Goal: Task Accomplishment & Management: Manage account settings

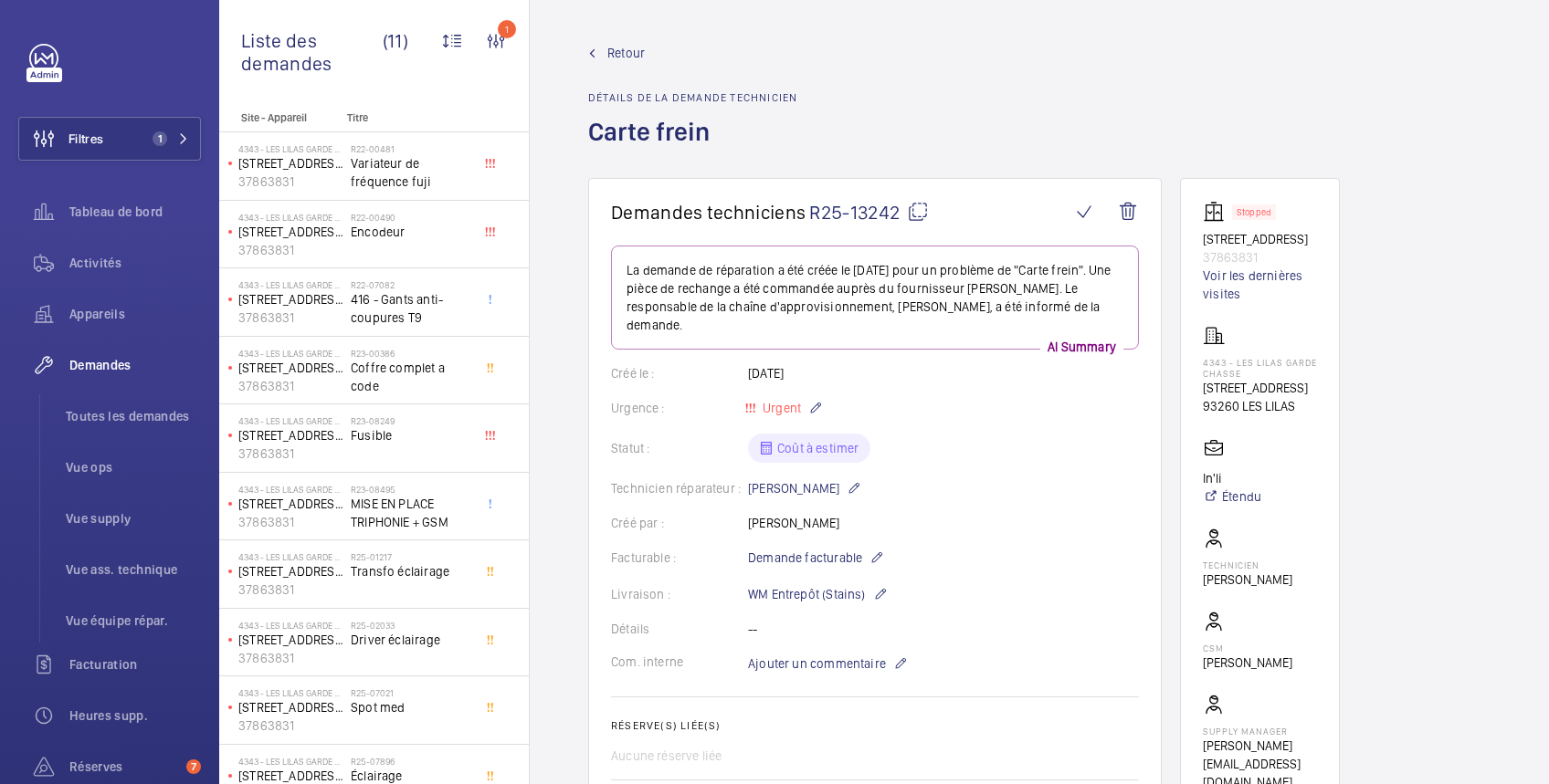
scroll to position [649, 0]
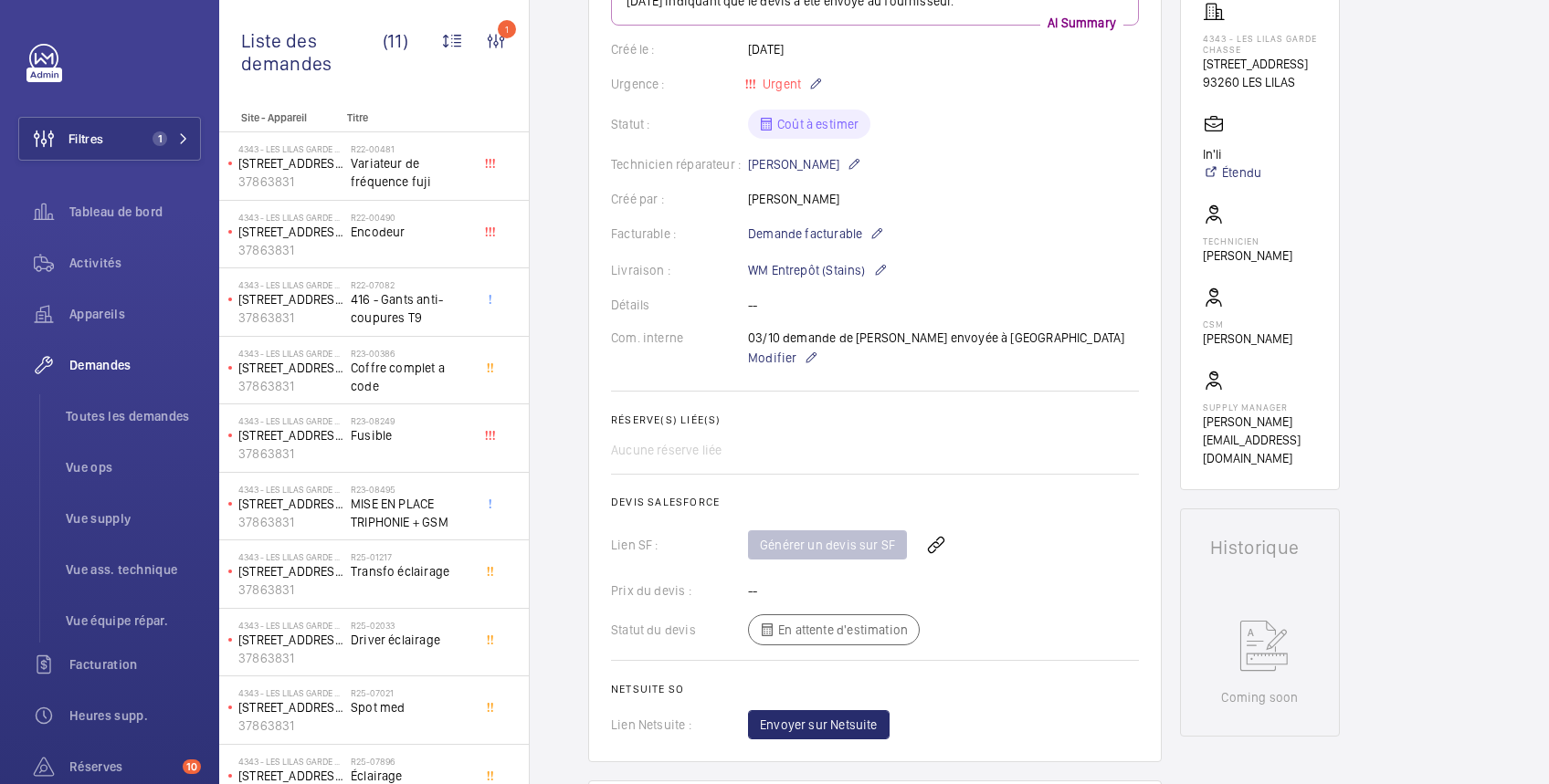
scroll to position [649, 0]
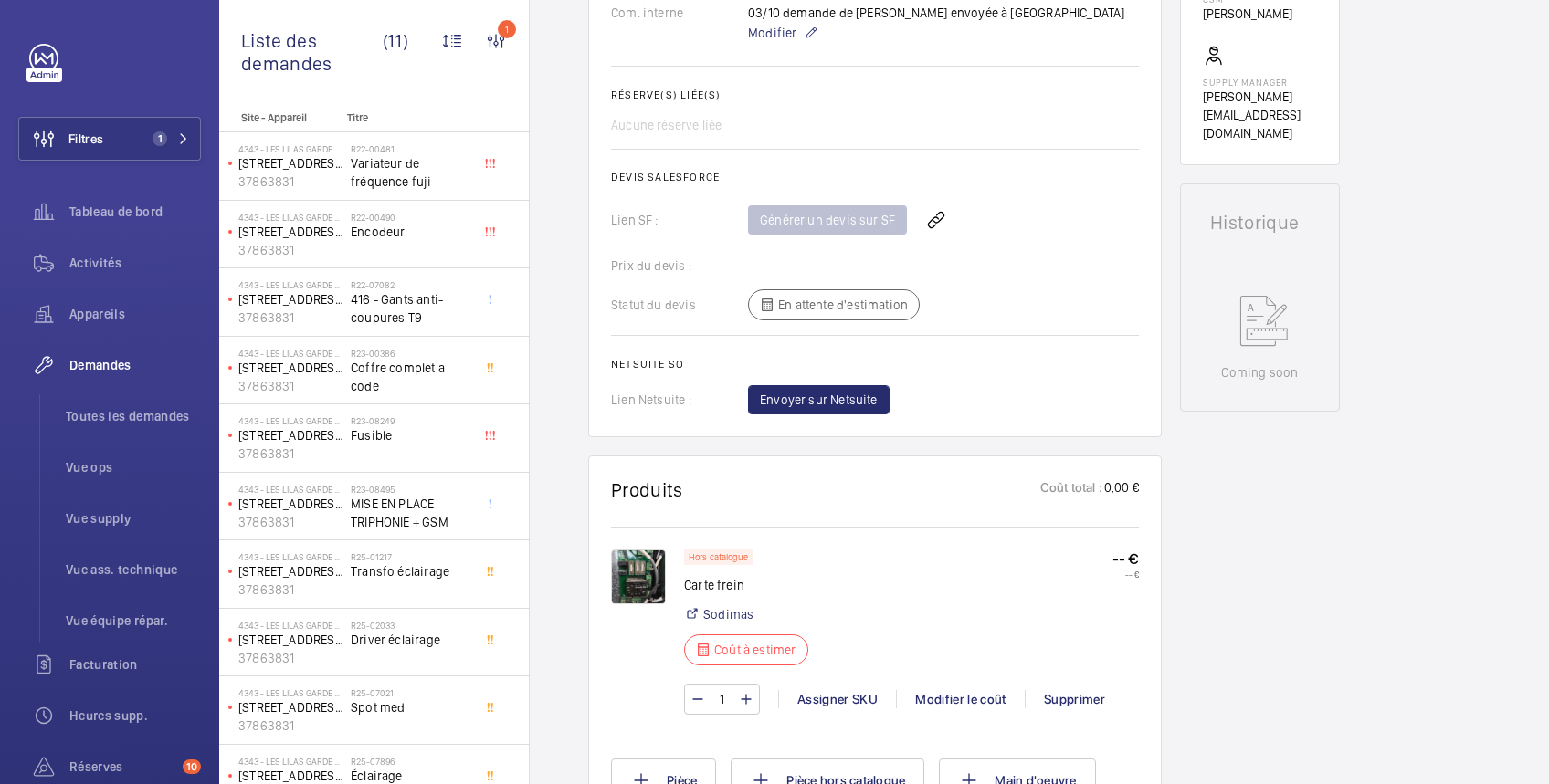
click at [632, 577] on img at bounding box center [638, 577] width 55 height 55
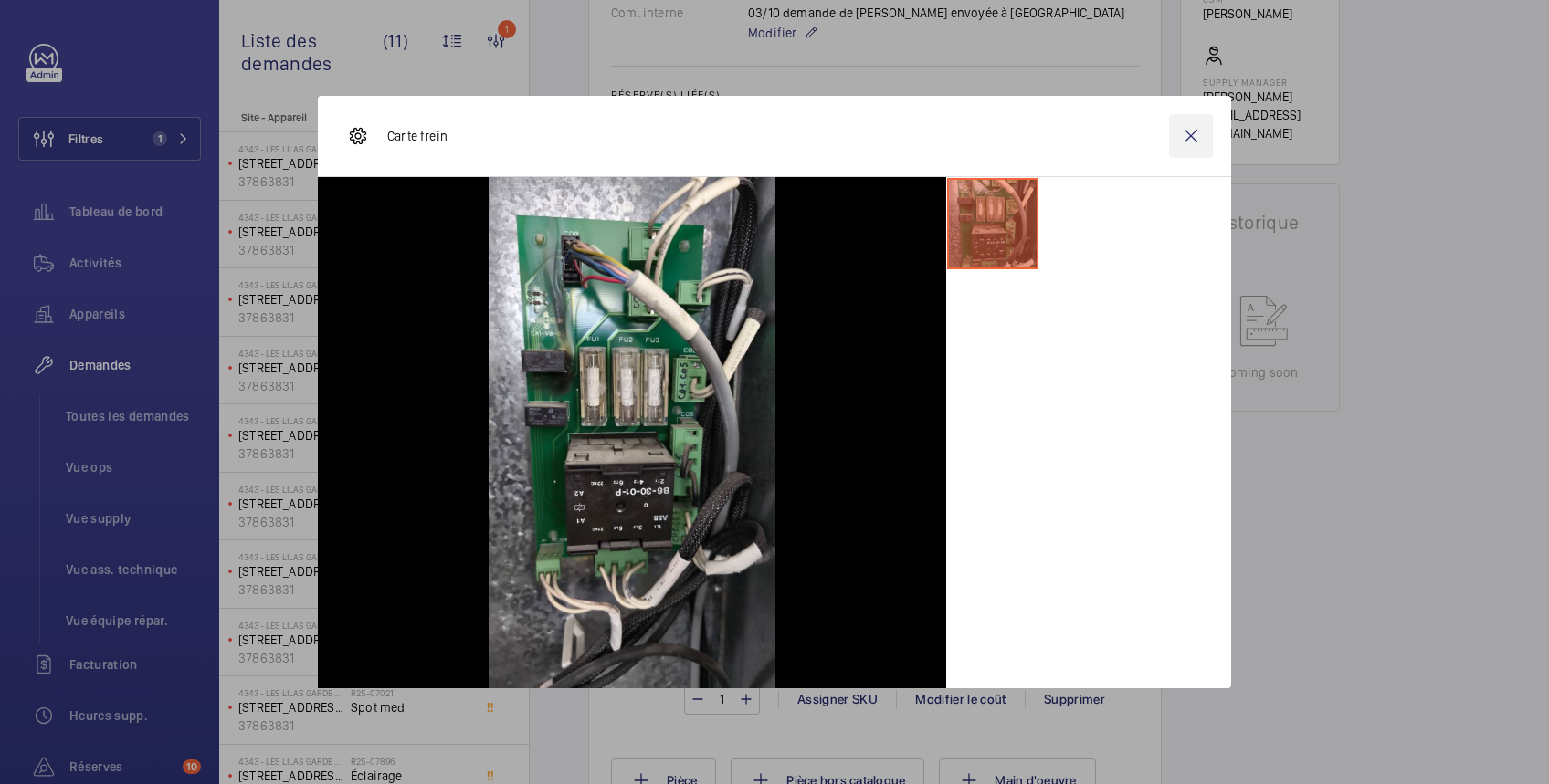
click at [1192, 143] on wm-front-icon-button at bounding box center [1191, 136] width 44 height 44
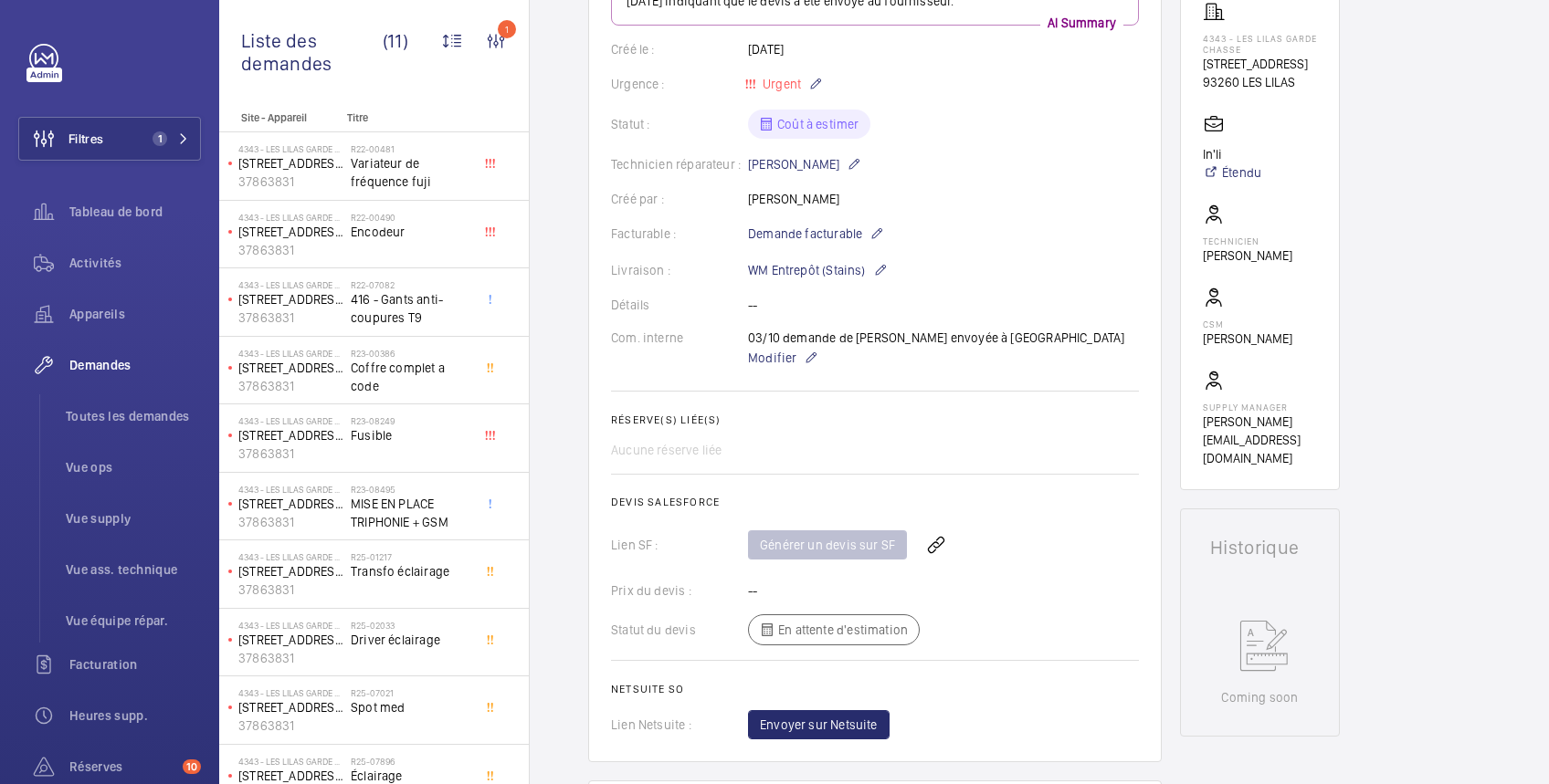
scroll to position [0, 0]
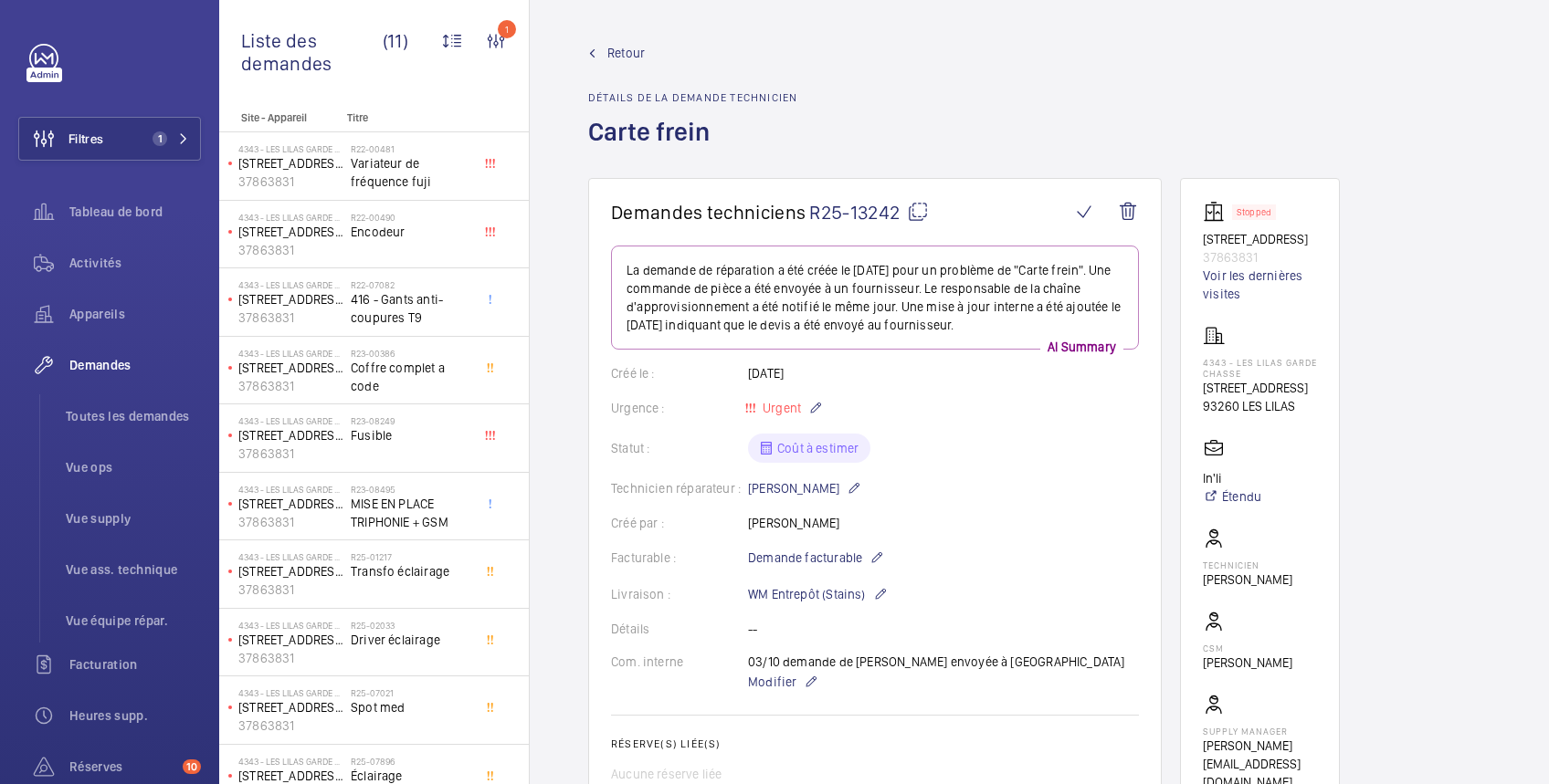
click at [923, 212] on mat-icon at bounding box center [917, 212] width 22 height 22
click at [121, 147] on button "Filtres 1" at bounding box center [109, 139] width 182 height 44
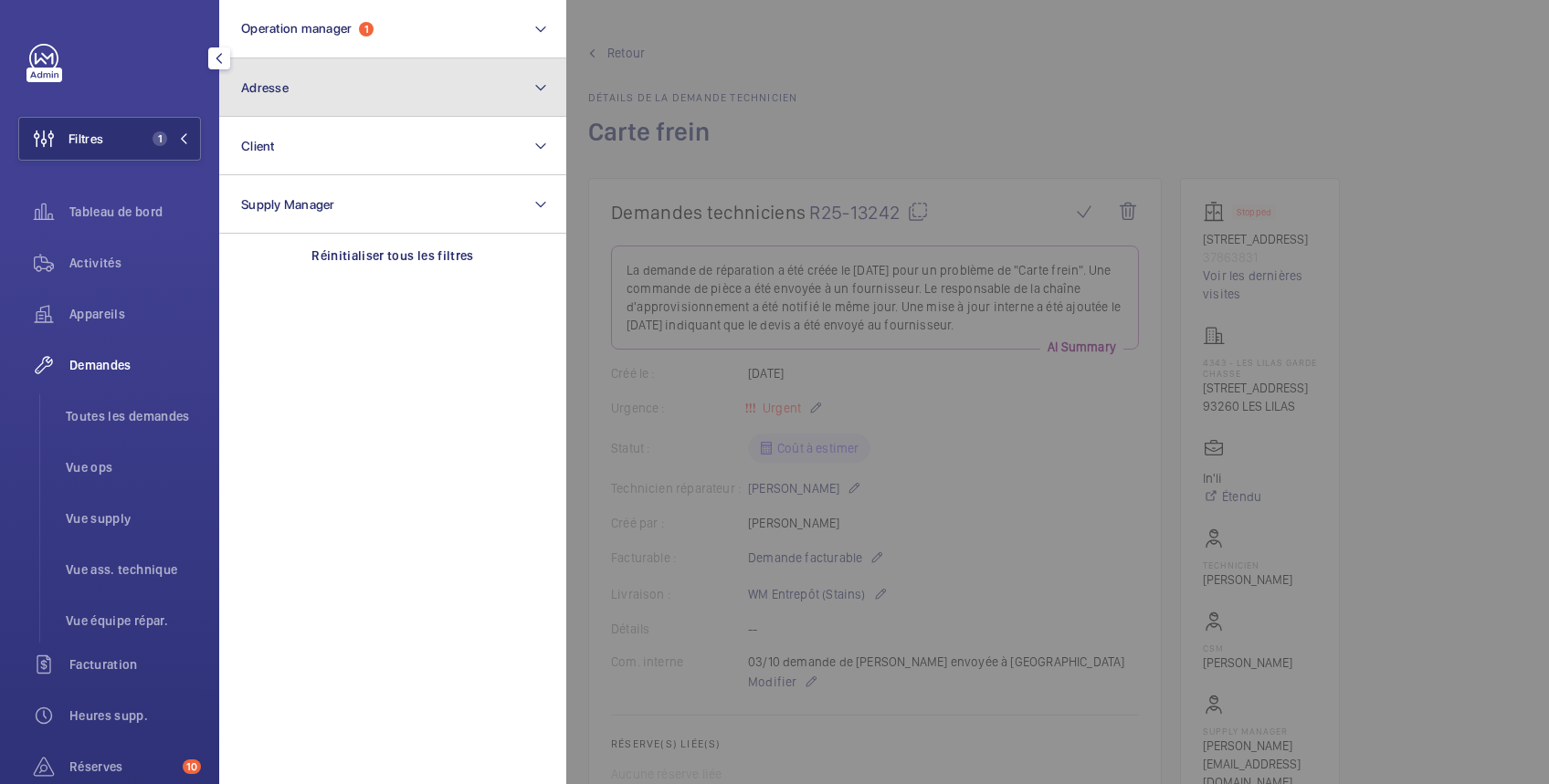
click at [330, 87] on button "Adresse" at bounding box center [392, 88] width 347 height 59
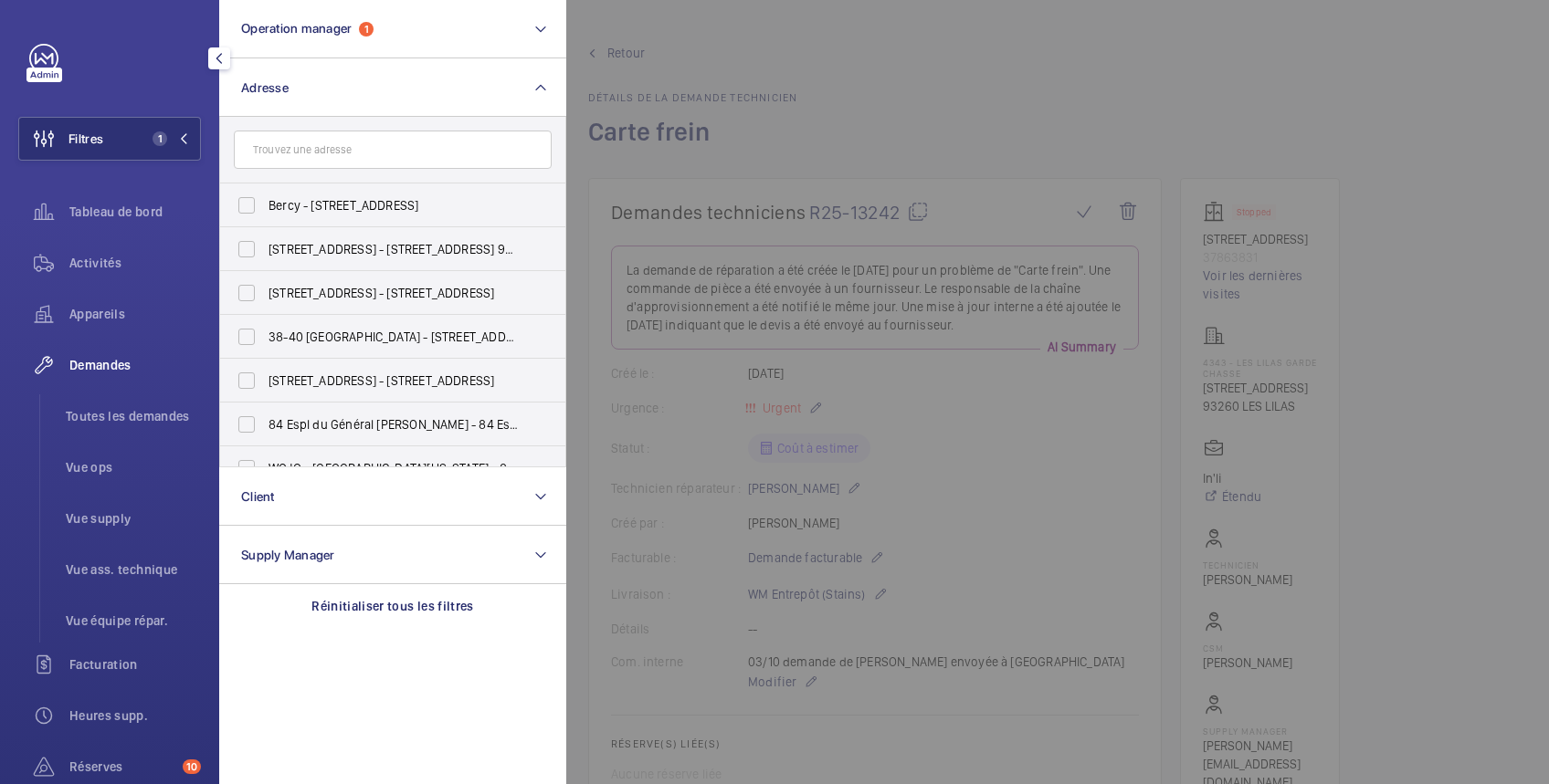
click at [363, 147] on input "text" at bounding box center [392, 149] width 318 height 38
type input "garde chasse"
click at [321, 374] on span "LILAS [STREET_ADDRESS]" at bounding box center [394, 380] width 251 height 18
click at [265, 374] on input "LILAS [STREET_ADDRESS]" at bounding box center [246, 381] width 36 height 36
checkbox input "true"
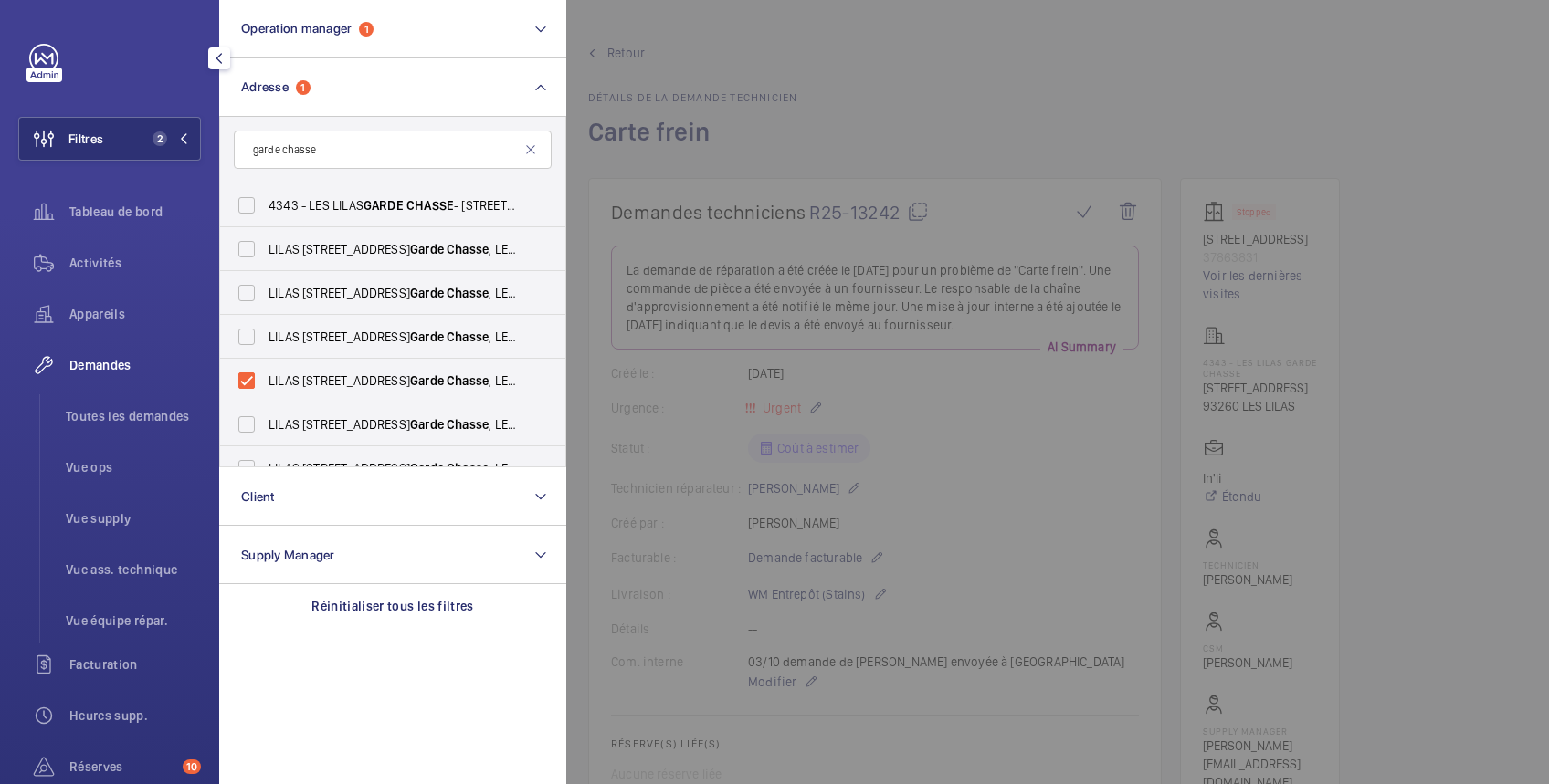
click at [792, 31] on div at bounding box center [1340, 392] width 1549 height 784
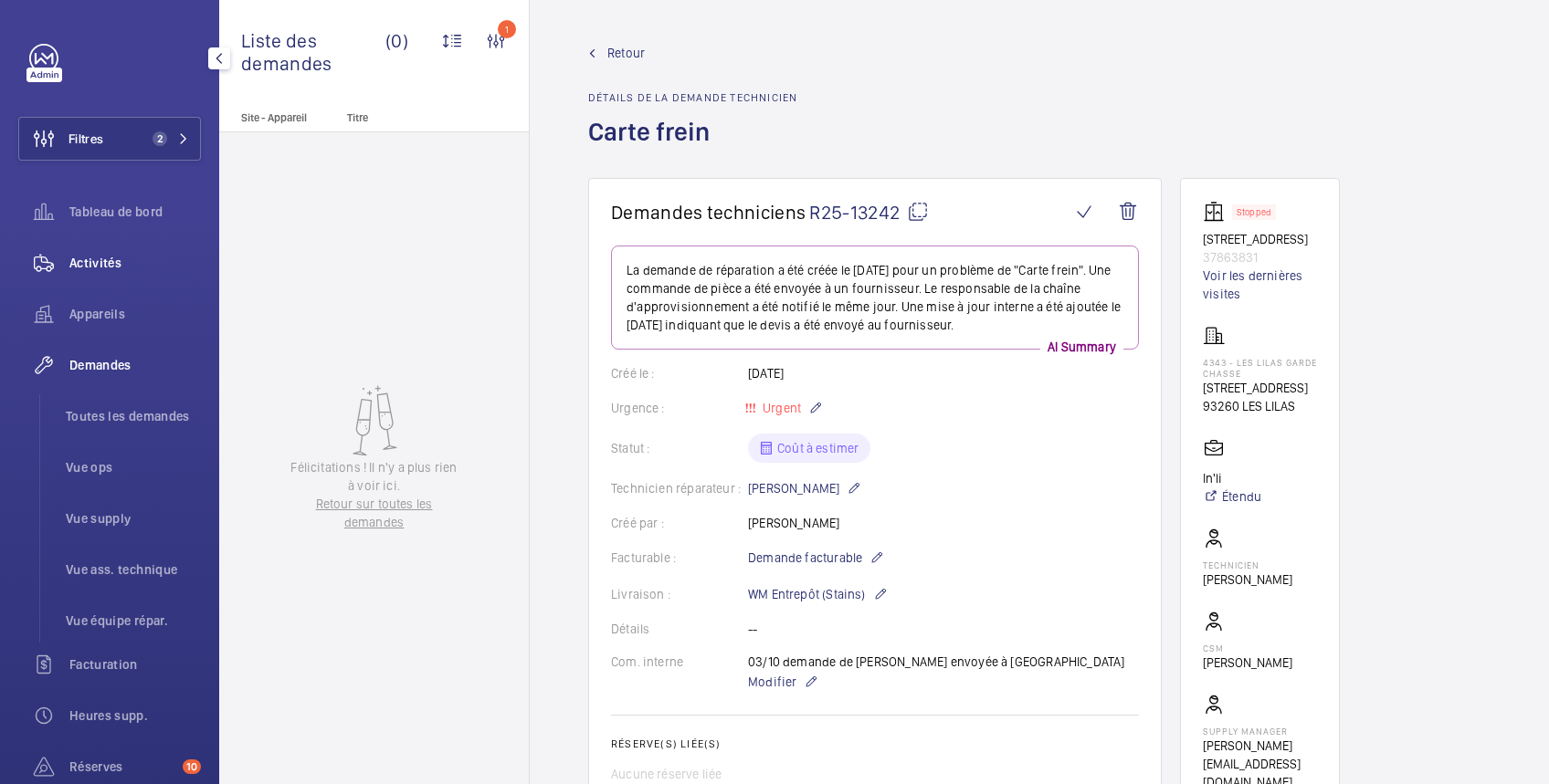
click at [93, 261] on span "Activités" at bounding box center [135, 262] width 131 height 18
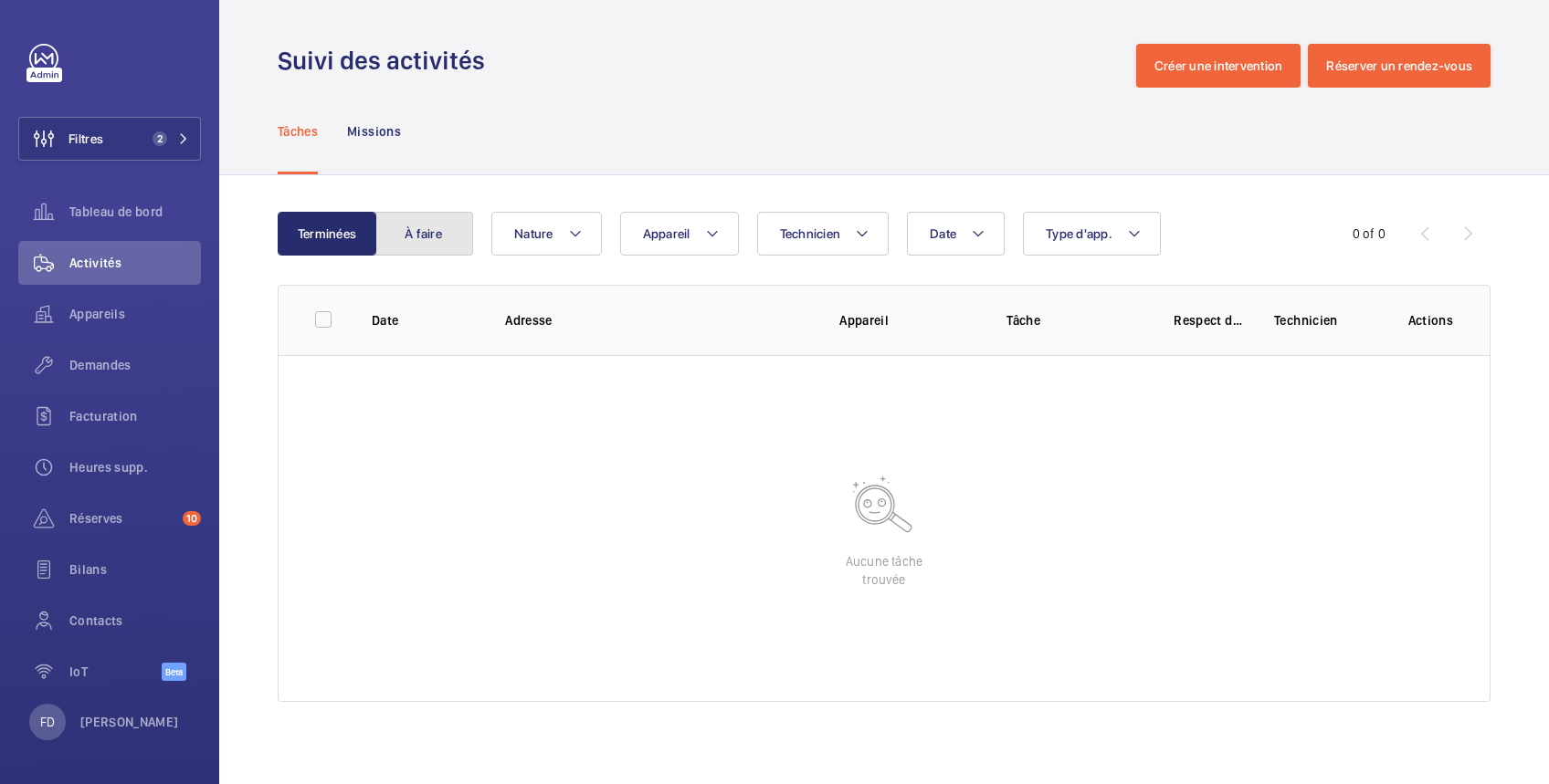
click at [438, 235] on button "À faire" at bounding box center [424, 233] width 99 height 44
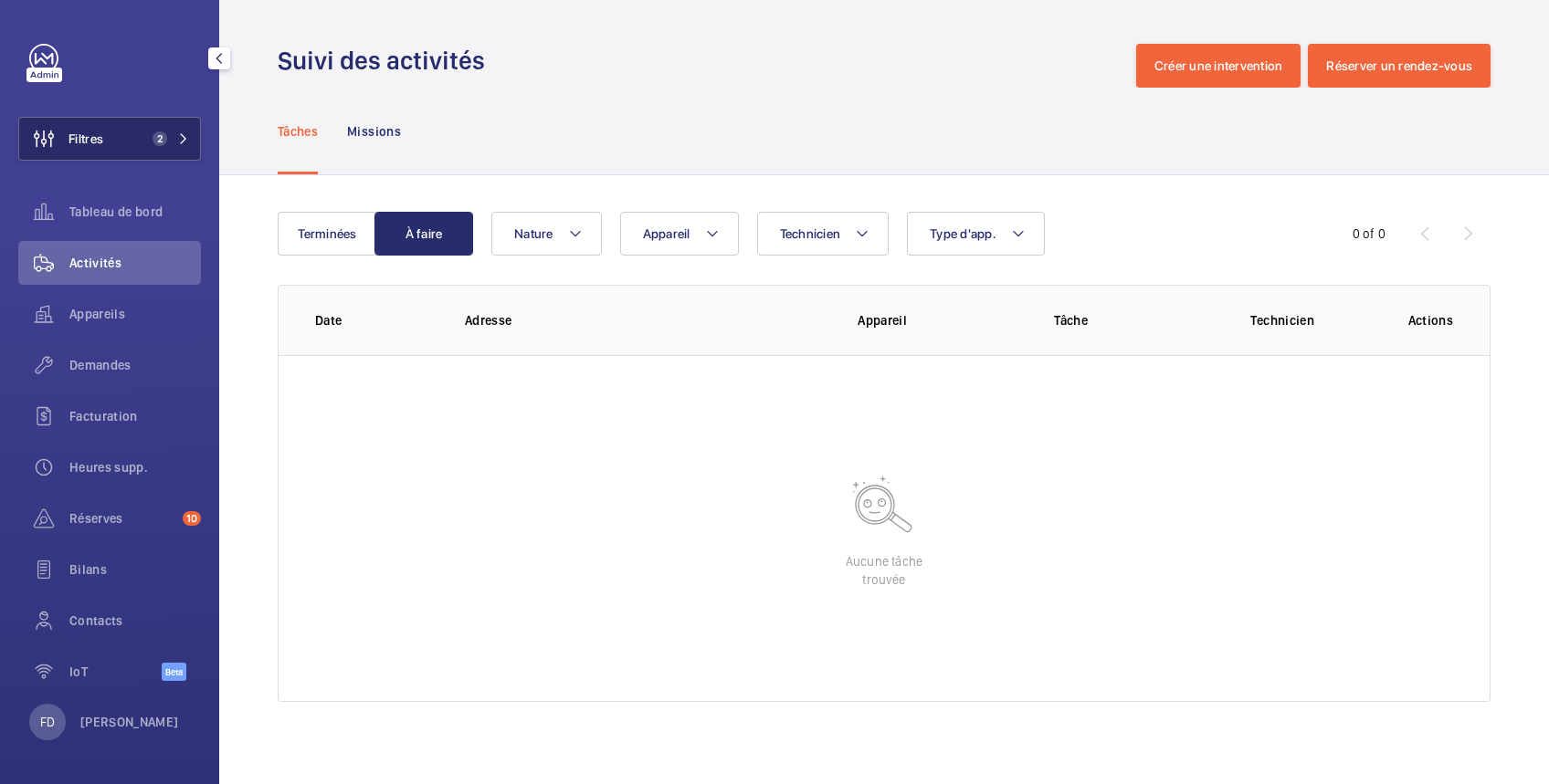
click at [95, 143] on span "Filtres" at bounding box center [85, 139] width 35 height 18
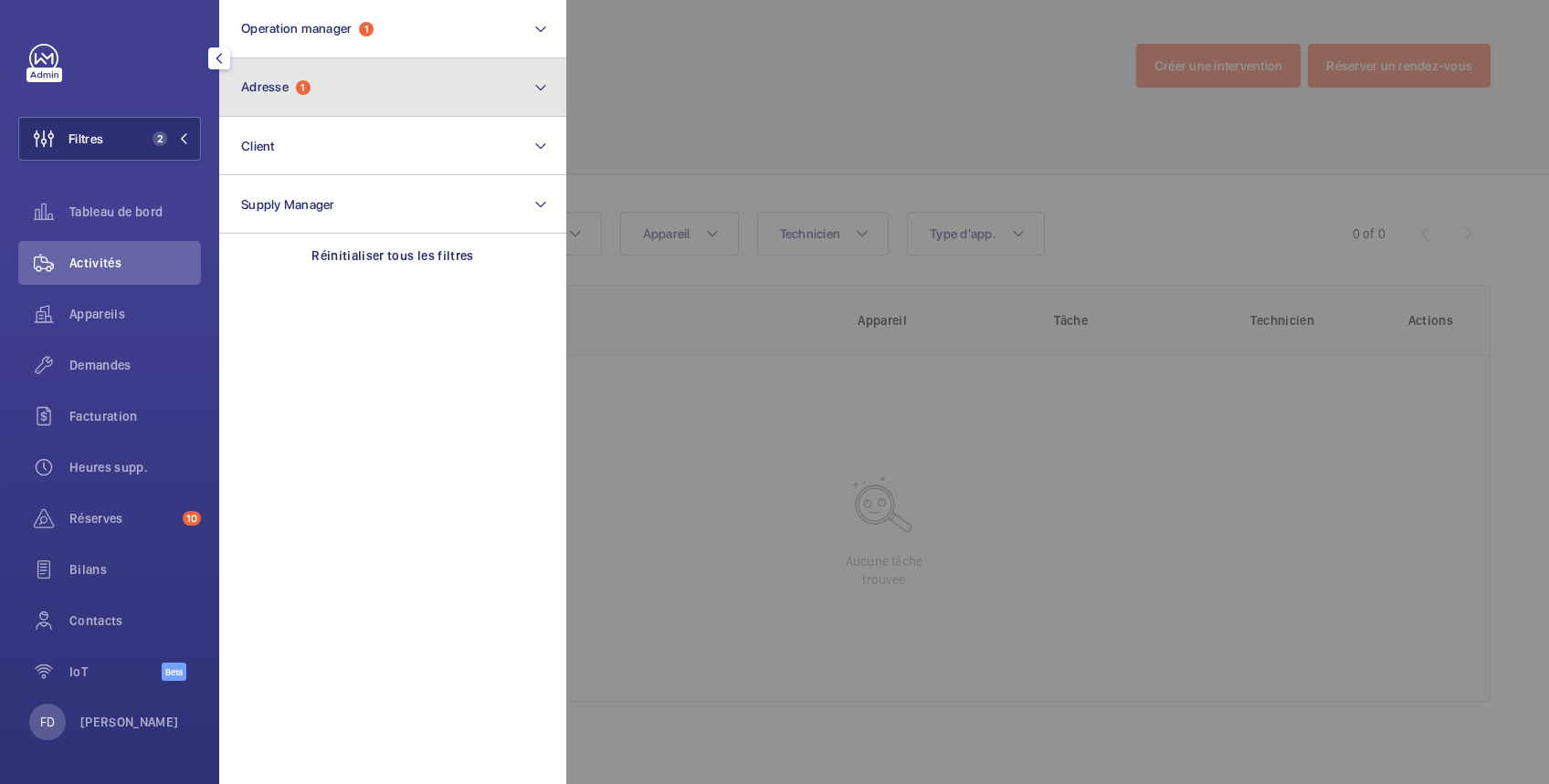
click at [397, 82] on button "Adresse 1" at bounding box center [392, 88] width 347 height 59
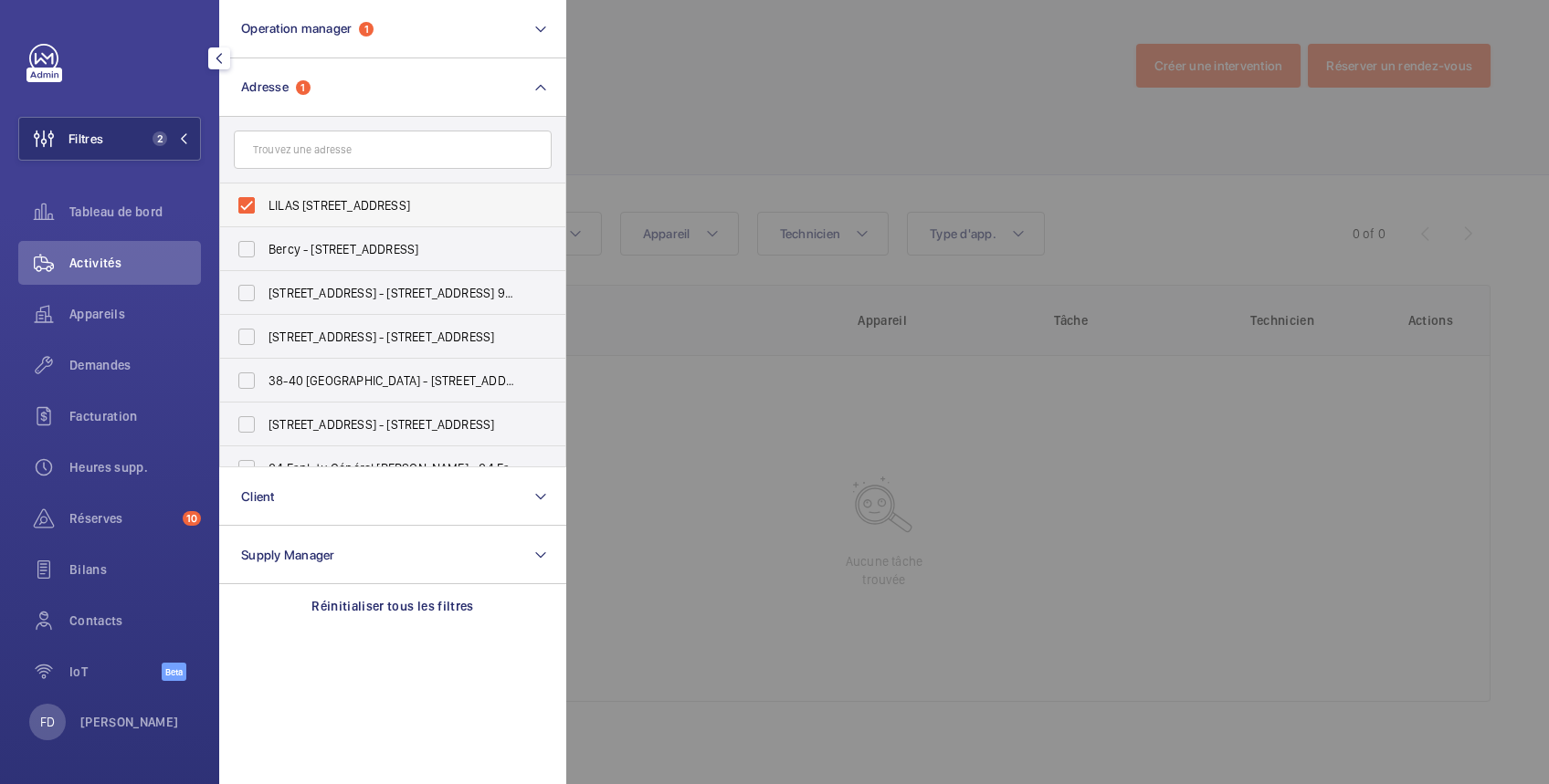
click at [324, 200] on span "LILAS [STREET_ADDRESS]" at bounding box center [394, 205] width 251 height 18
click at [265, 200] on input "LILAS [STREET_ADDRESS]" at bounding box center [246, 205] width 36 height 36
checkbox input "false"
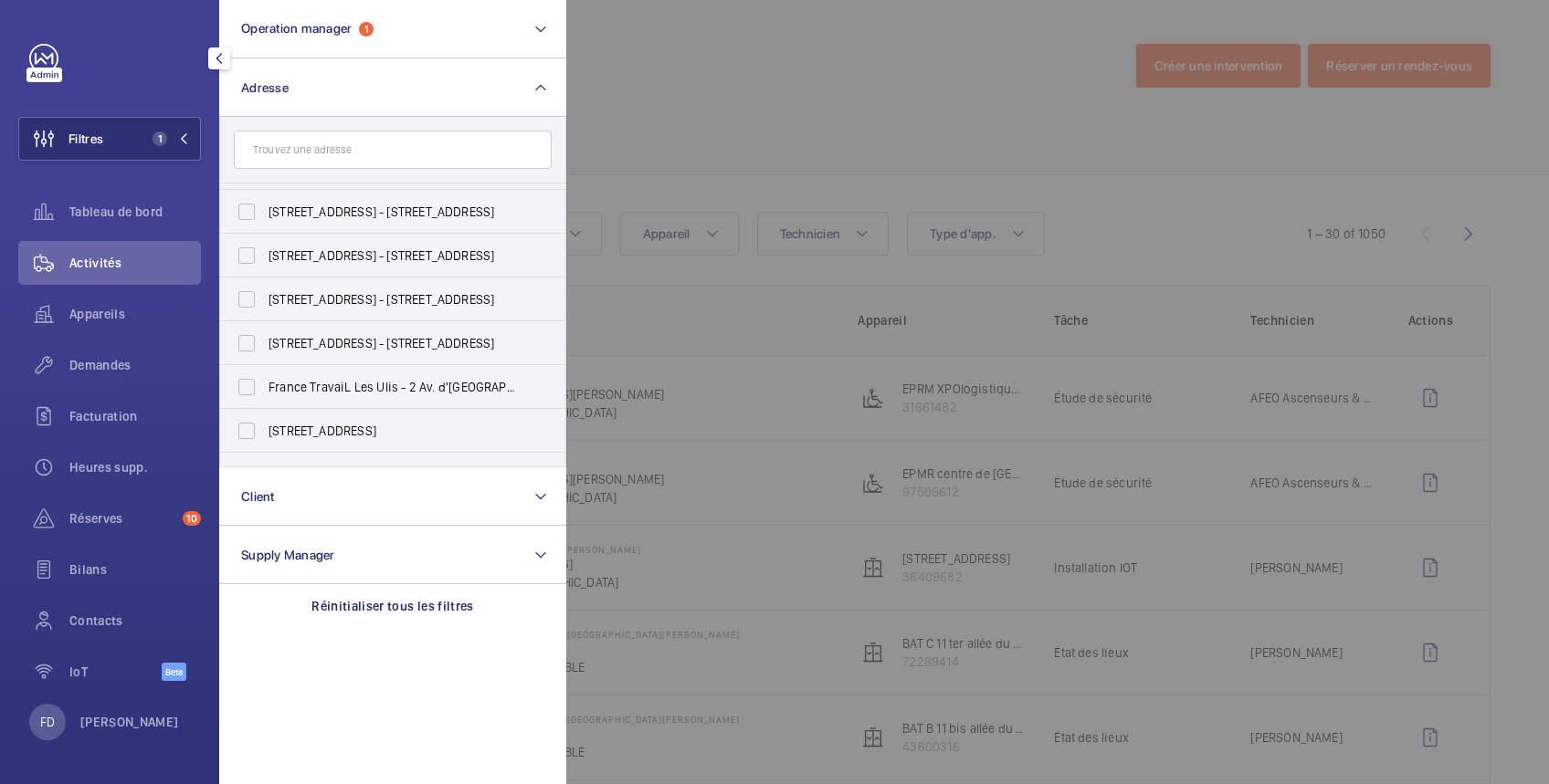
scroll to position [1019, 0]
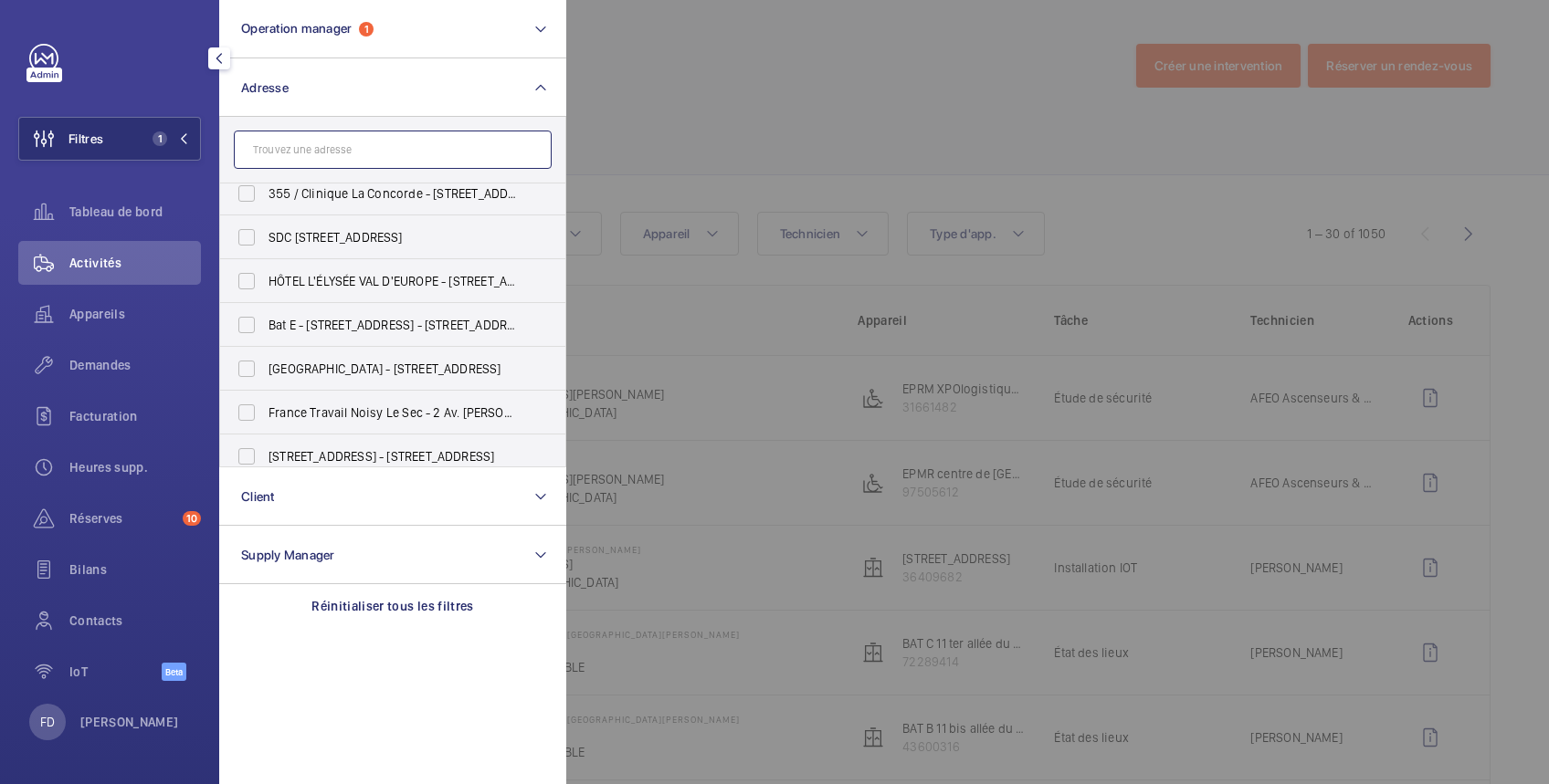
click at [324, 147] on input "text" at bounding box center [392, 149] width 318 height 38
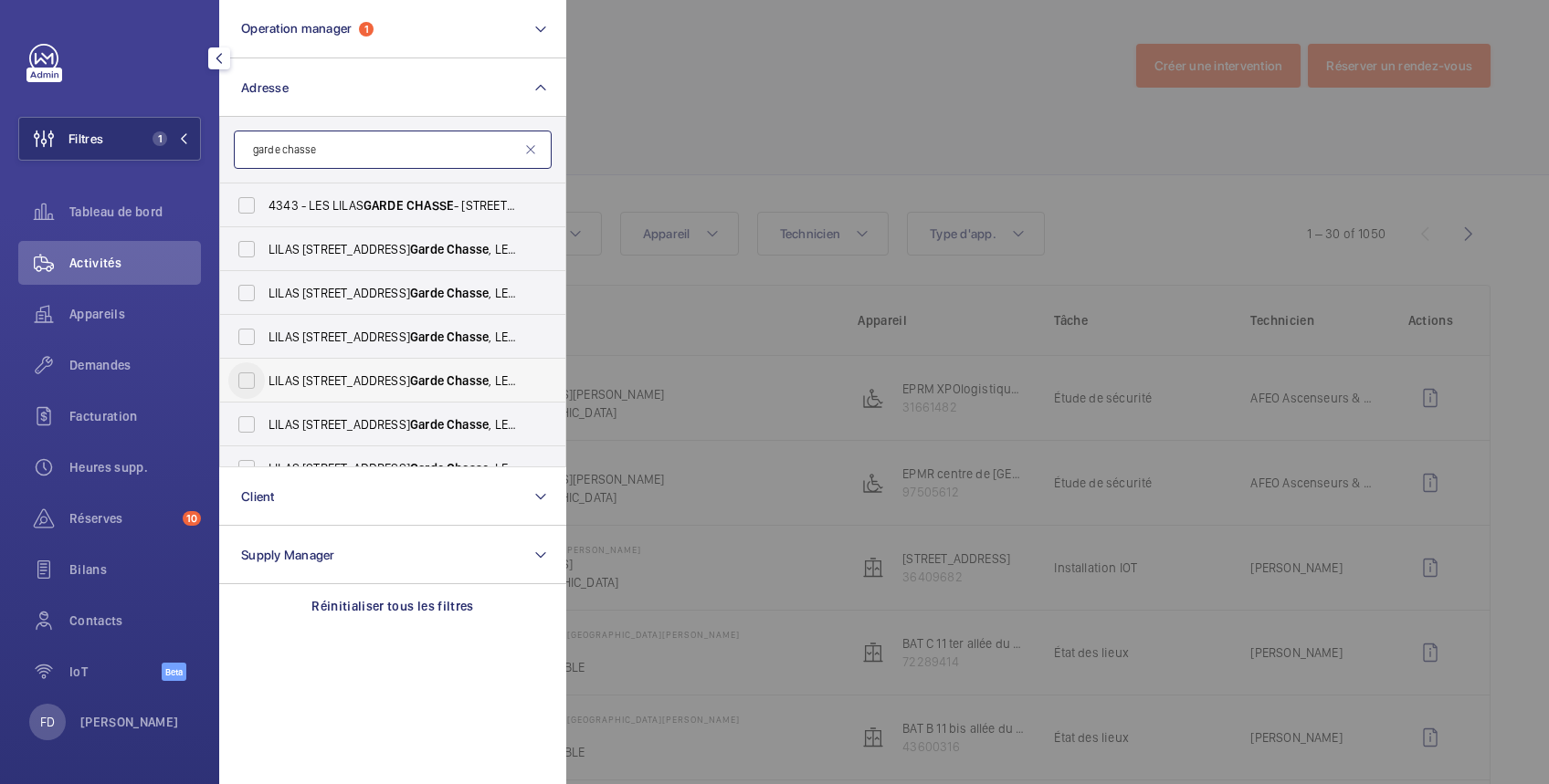
type input "garde chasse"
click at [249, 383] on input "LILAS [STREET_ADDRESS]" at bounding box center [246, 381] width 36 height 36
checkbox input "true"
click at [811, 83] on div at bounding box center [1340, 392] width 1549 height 784
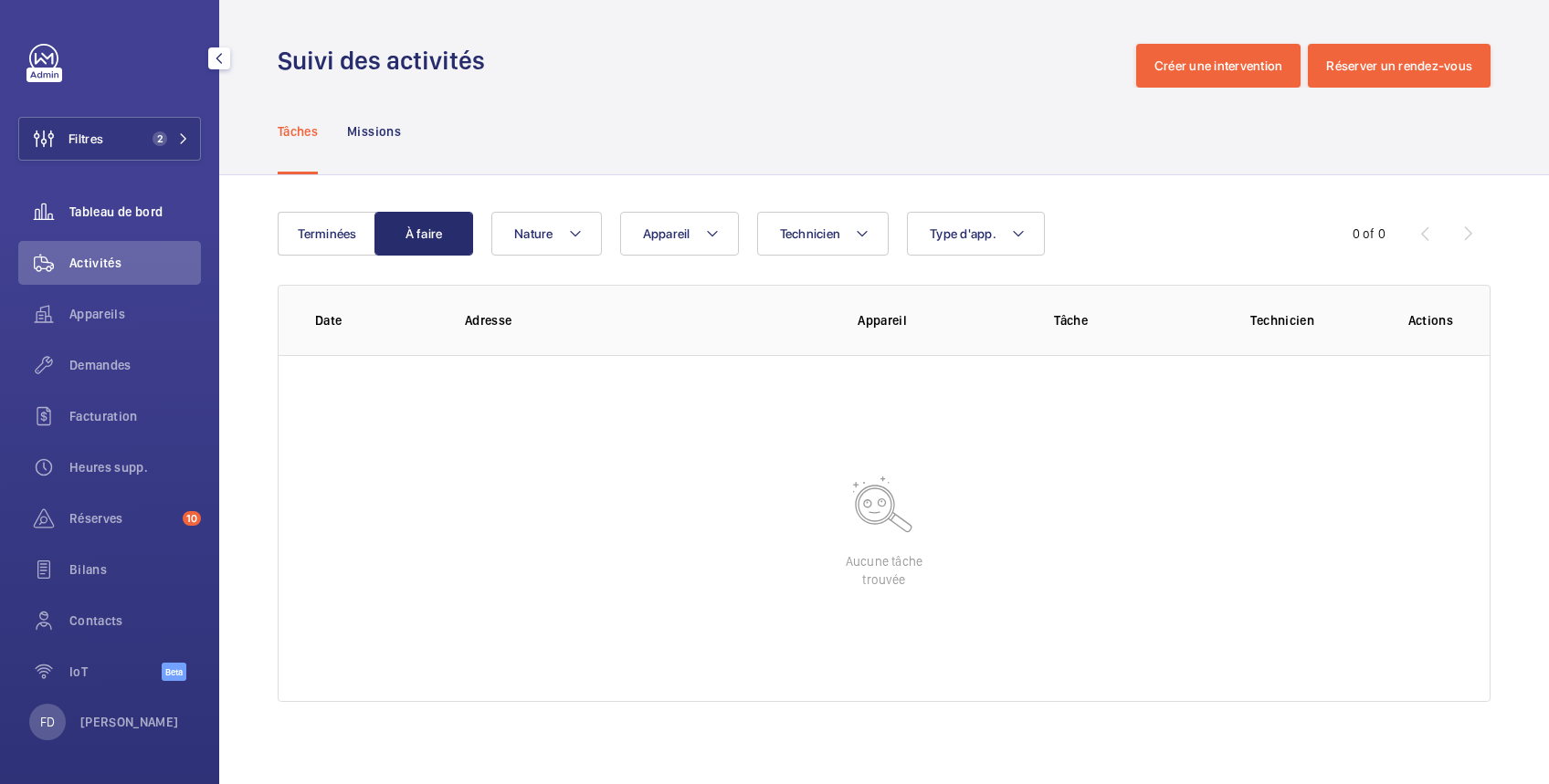
click at [120, 209] on span "Tableau de bord" at bounding box center [135, 211] width 131 height 18
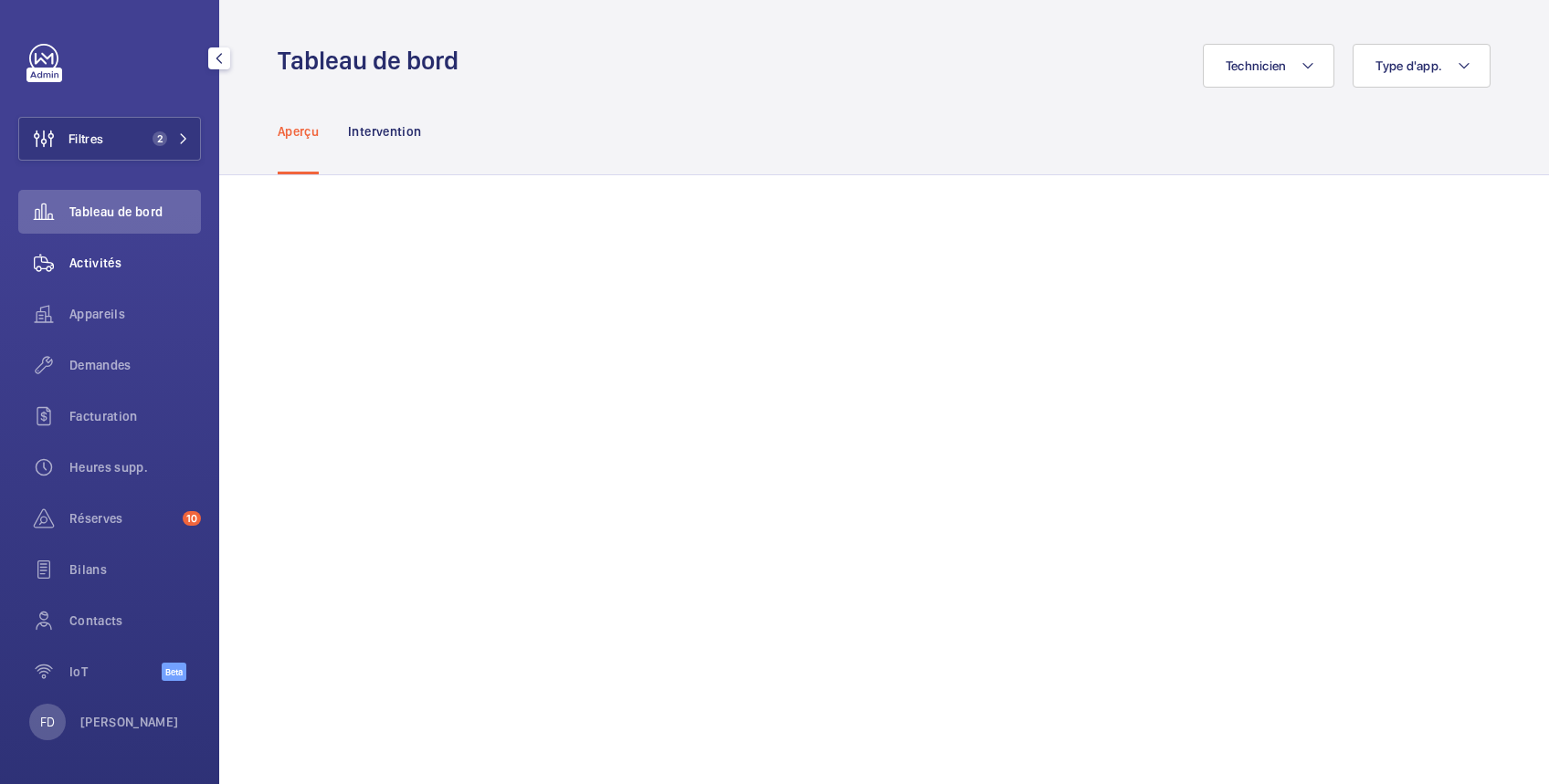
click at [98, 267] on span "Activités" at bounding box center [135, 262] width 131 height 18
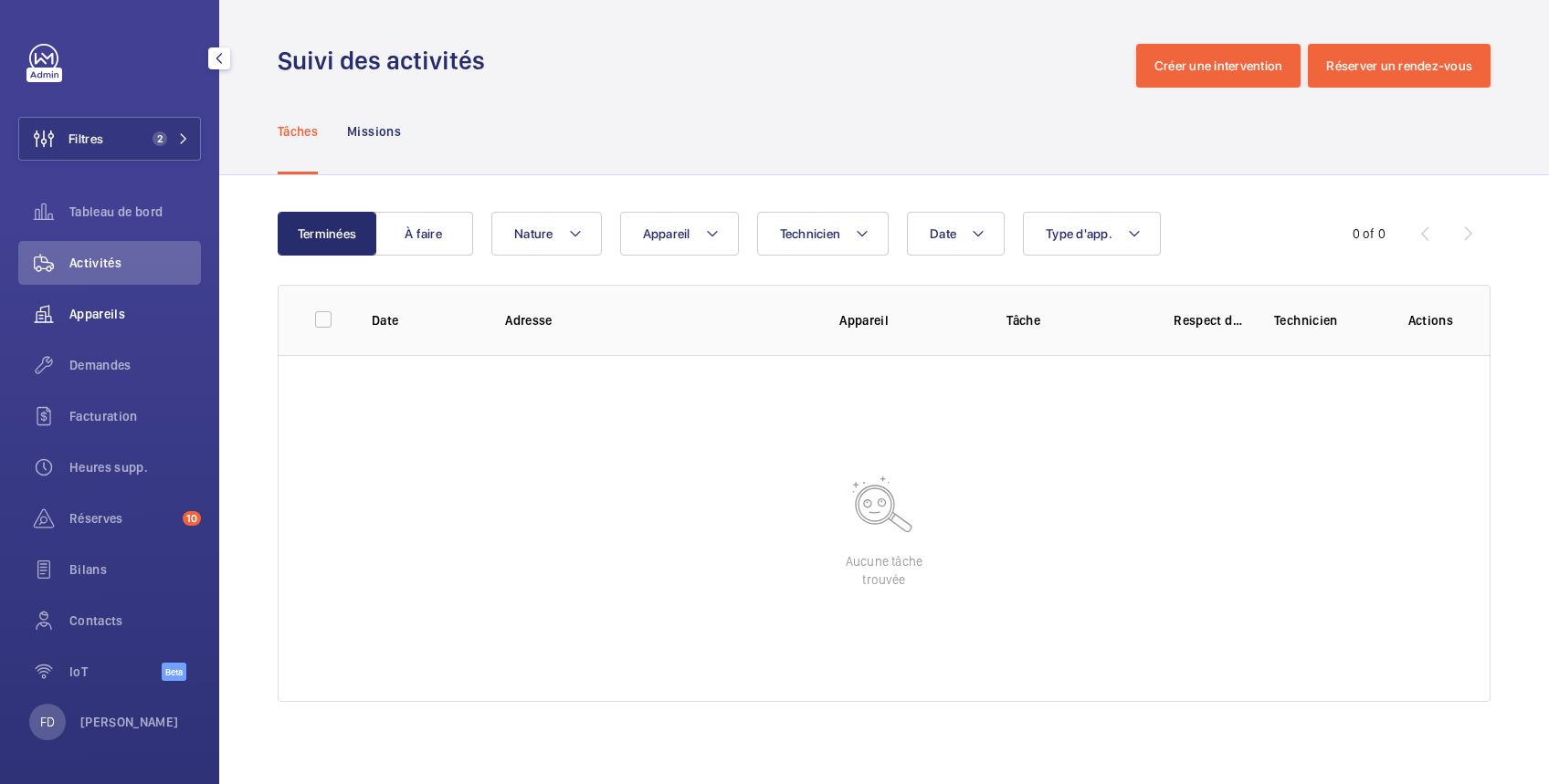
click at [86, 314] on span "Appareils" at bounding box center [135, 313] width 131 height 18
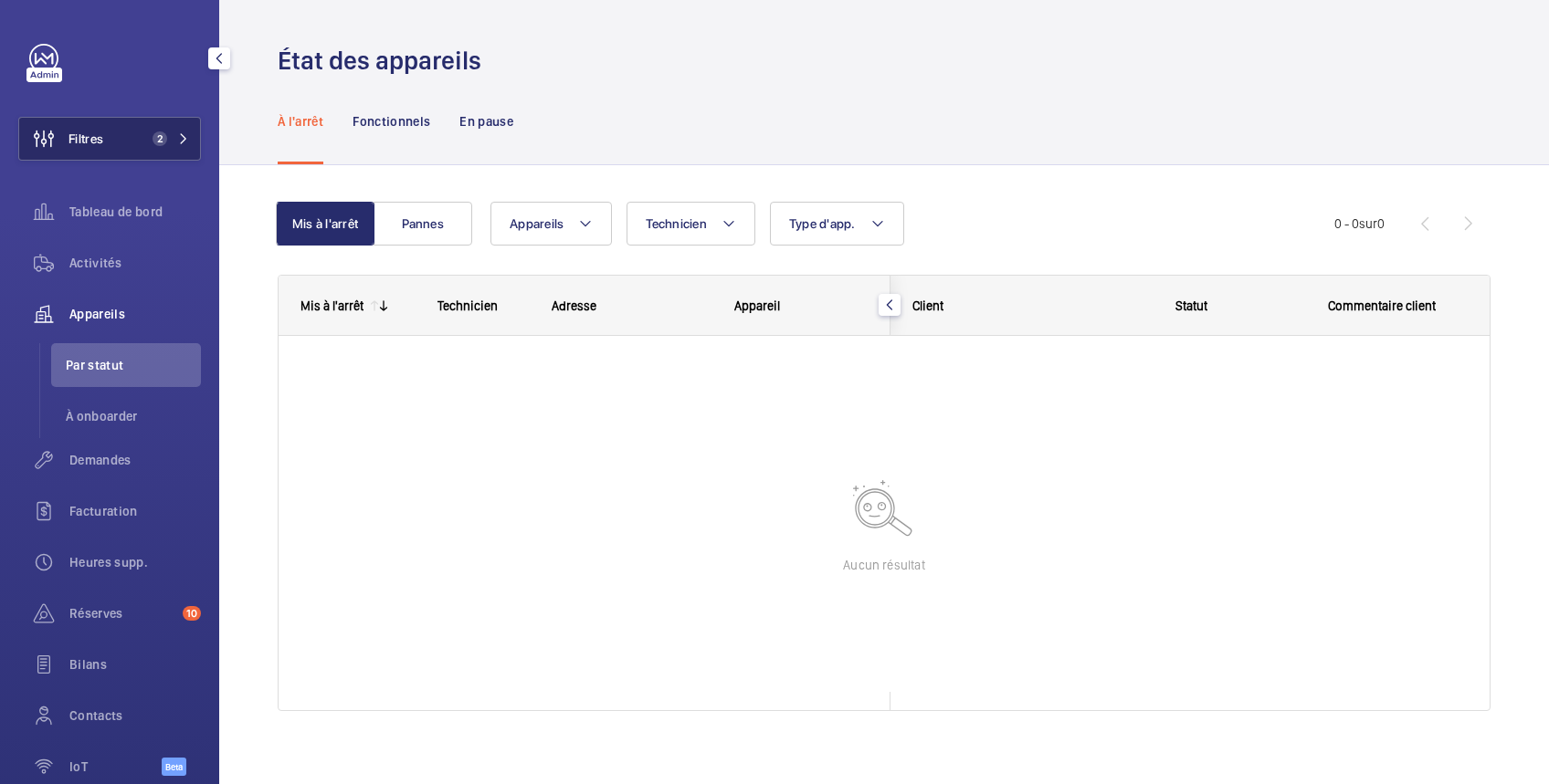
click at [118, 142] on button "Filtres 2" at bounding box center [109, 139] width 182 height 44
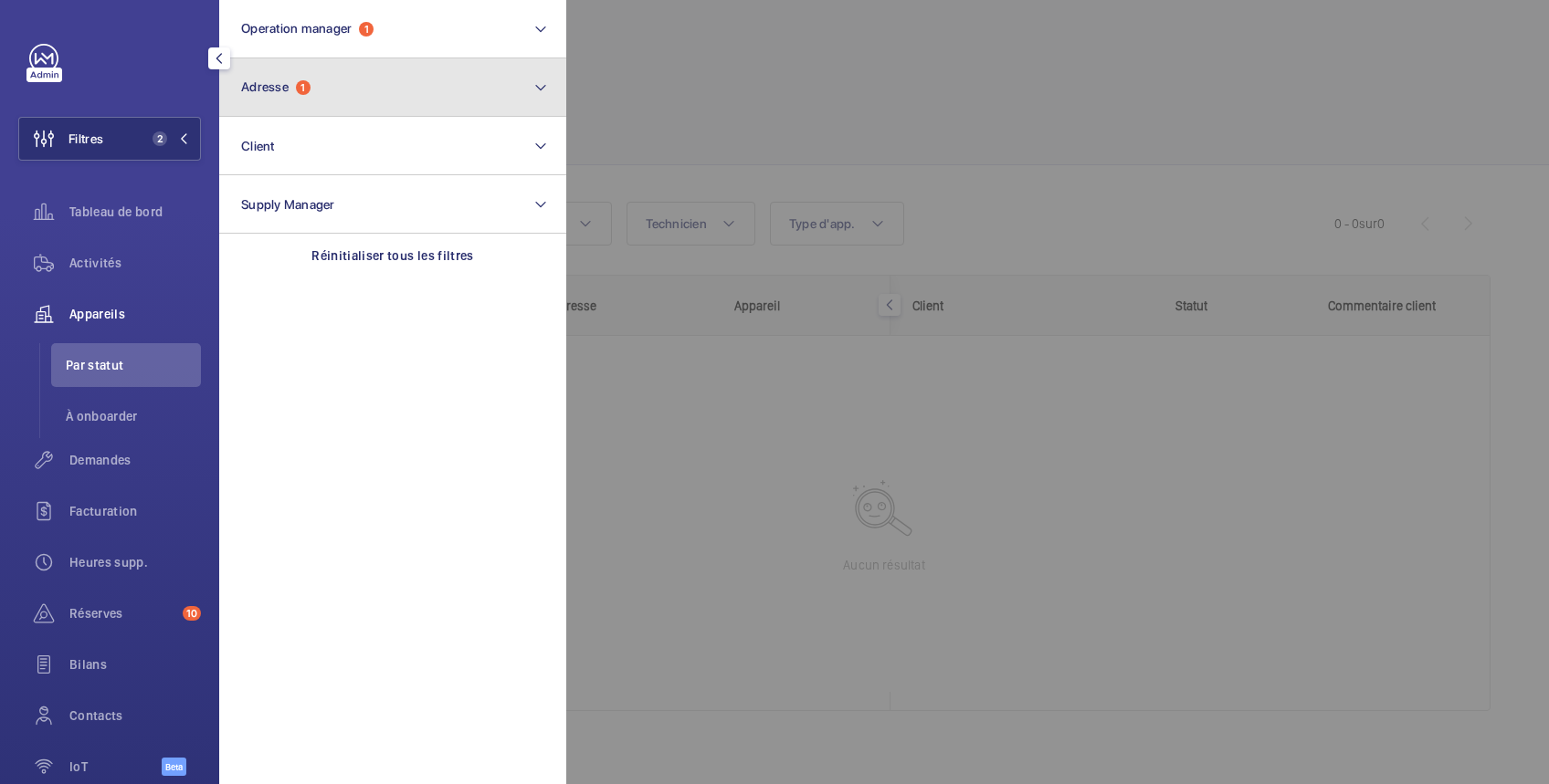
click at [329, 84] on button "Adresse 1" at bounding box center [392, 88] width 347 height 59
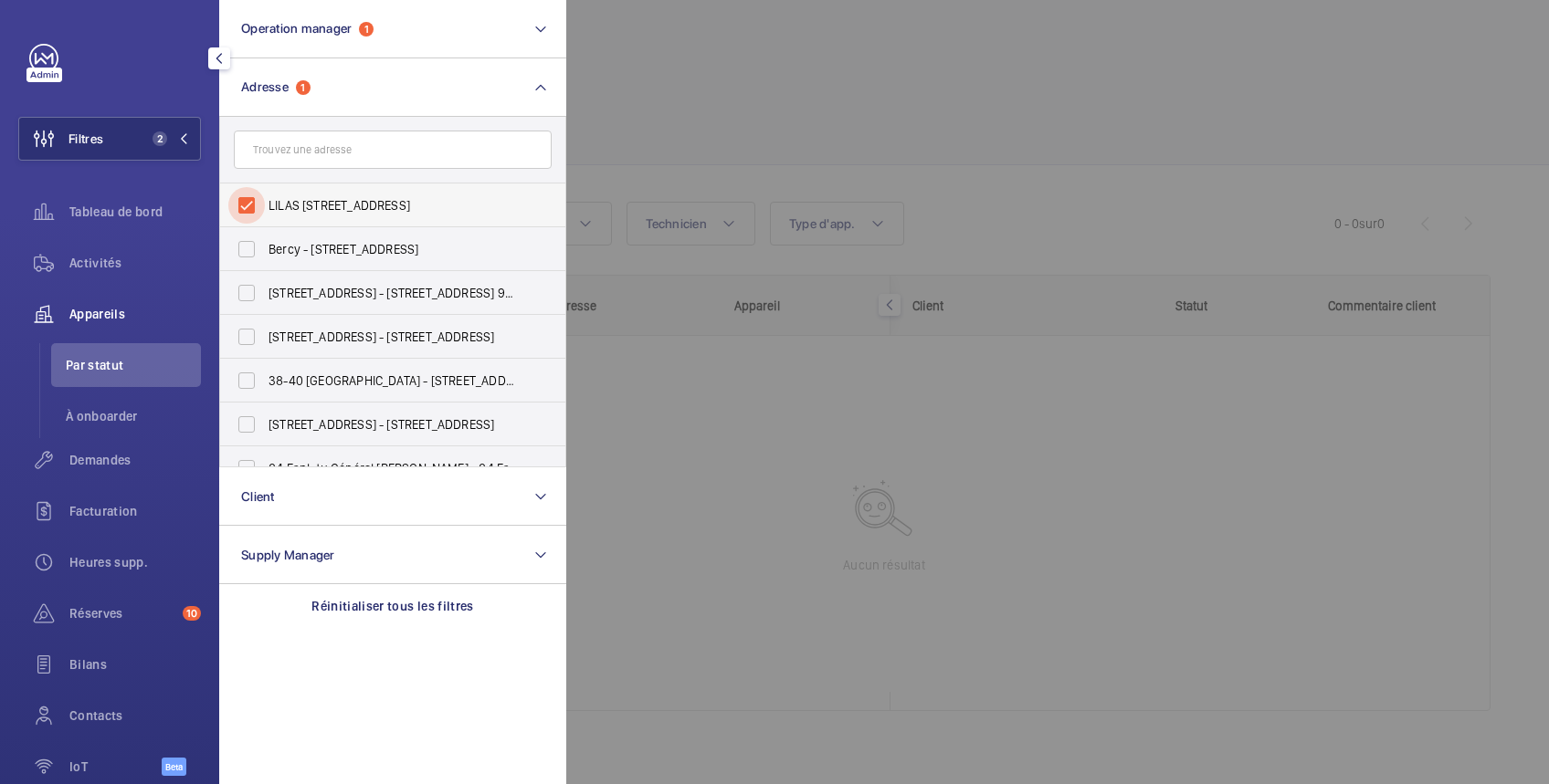
click at [249, 199] on input "LILAS [STREET_ADDRESS]" at bounding box center [246, 205] width 36 height 36
checkbox input "false"
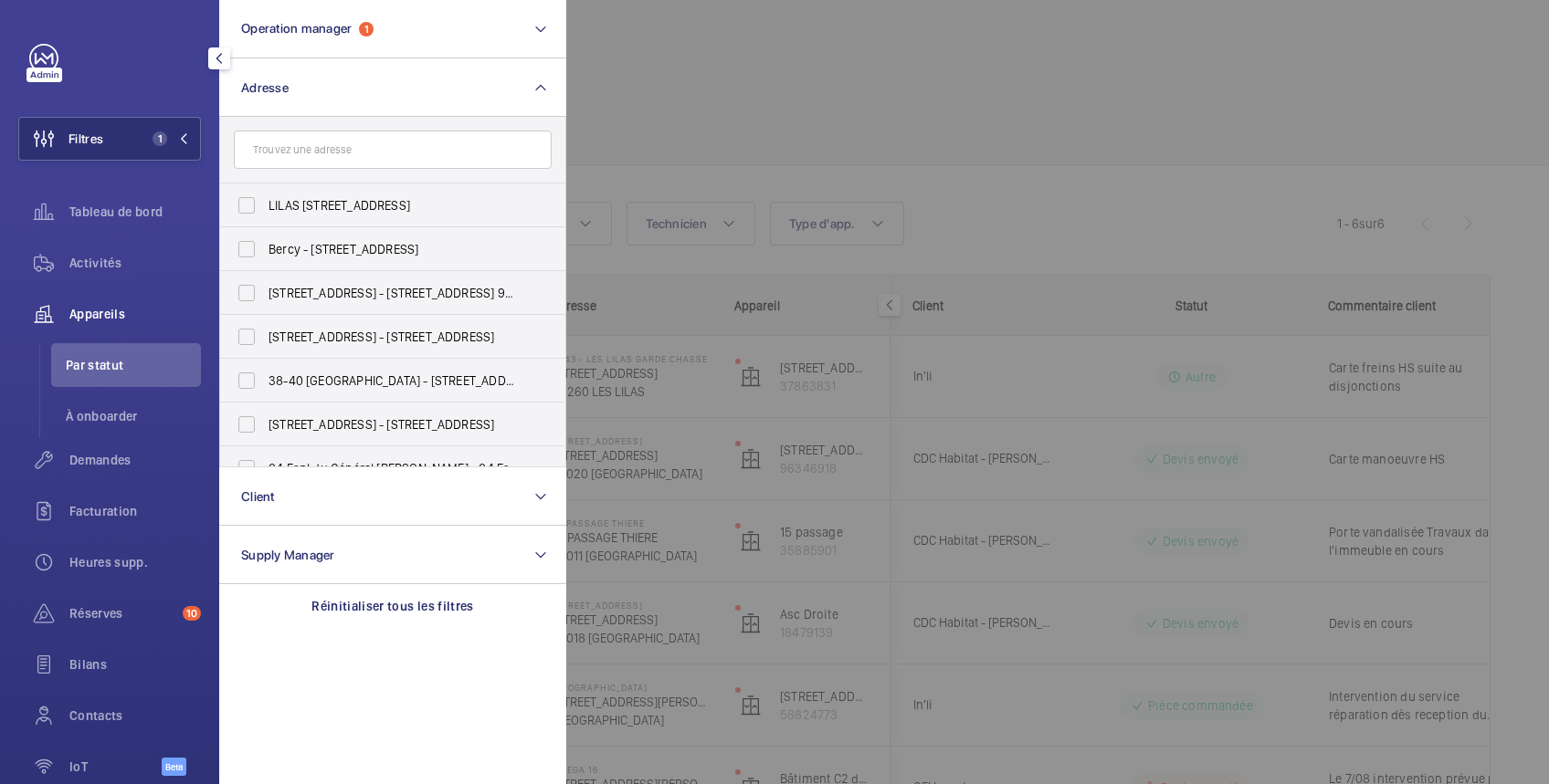
click at [712, 95] on div at bounding box center [1340, 392] width 1549 height 784
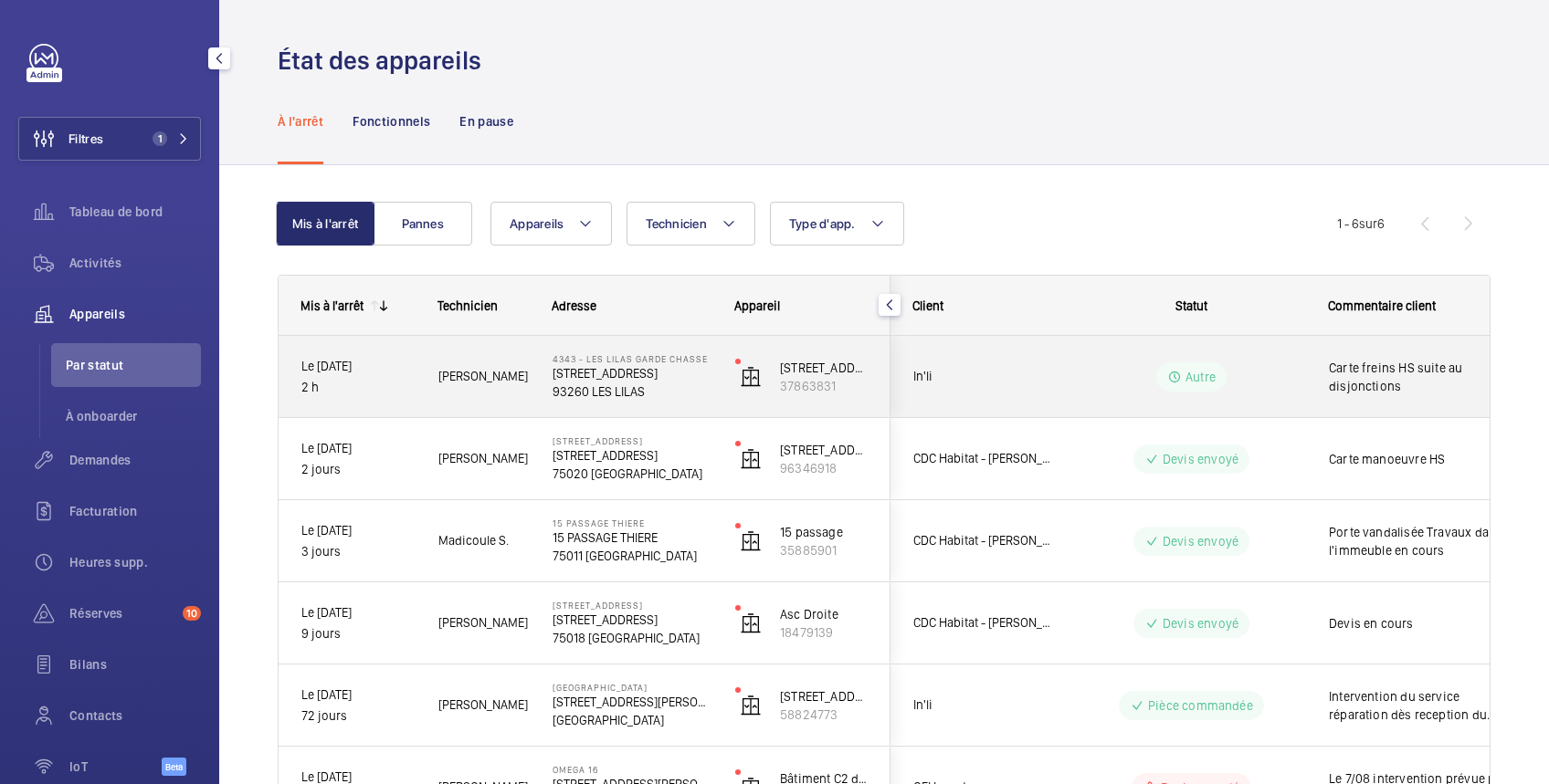
click at [1390, 359] on span "Carte freins HS suite au disjonctions" at bounding box center [1423, 377] width 189 height 36
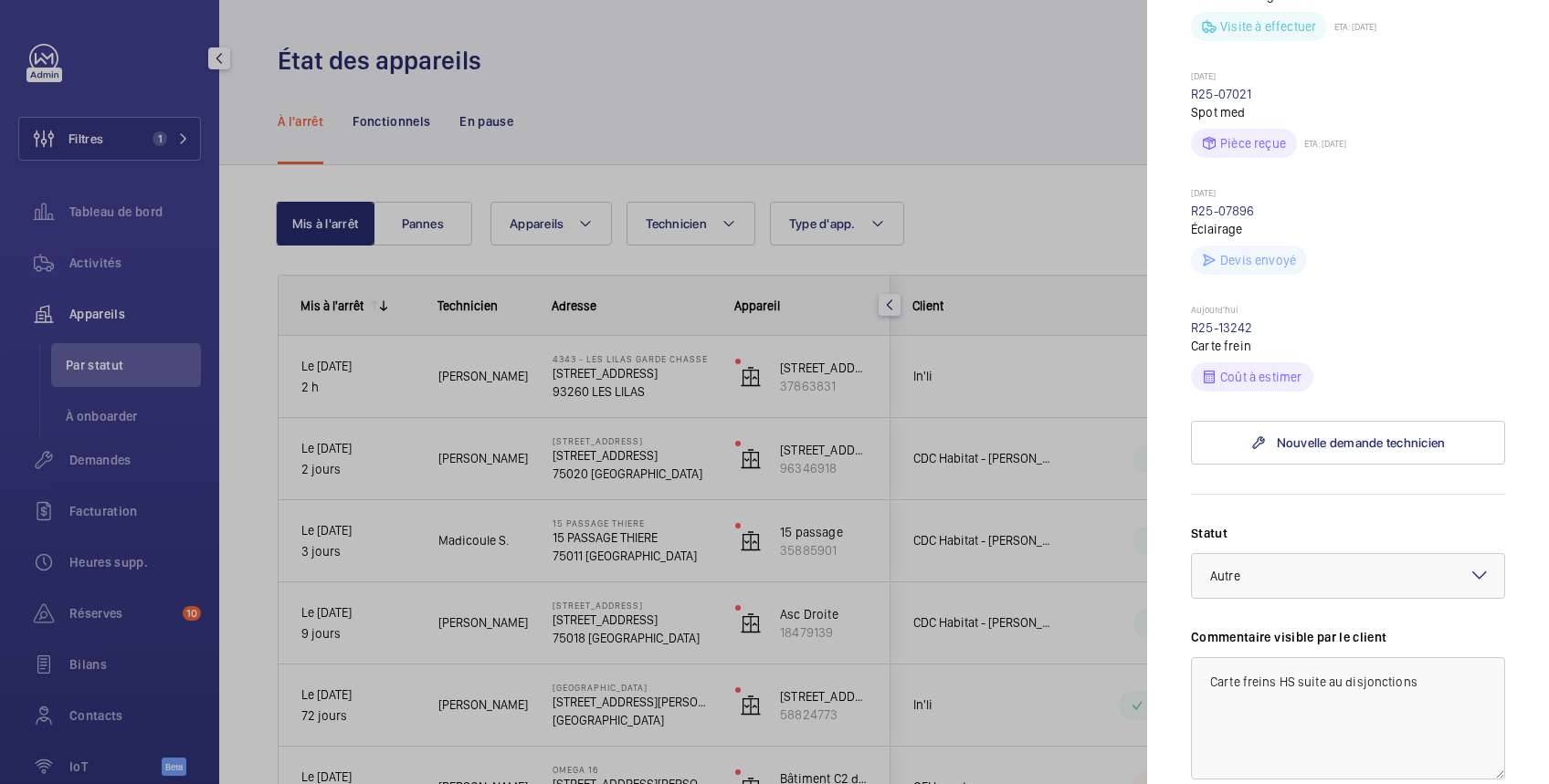
scroll to position [649, 0]
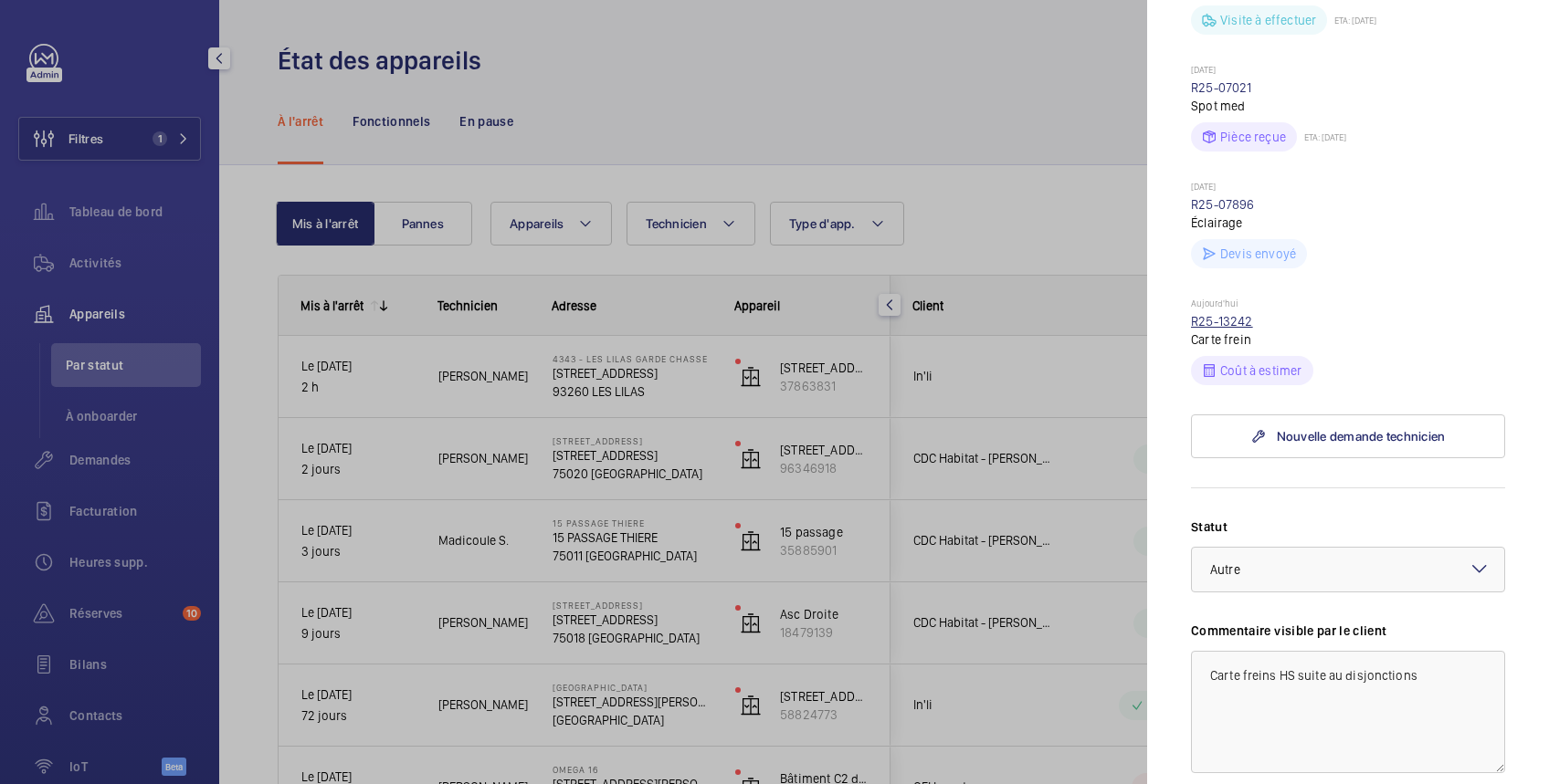
click at [1218, 328] on link "R25-13242" at bounding box center [1221, 321] width 62 height 14
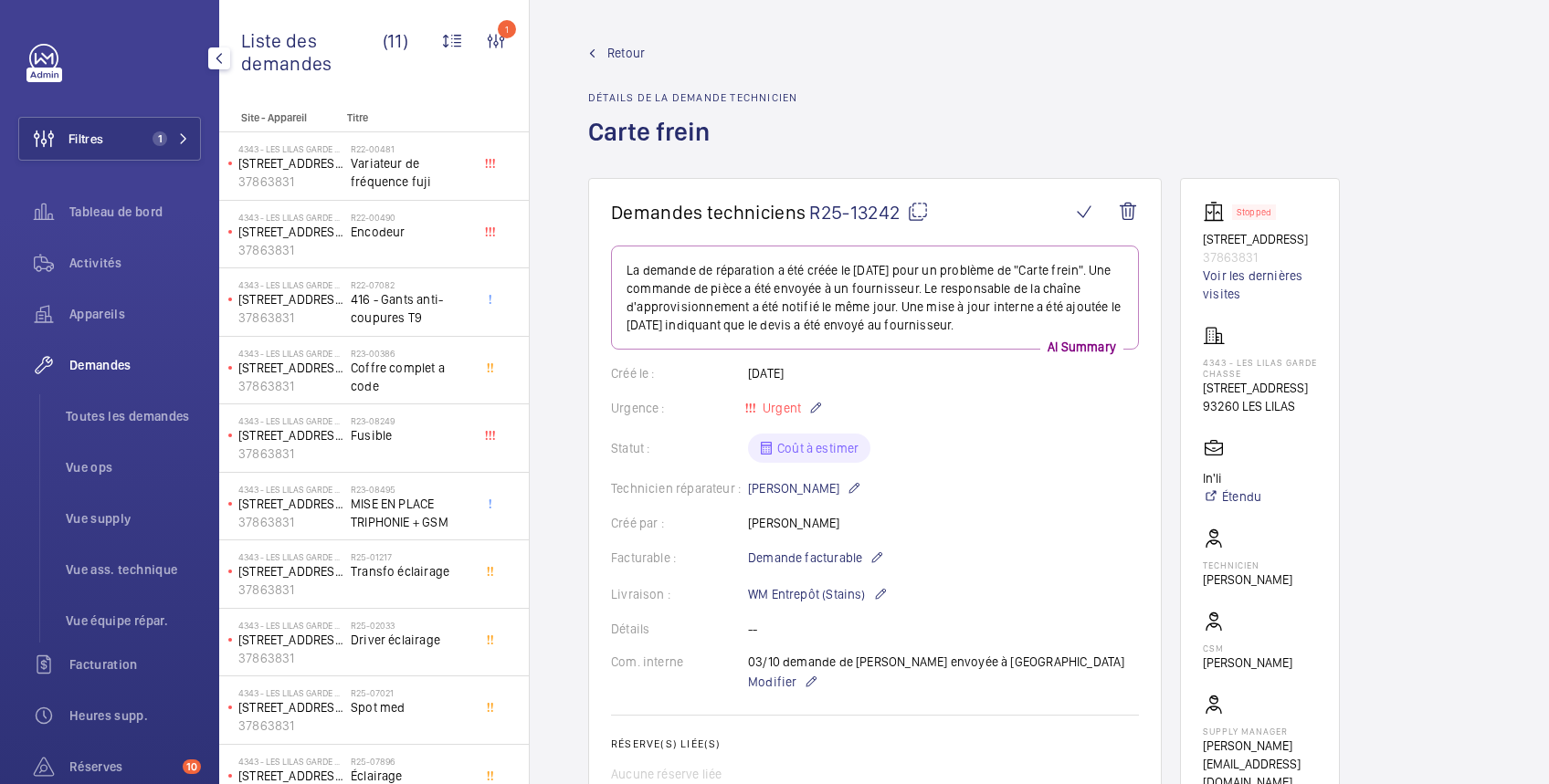
scroll to position [649, 0]
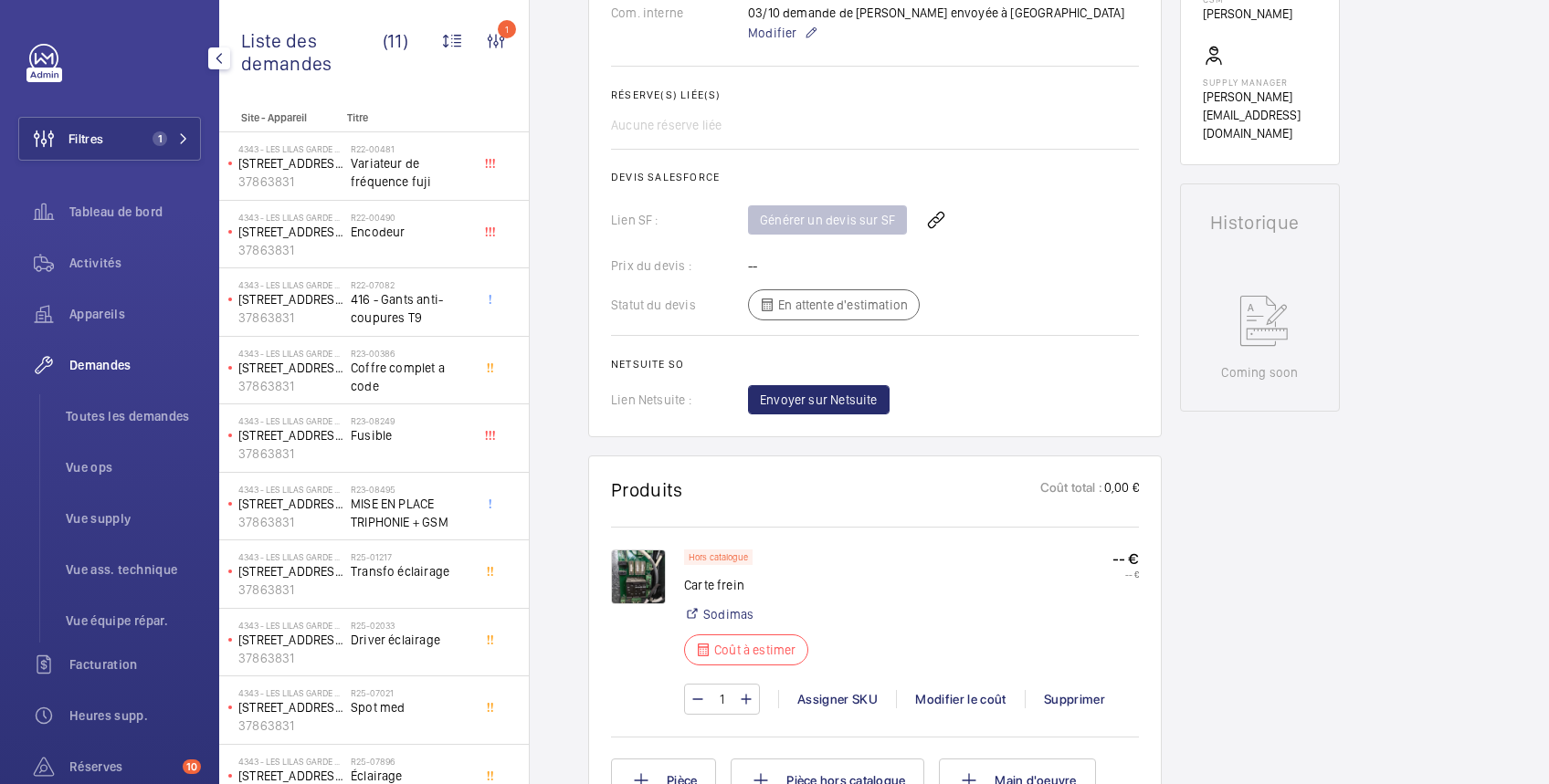
click at [635, 583] on img at bounding box center [638, 577] width 55 height 55
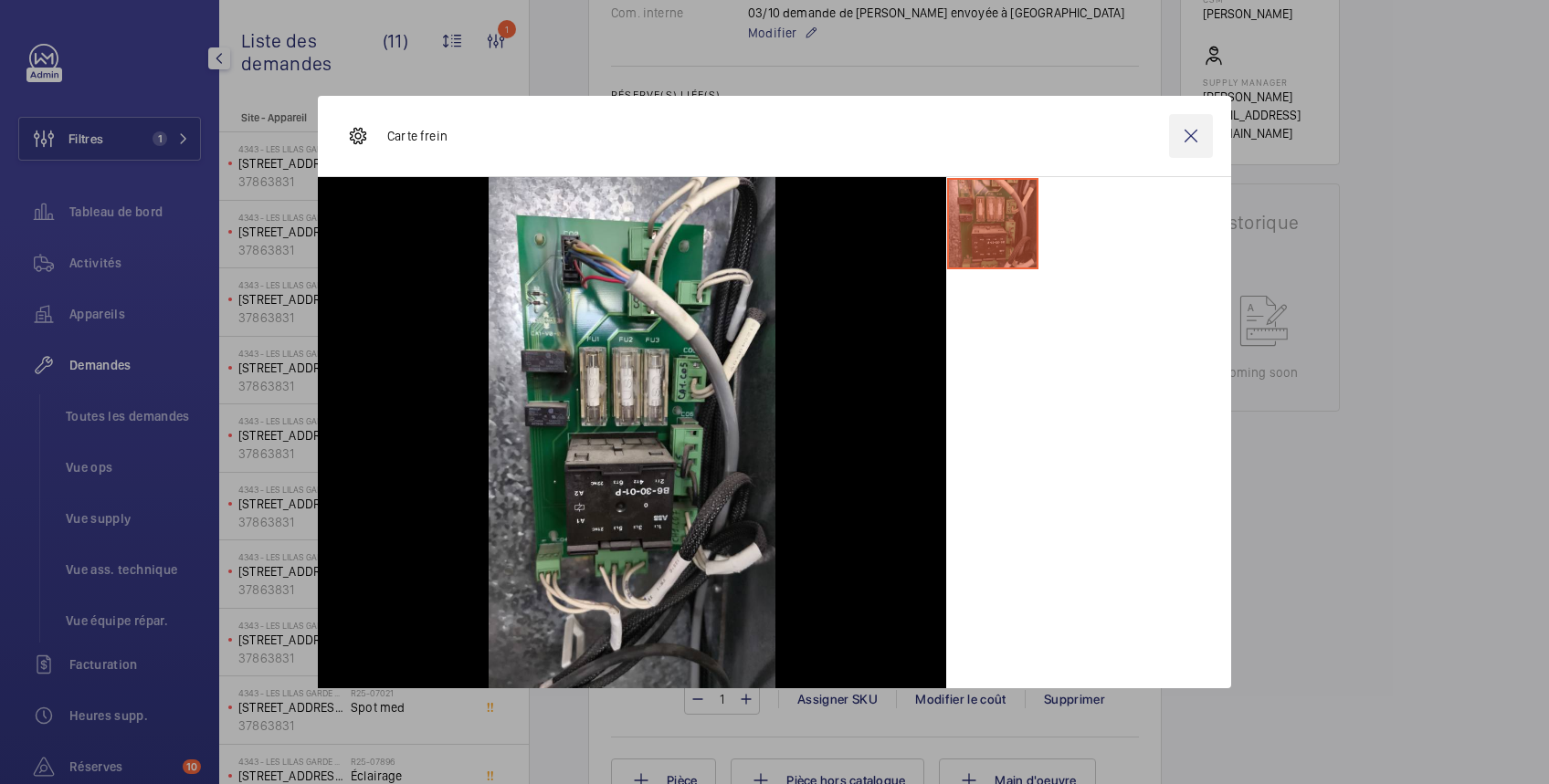
click at [1192, 131] on wm-front-icon-button at bounding box center [1191, 136] width 44 height 44
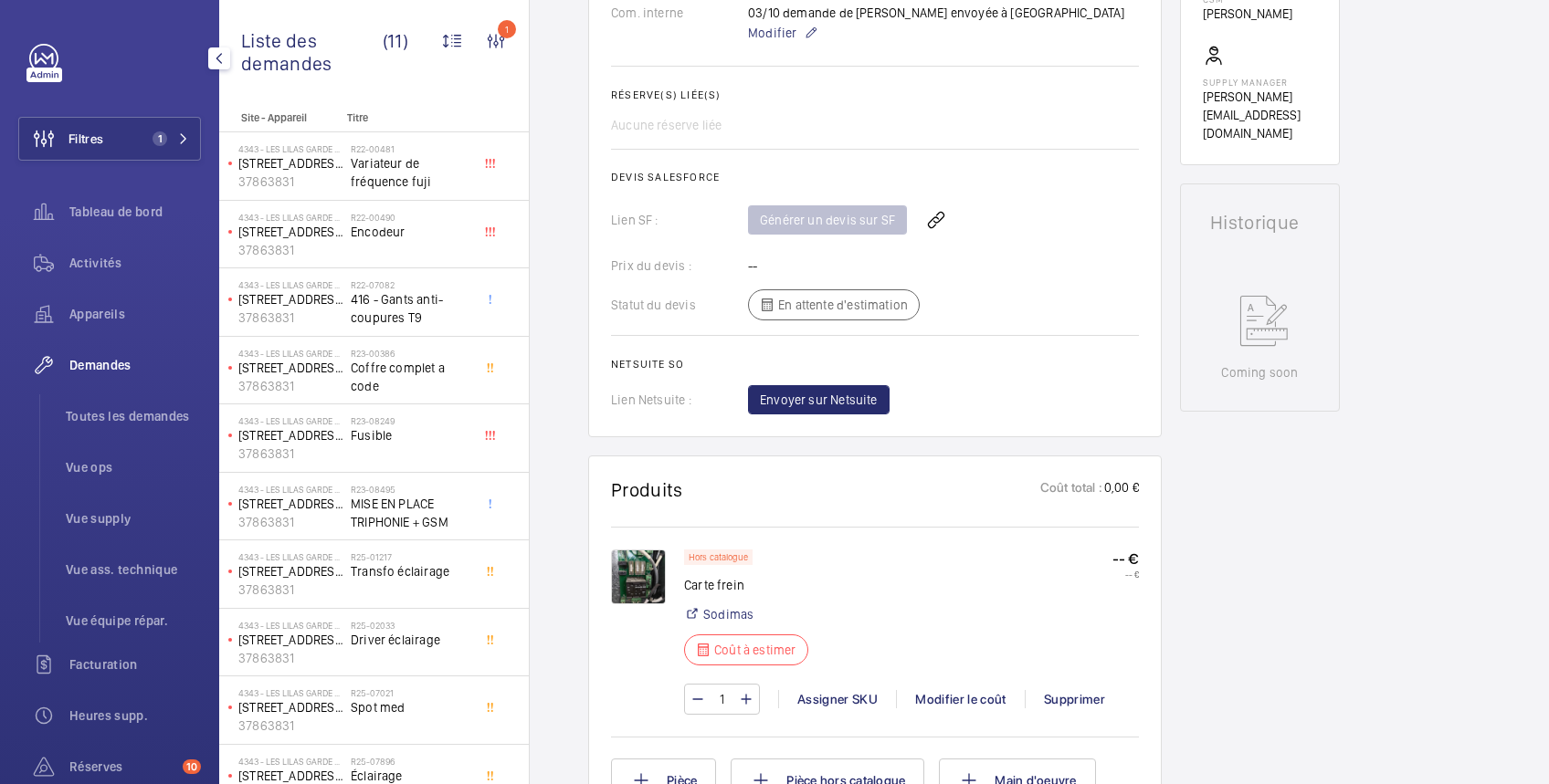
click at [646, 574] on img at bounding box center [638, 577] width 55 height 55
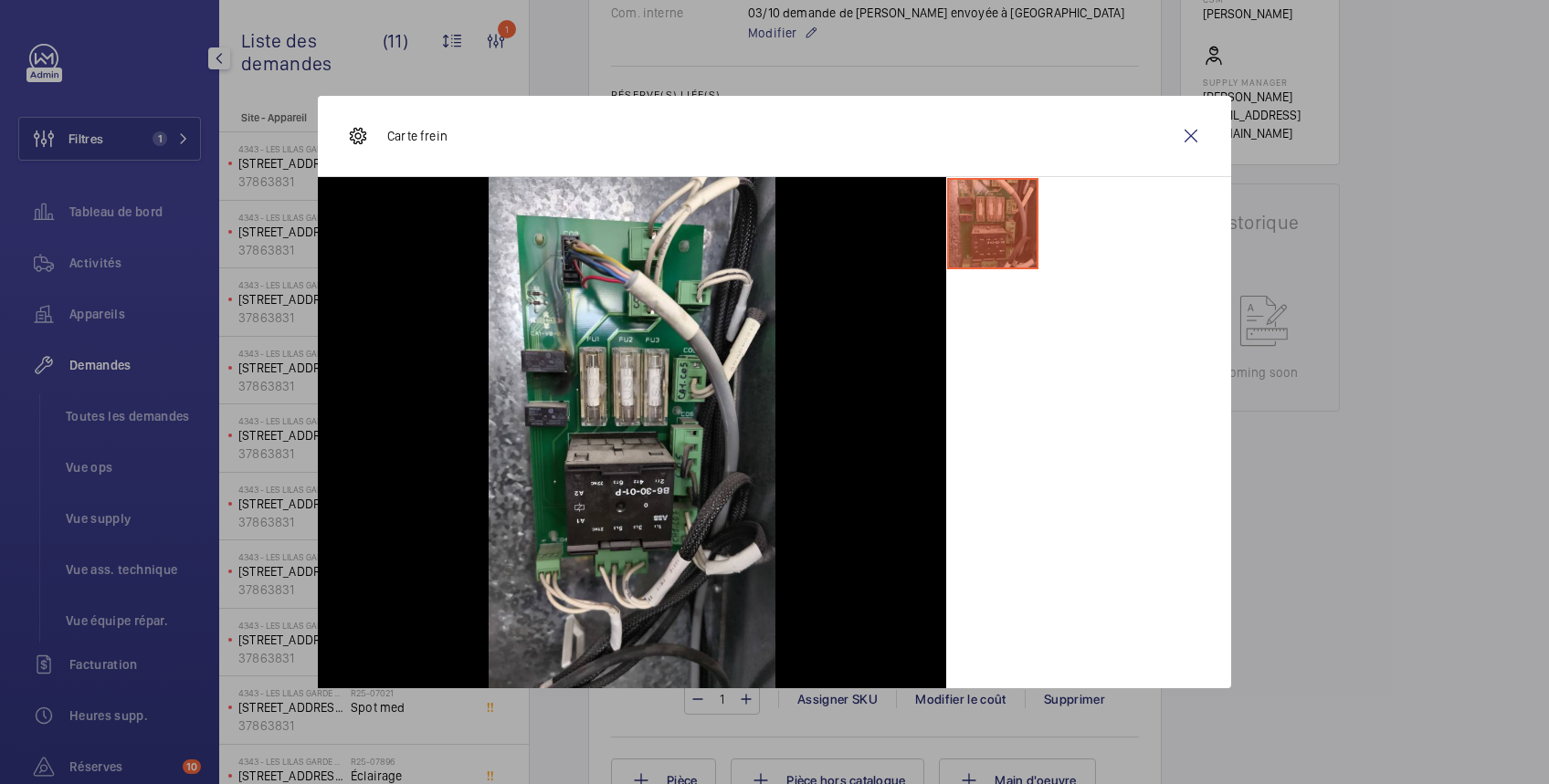
click at [94, 307] on div at bounding box center [774, 392] width 1549 height 784
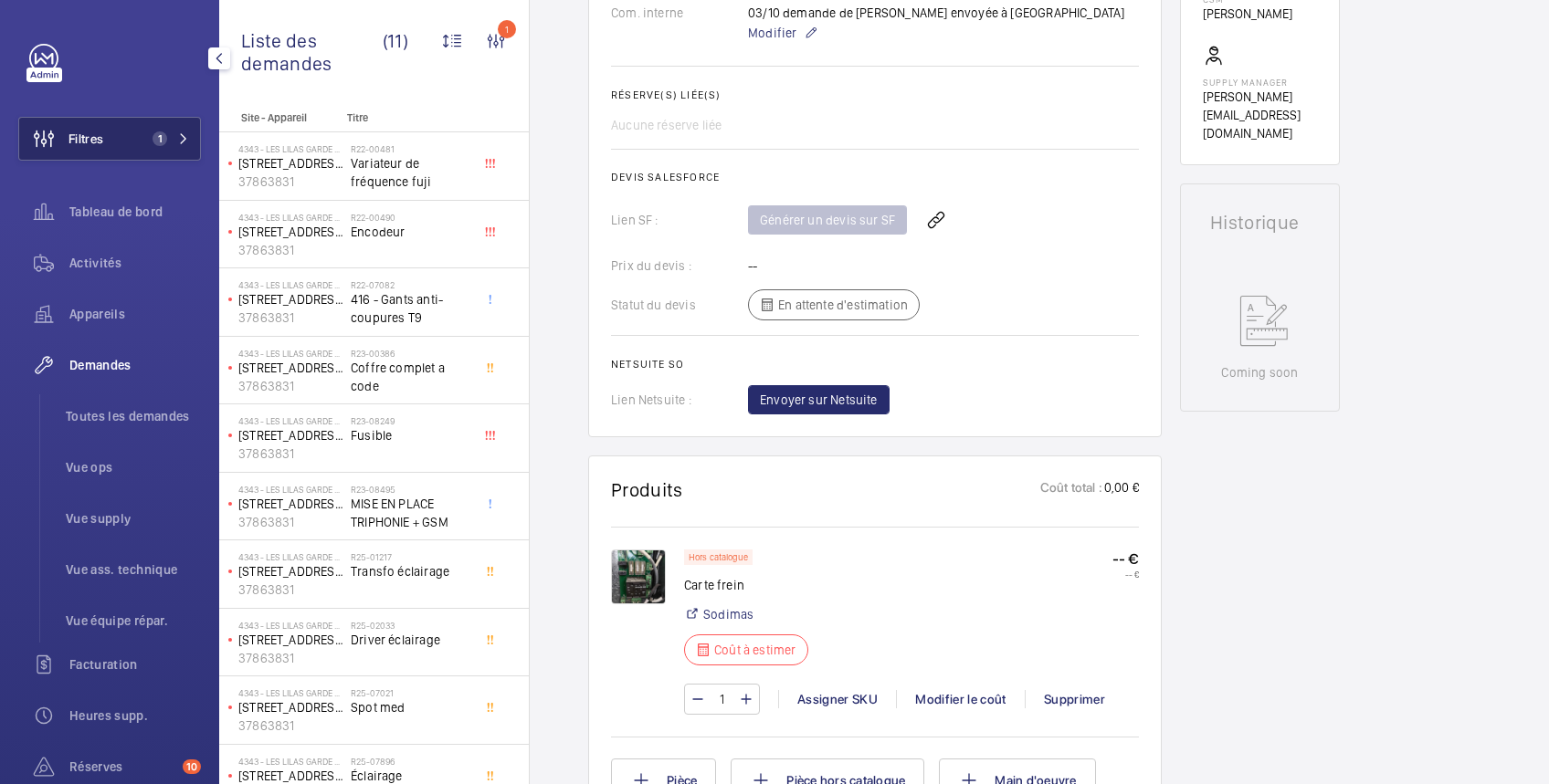
click at [101, 133] on span "Filtres" at bounding box center [85, 139] width 35 height 18
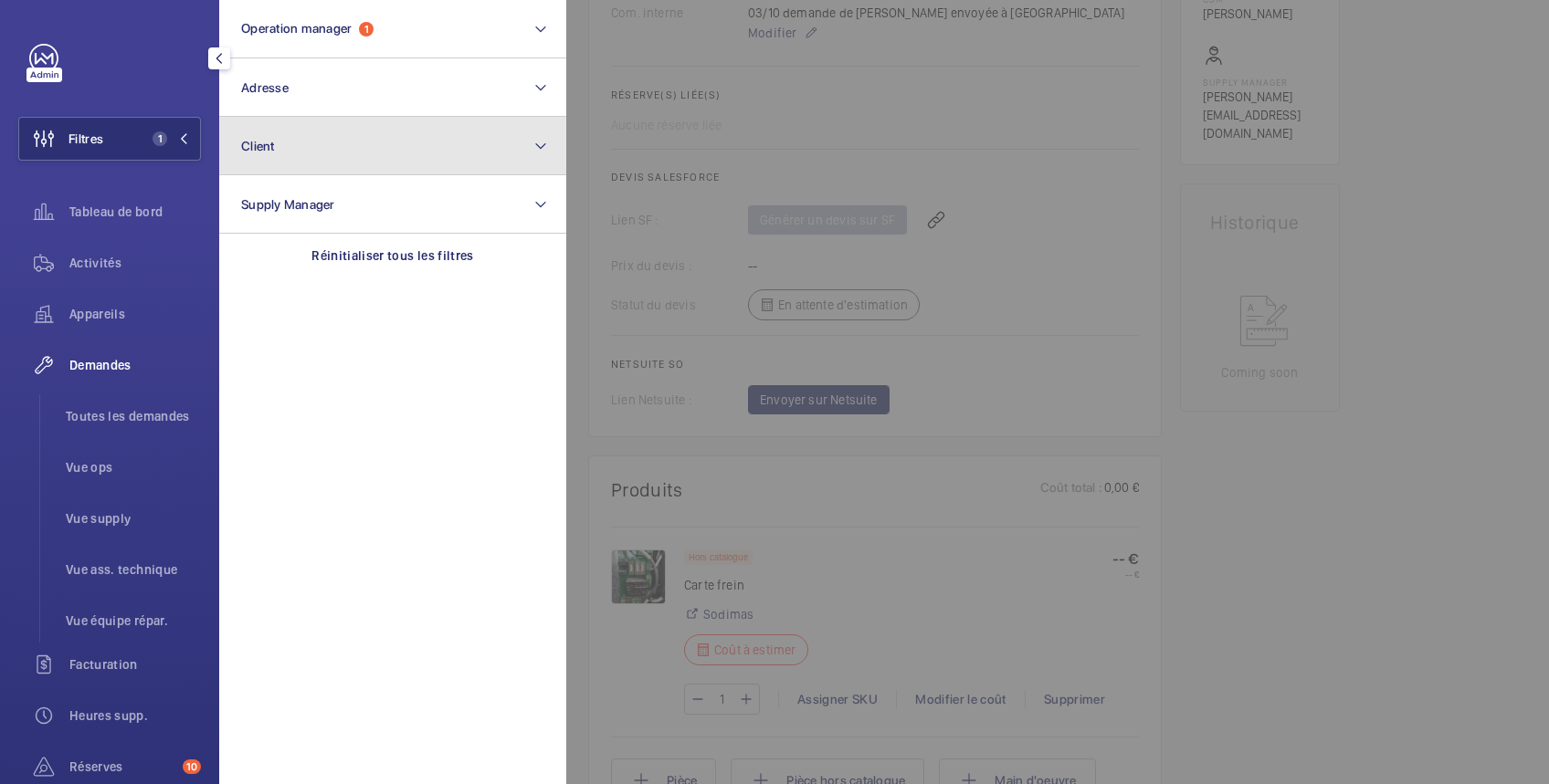
click at [262, 145] on span "Client" at bounding box center [258, 145] width 34 height 14
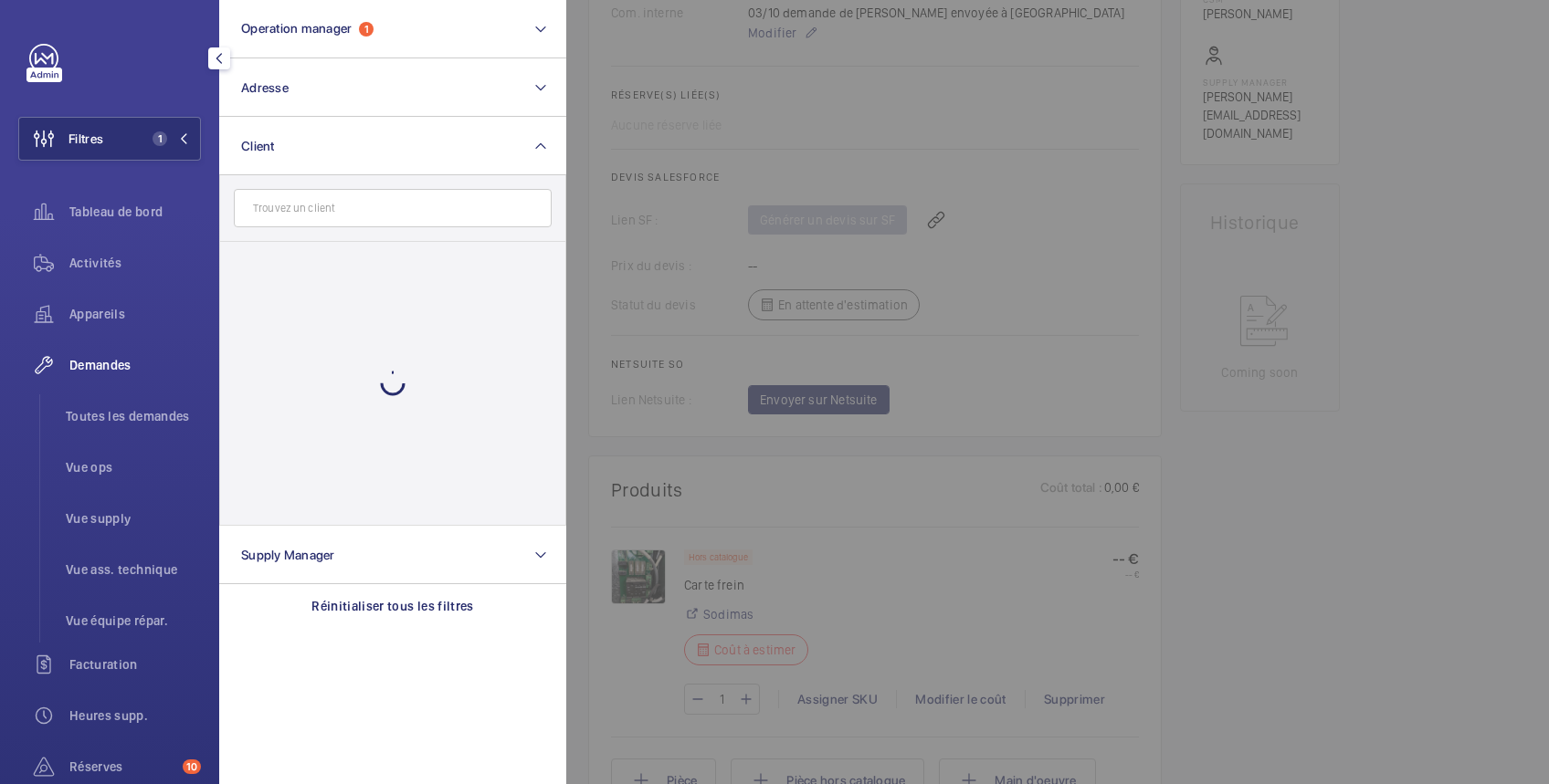
click at [261, 205] on input "text" at bounding box center [392, 208] width 318 height 38
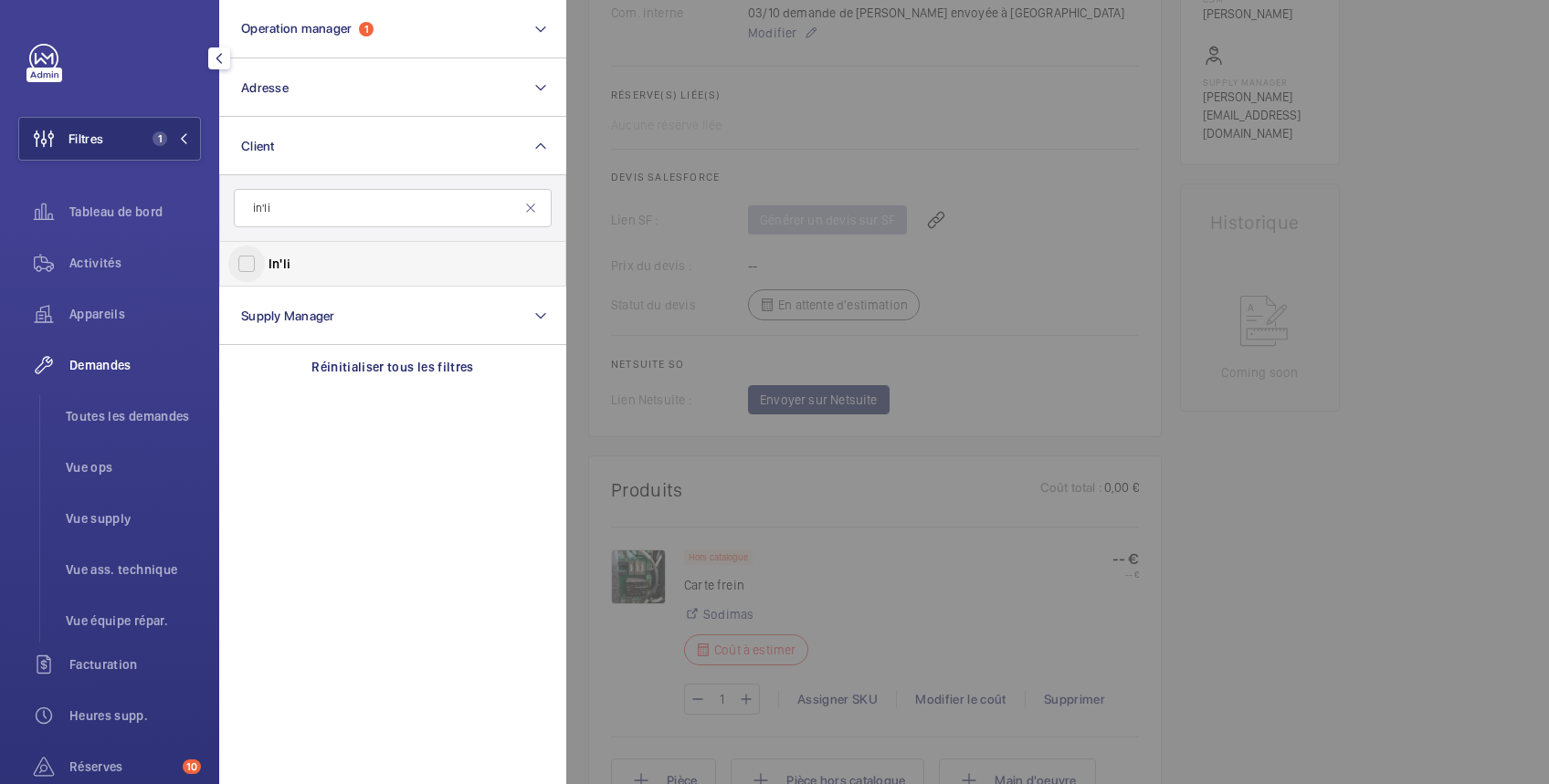
type input "in'li"
click at [249, 257] on input "In'li" at bounding box center [246, 264] width 36 height 36
checkbox input "true"
click at [1409, 364] on div at bounding box center [1340, 392] width 1549 height 784
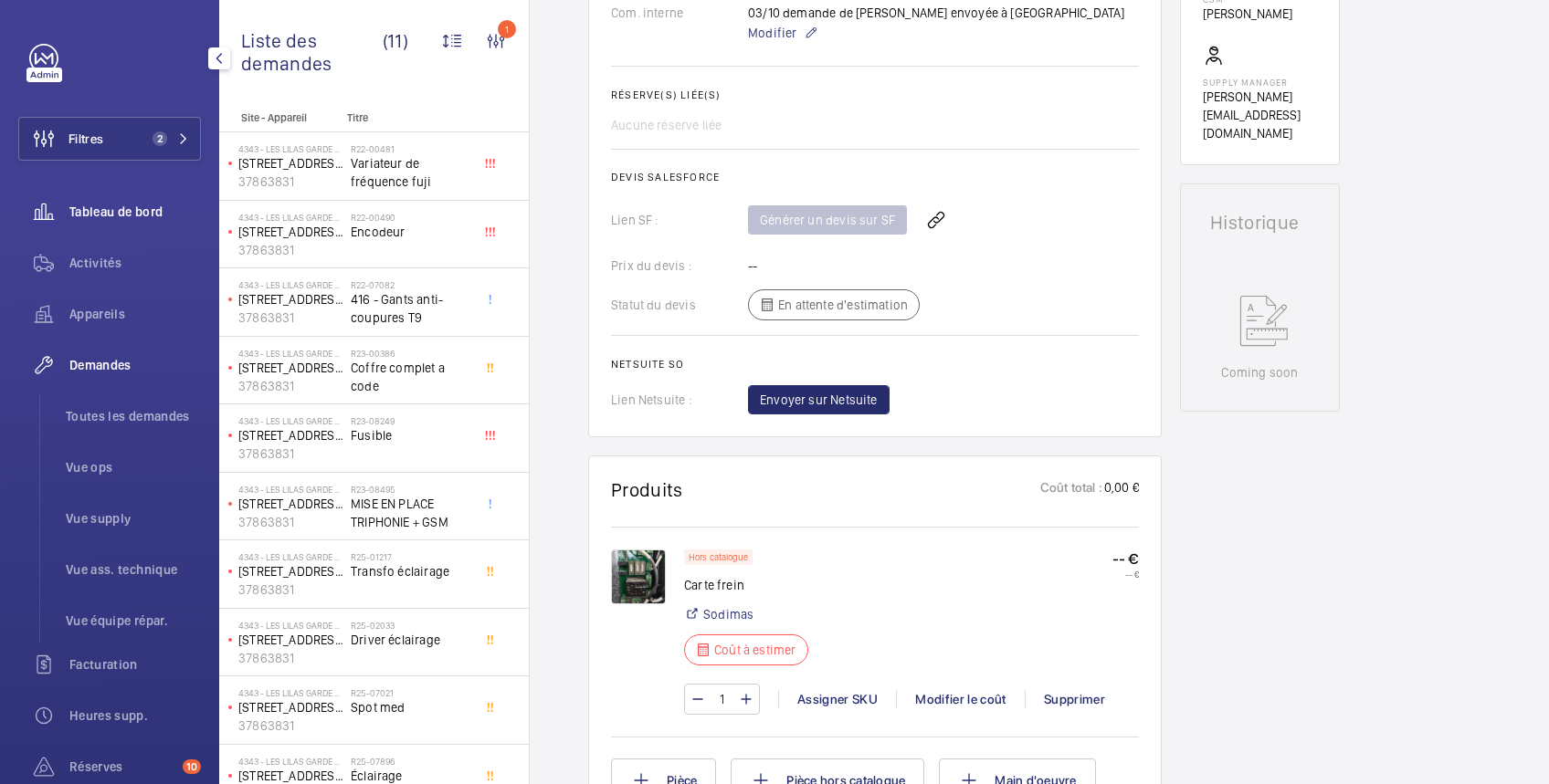
click at [137, 212] on span "Tableau de bord" at bounding box center [135, 211] width 131 height 18
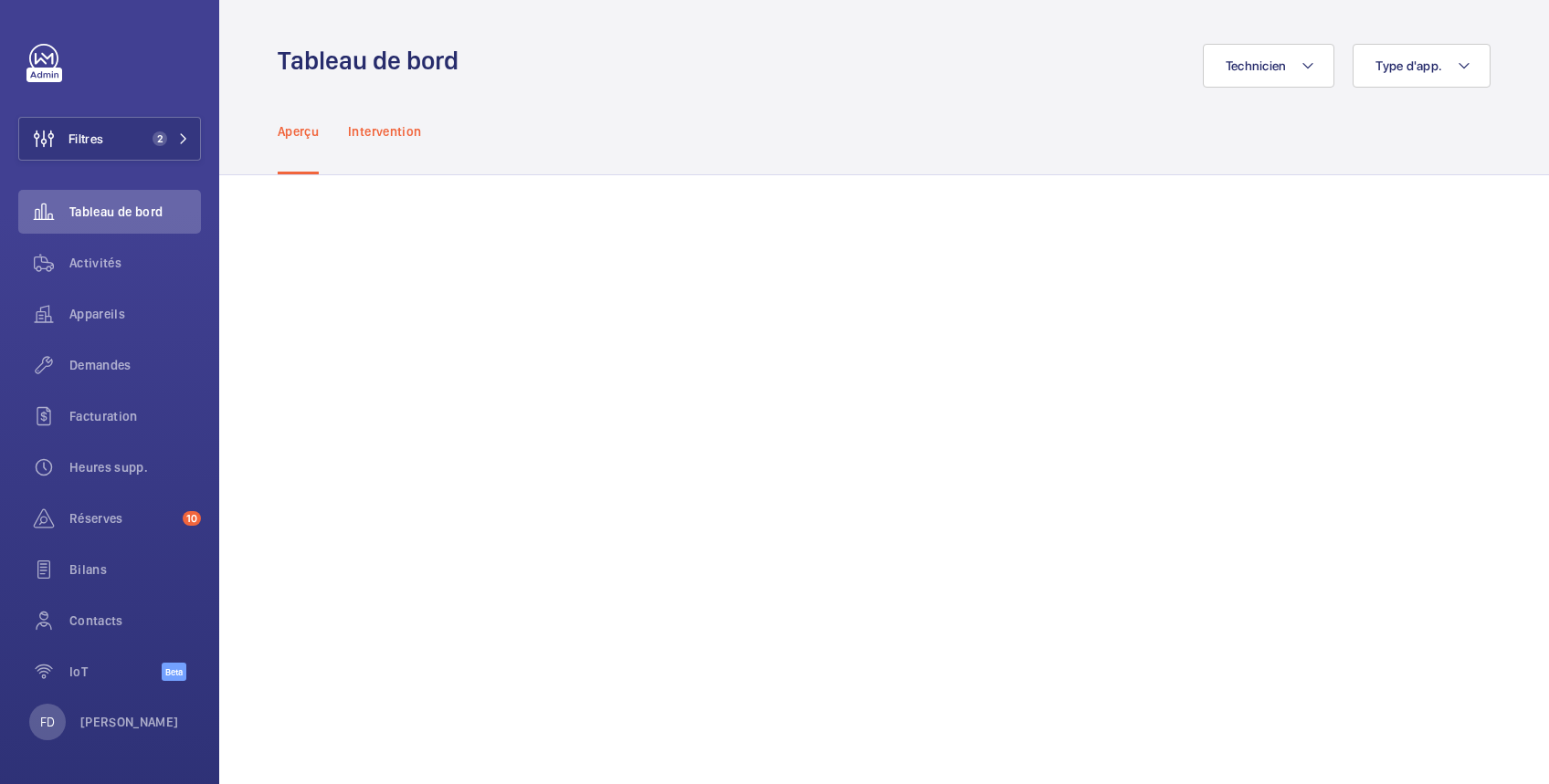
click at [392, 127] on p "Intervention" at bounding box center [384, 131] width 73 height 18
click at [109, 317] on span "Appareils" at bounding box center [135, 313] width 131 height 18
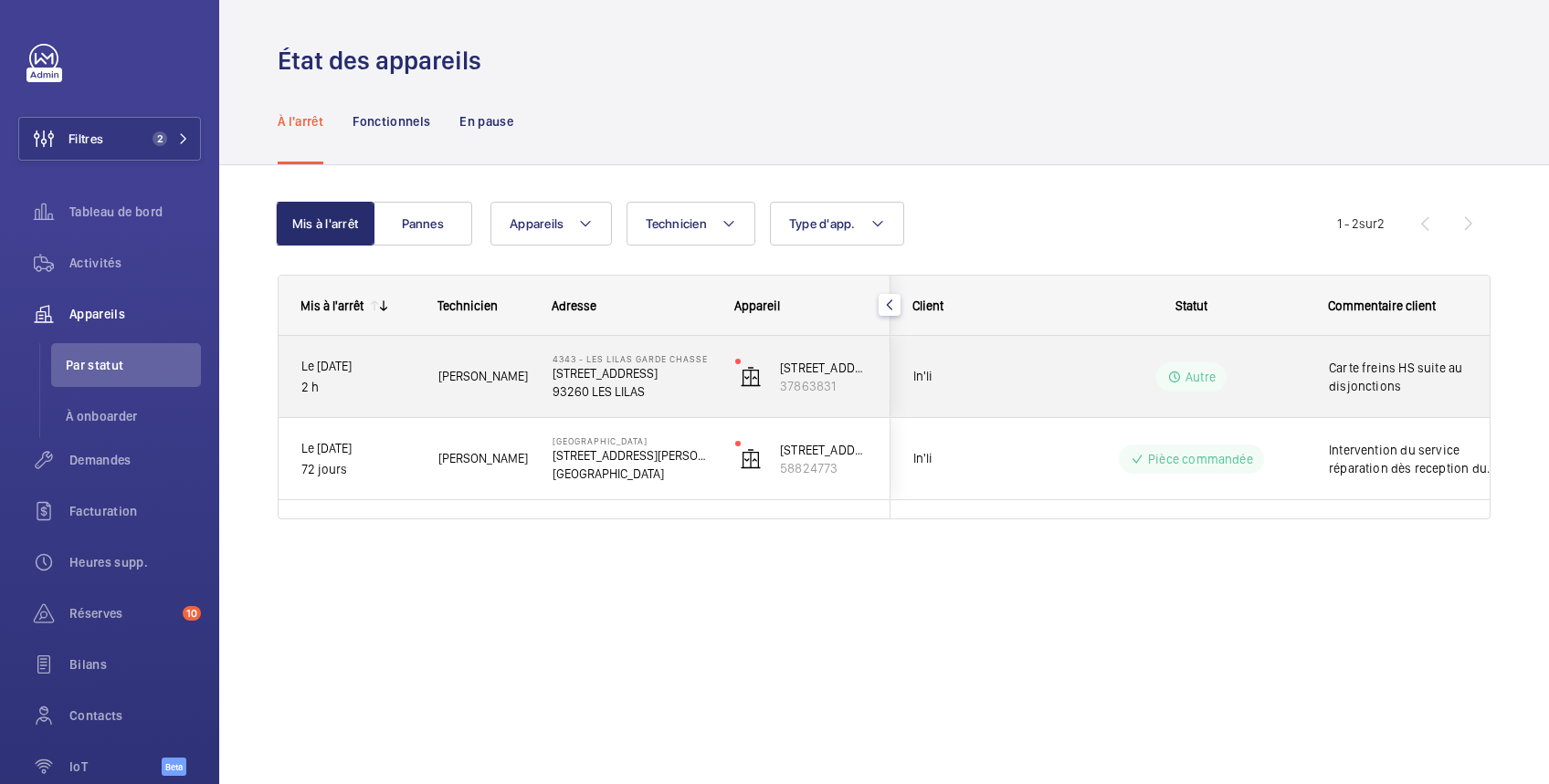
click at [1299, 361] on div "Autre" at bounding box center [1180, 376] width 249 height 65
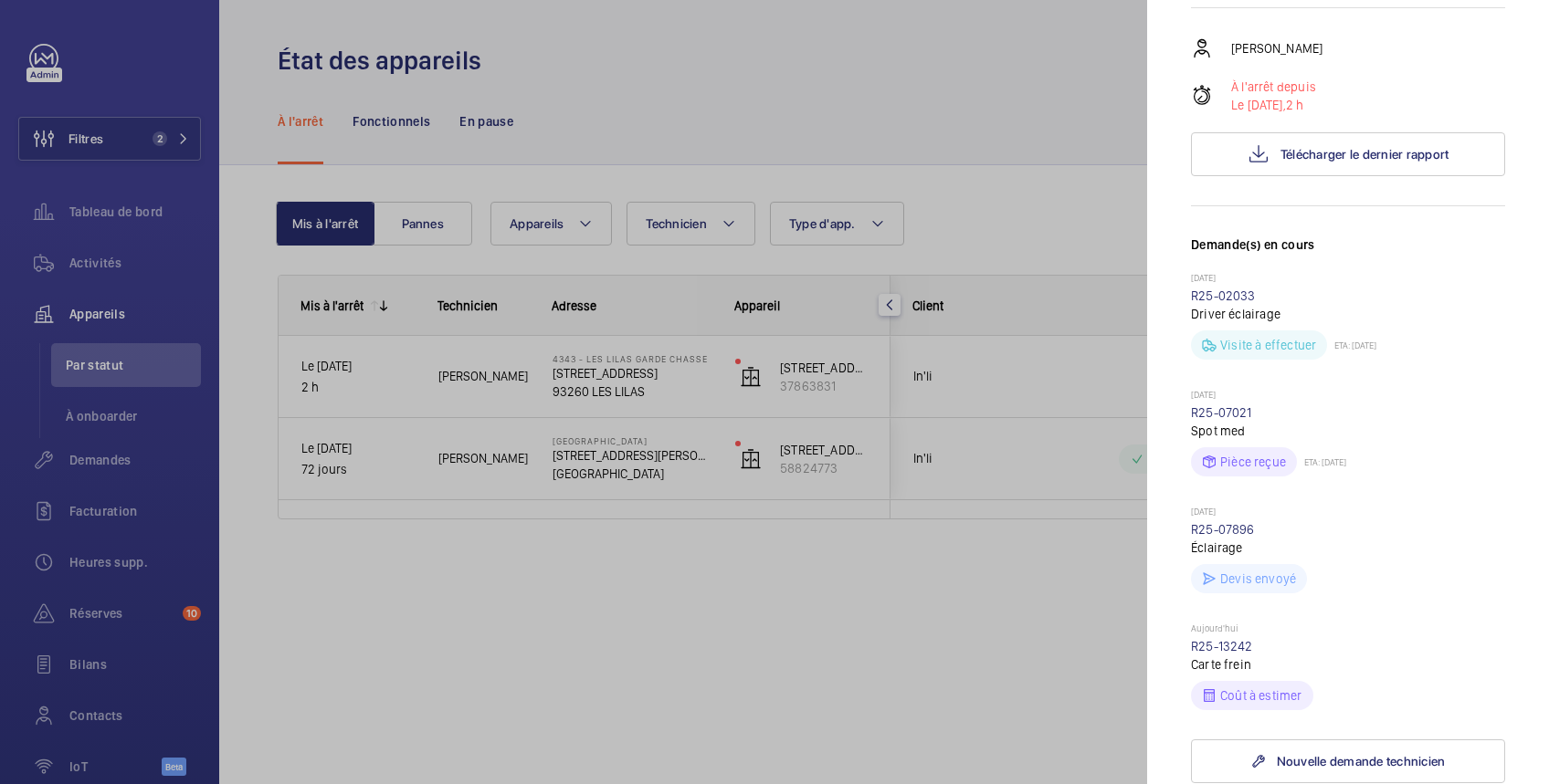
scroll to position [649, 0]
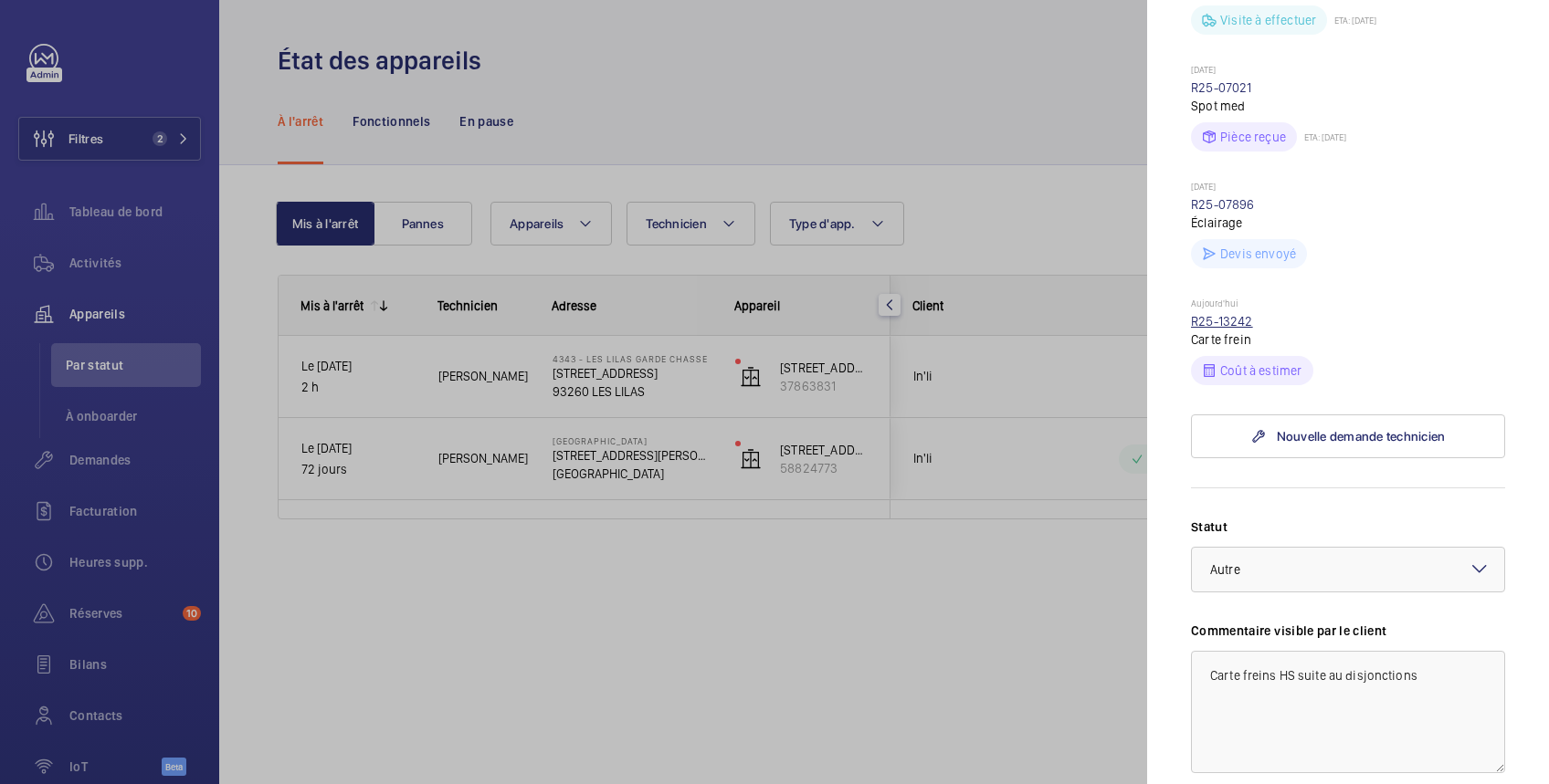
click at [1216, 328] on link "R25-13242" at bounding box center [1221, 321] width 62 height 14
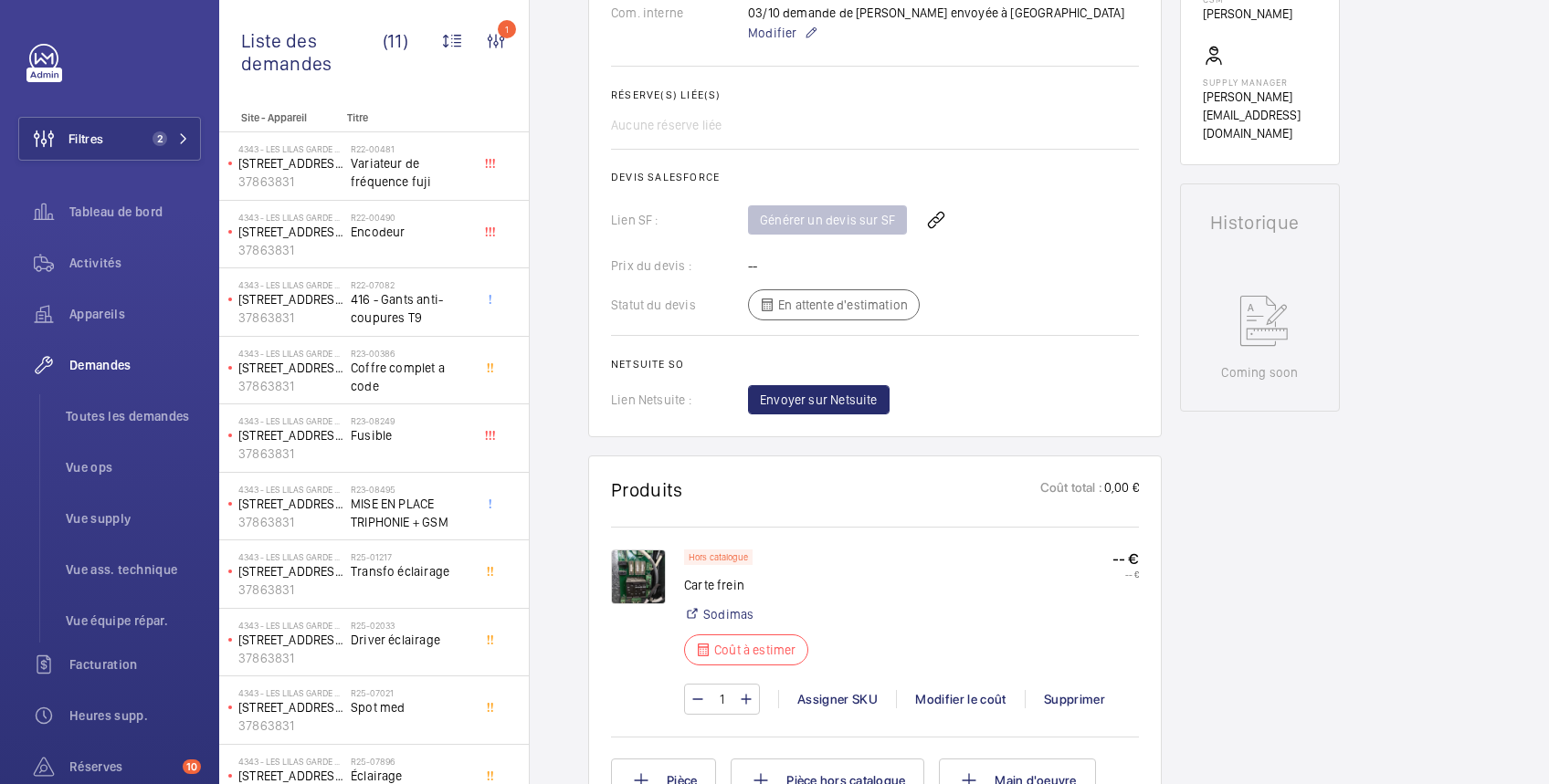
scroll to position [973, 0]
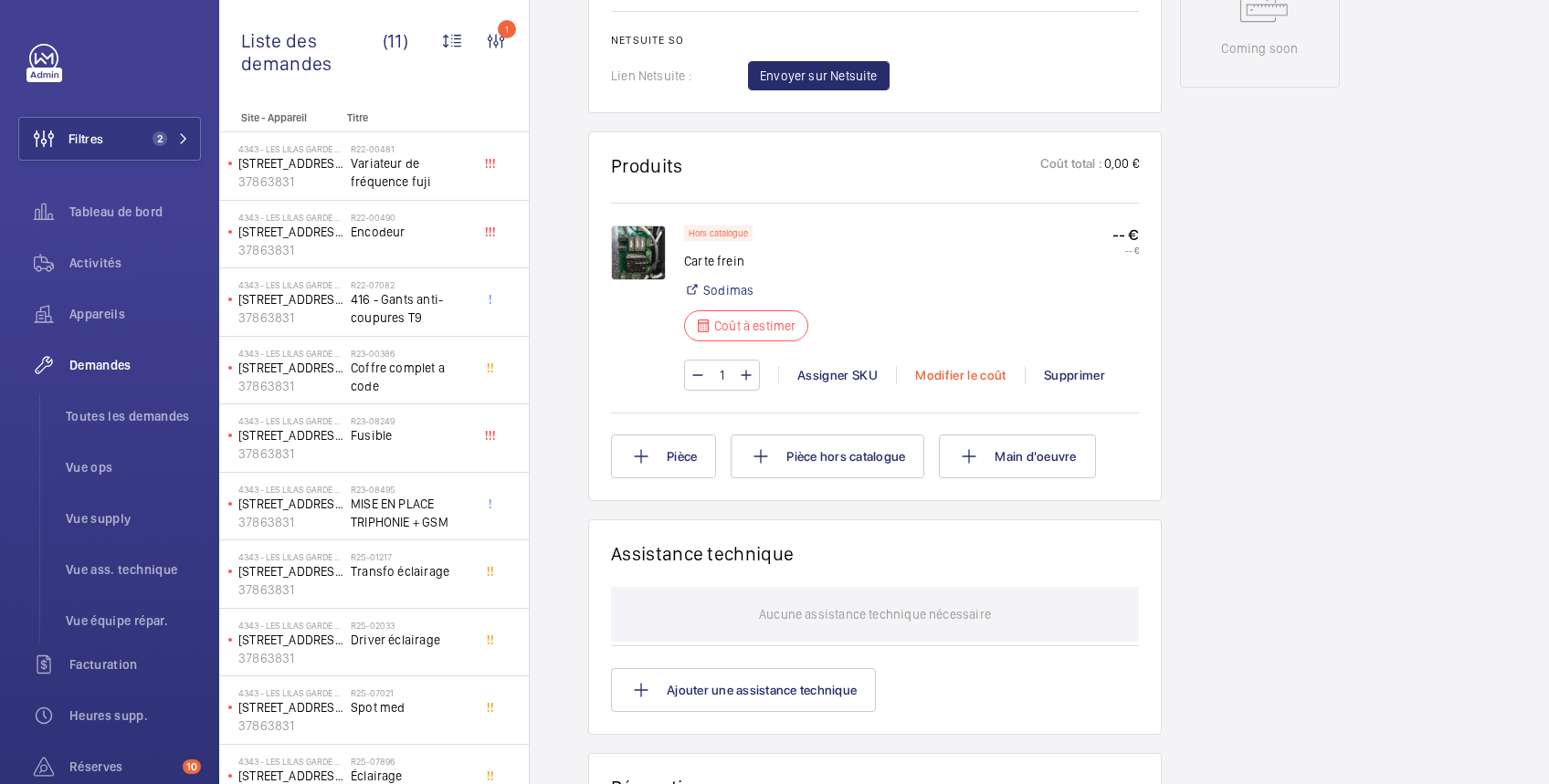
click at [955, 375] on div "Modifier le coût" at bounding box center [960, 375] width 129 height 18
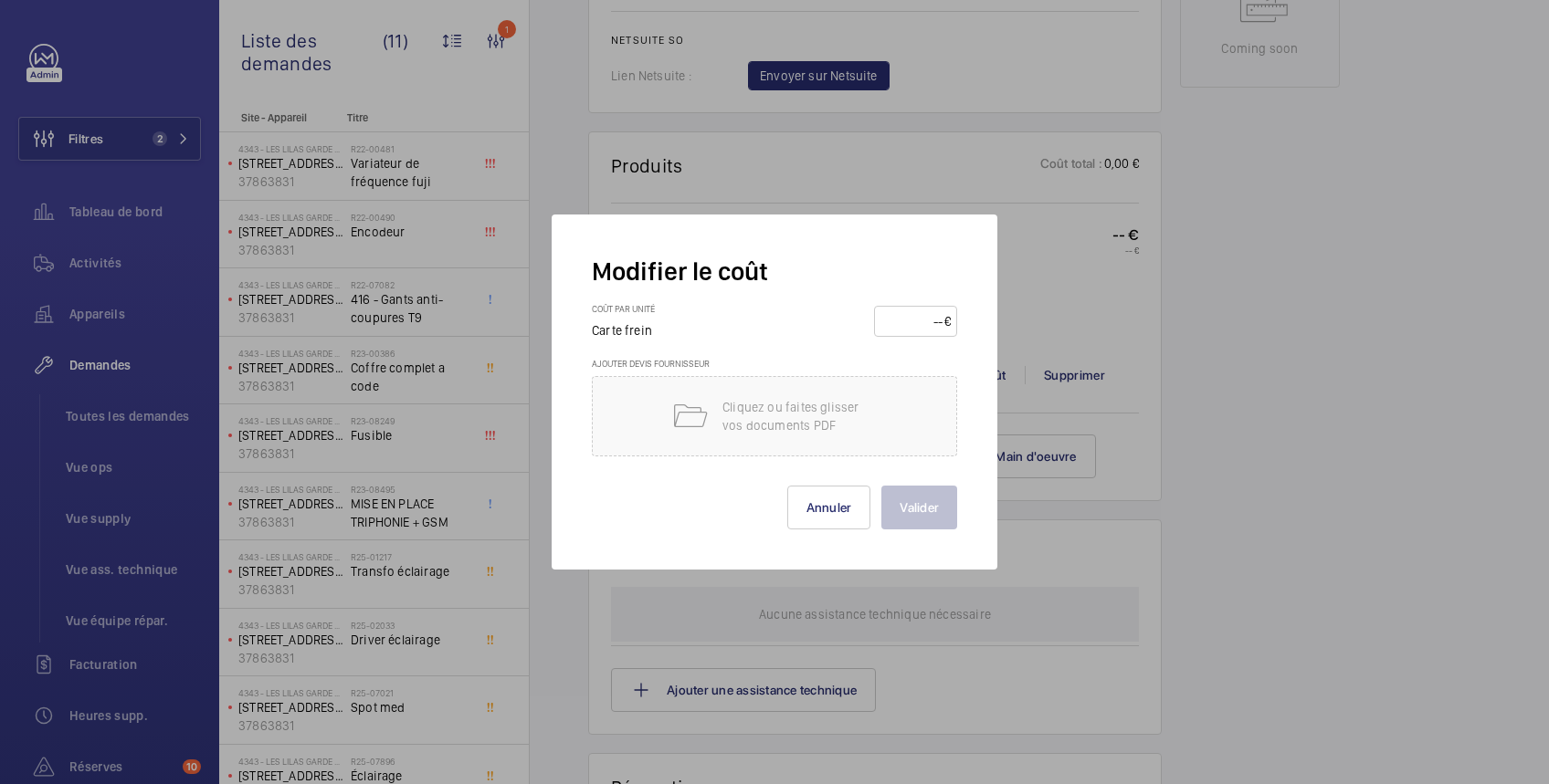
click at [914, 326] on input "number" at bounding box center [912, 321] width 64 height 29
type input "250"
click at [920, 507] on button "Valider" at bounding box center [919, 507] width 76 height 44
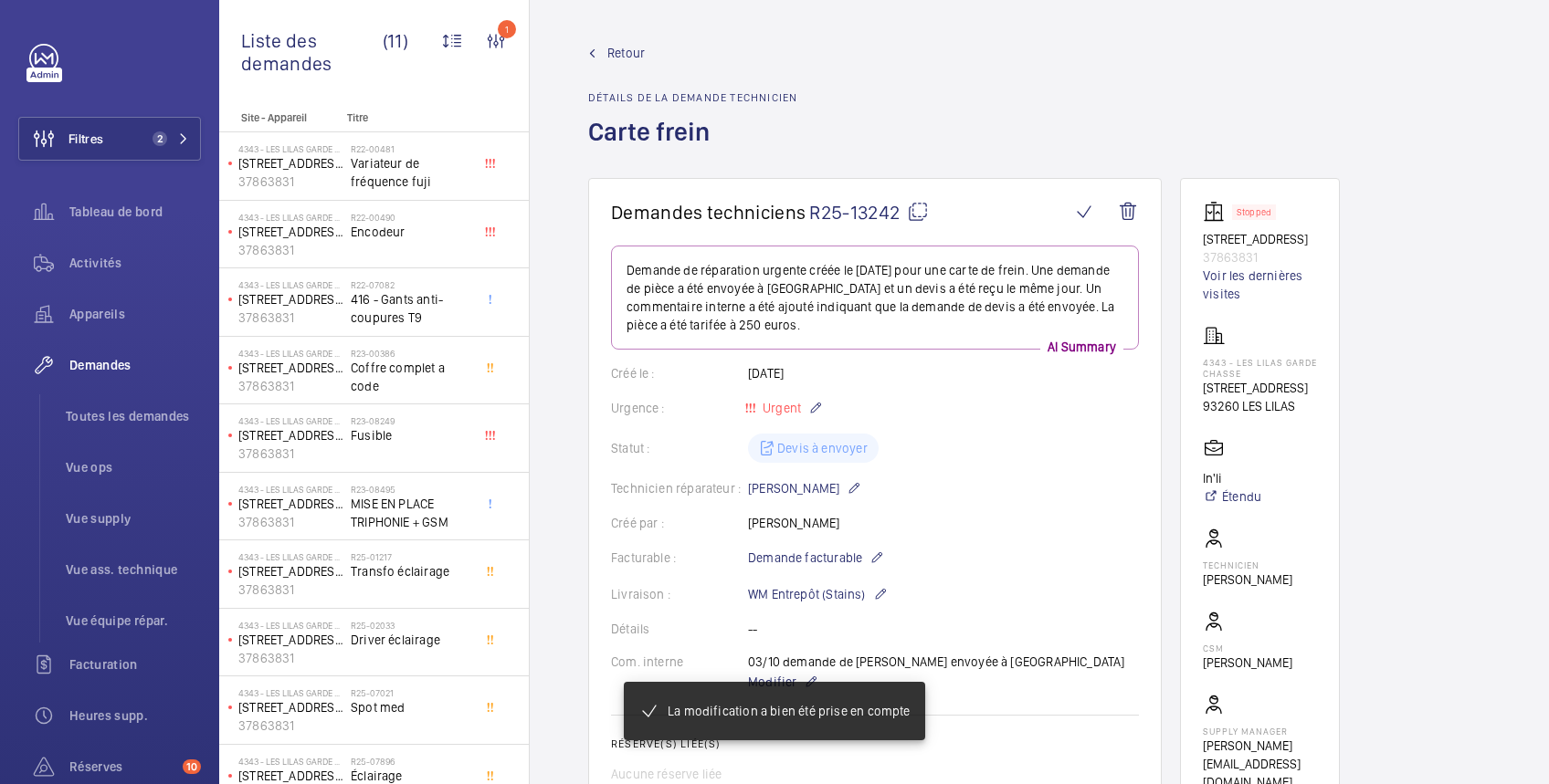
scroll to position [324, 0]
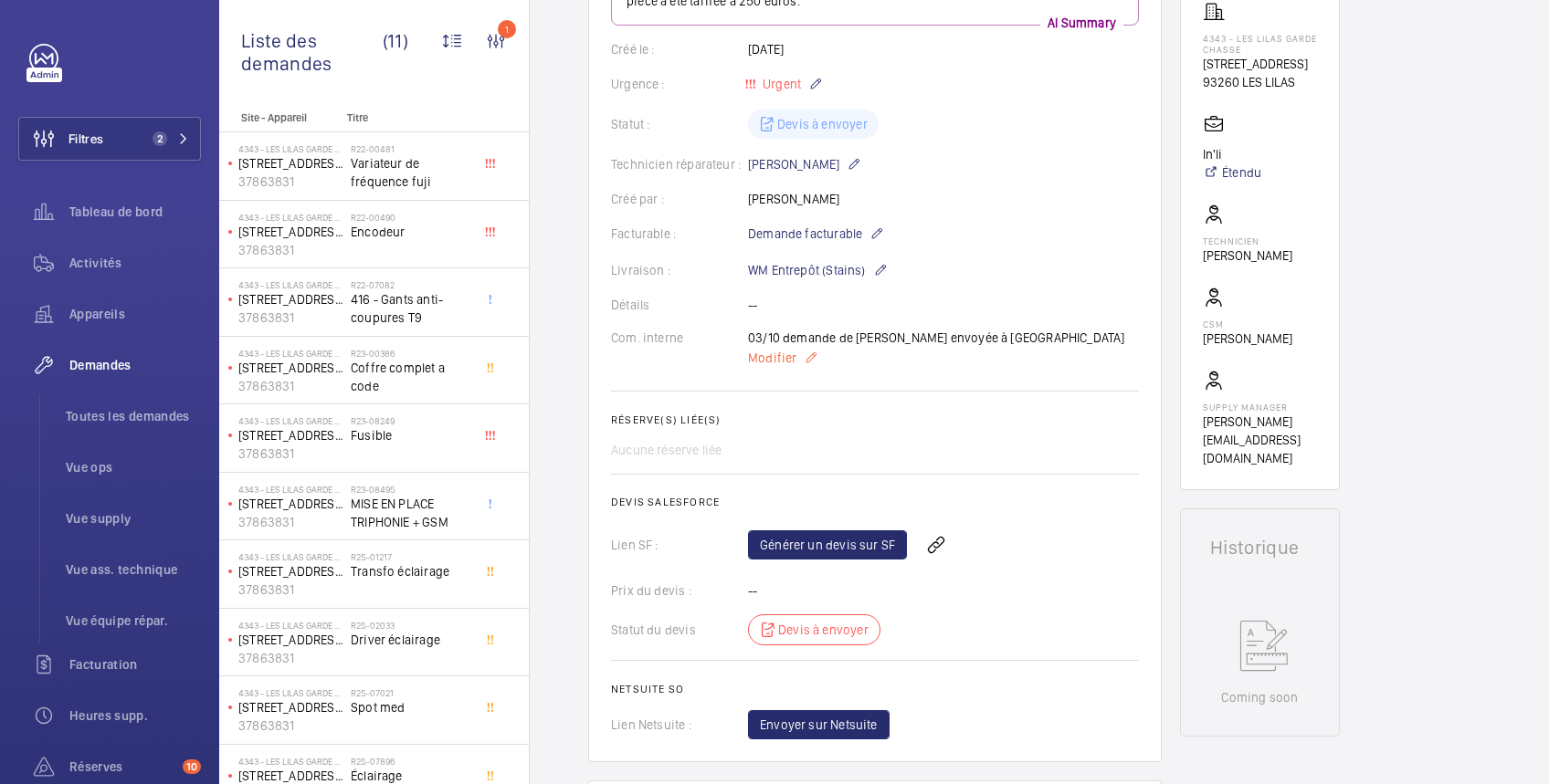
click at [791, 358] on span "Modifier" at bounding box center [771, 357] width 48 height 18
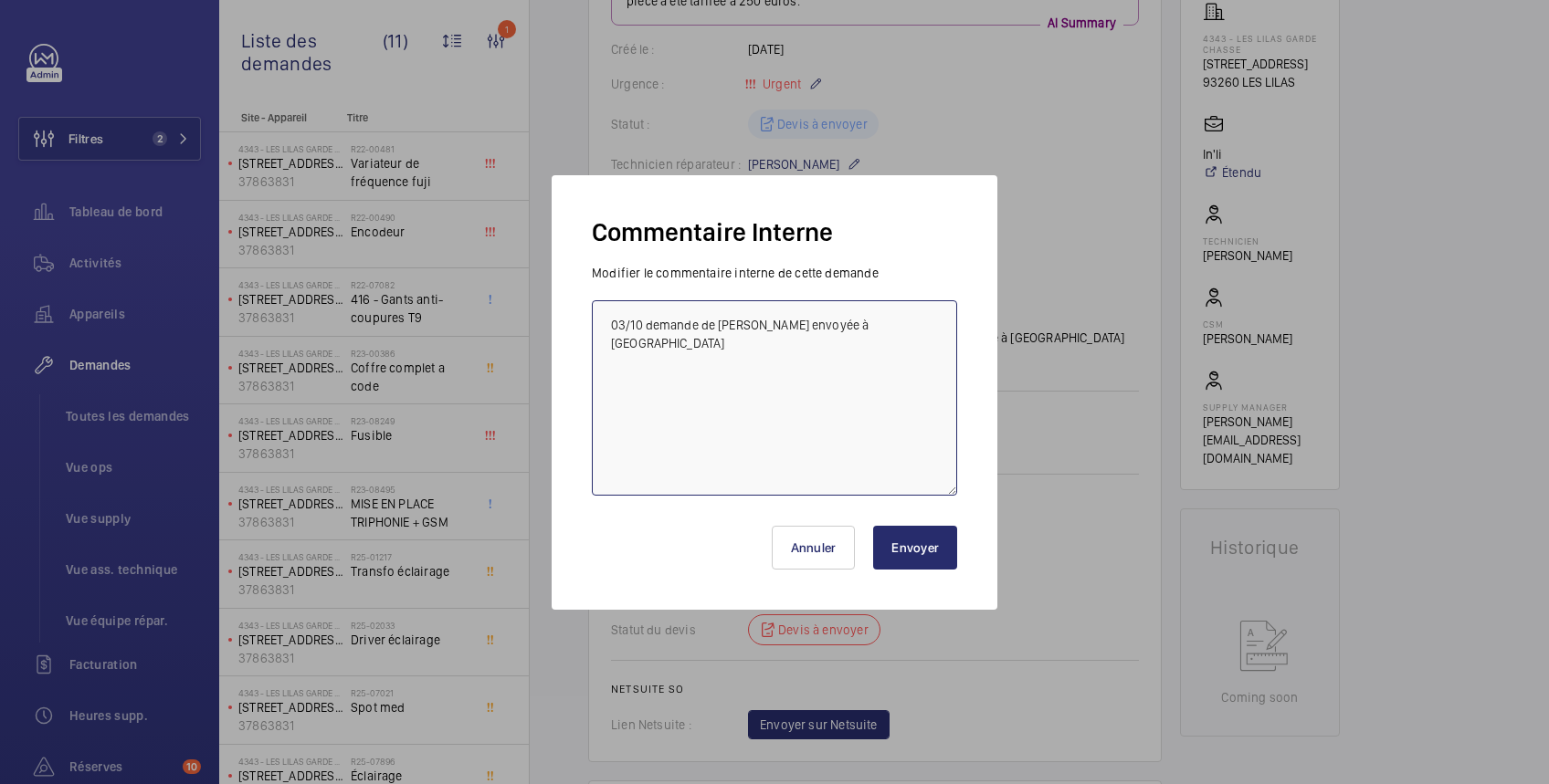
click at [884, 320] on textarea "03/10 demande de [PERSON_NAME] envoyée à [GEOGRAPHIC_DATA]" at bounding box center [774, 398] width 366 height 196
paste textarea "Kit de remplacement carte d'entraînement/ frein QI CA1 V0 02 Réf : 38SO051EBTB10"
type textarea "03/10 demande de [PERSON_NAME] envoyée à sodimas FD MIS UN PRIX POUR Kit de rem…"
click at [911, 543] on button "Envoyer" at bounding box center [915, 548] width 84 height 44
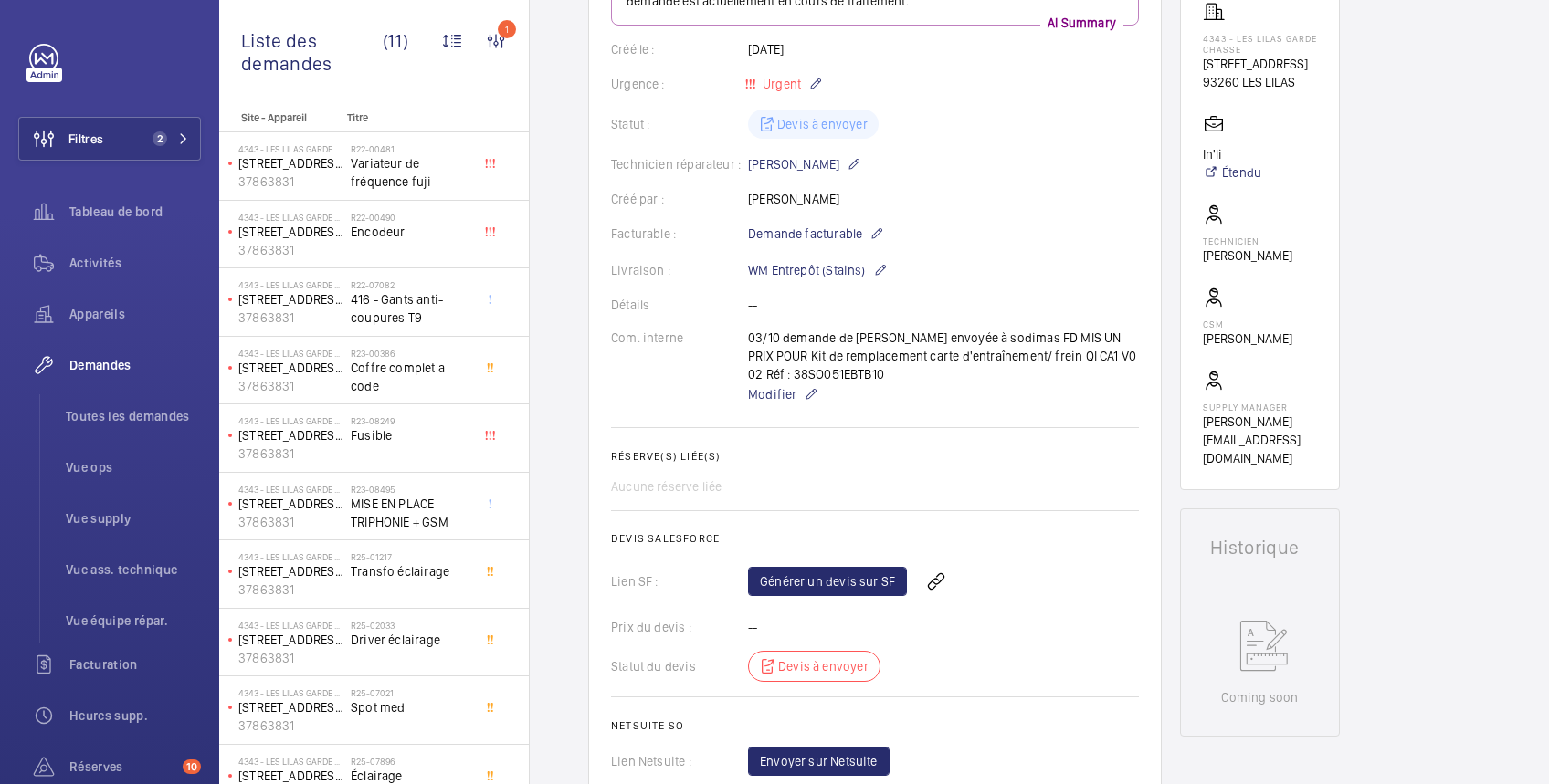
scroll to position [649, 0]
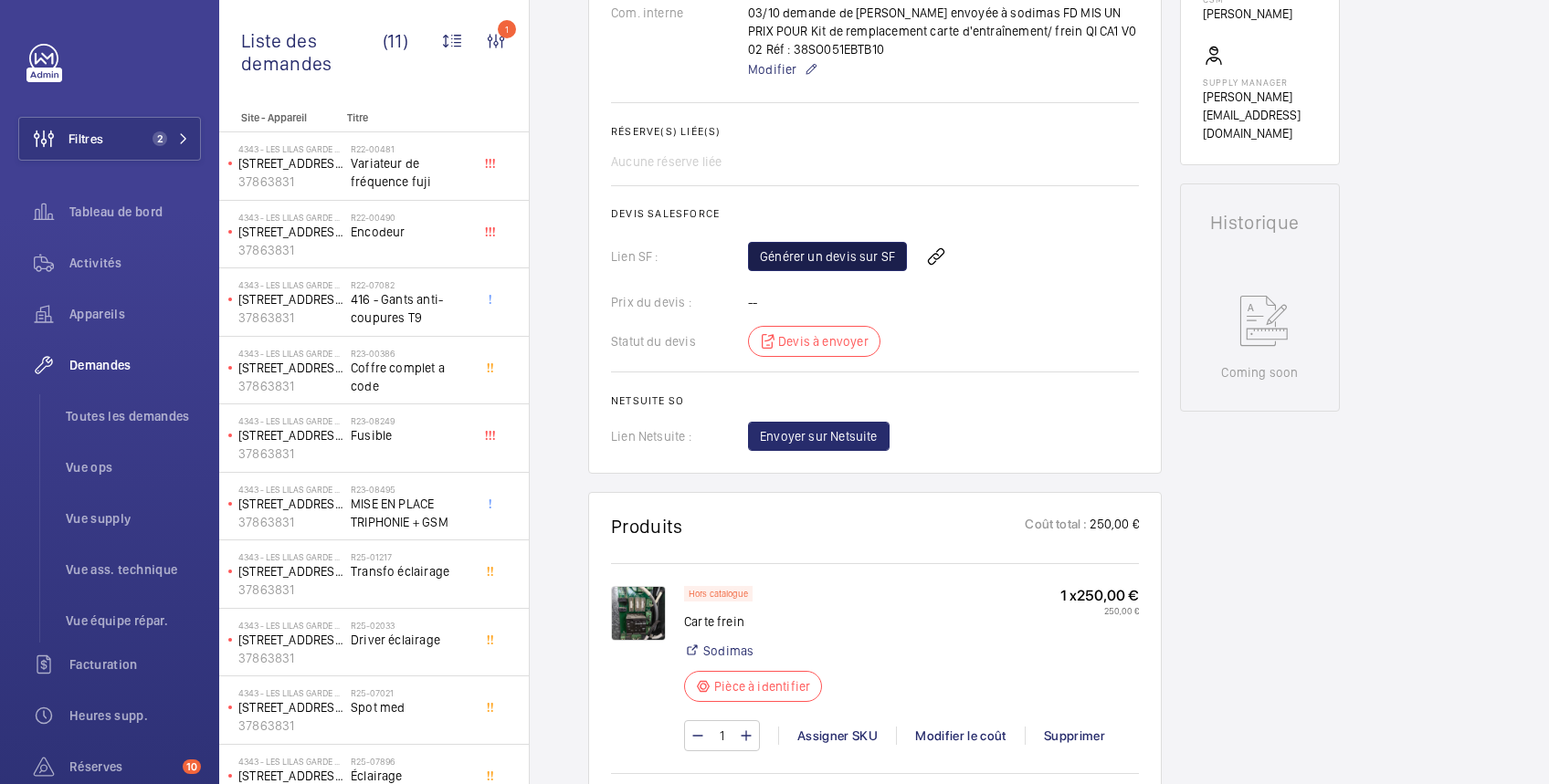
click at [864, 255] on link "Générer un devis sur SF" at bounding box center [826, 256] width 159 height 29
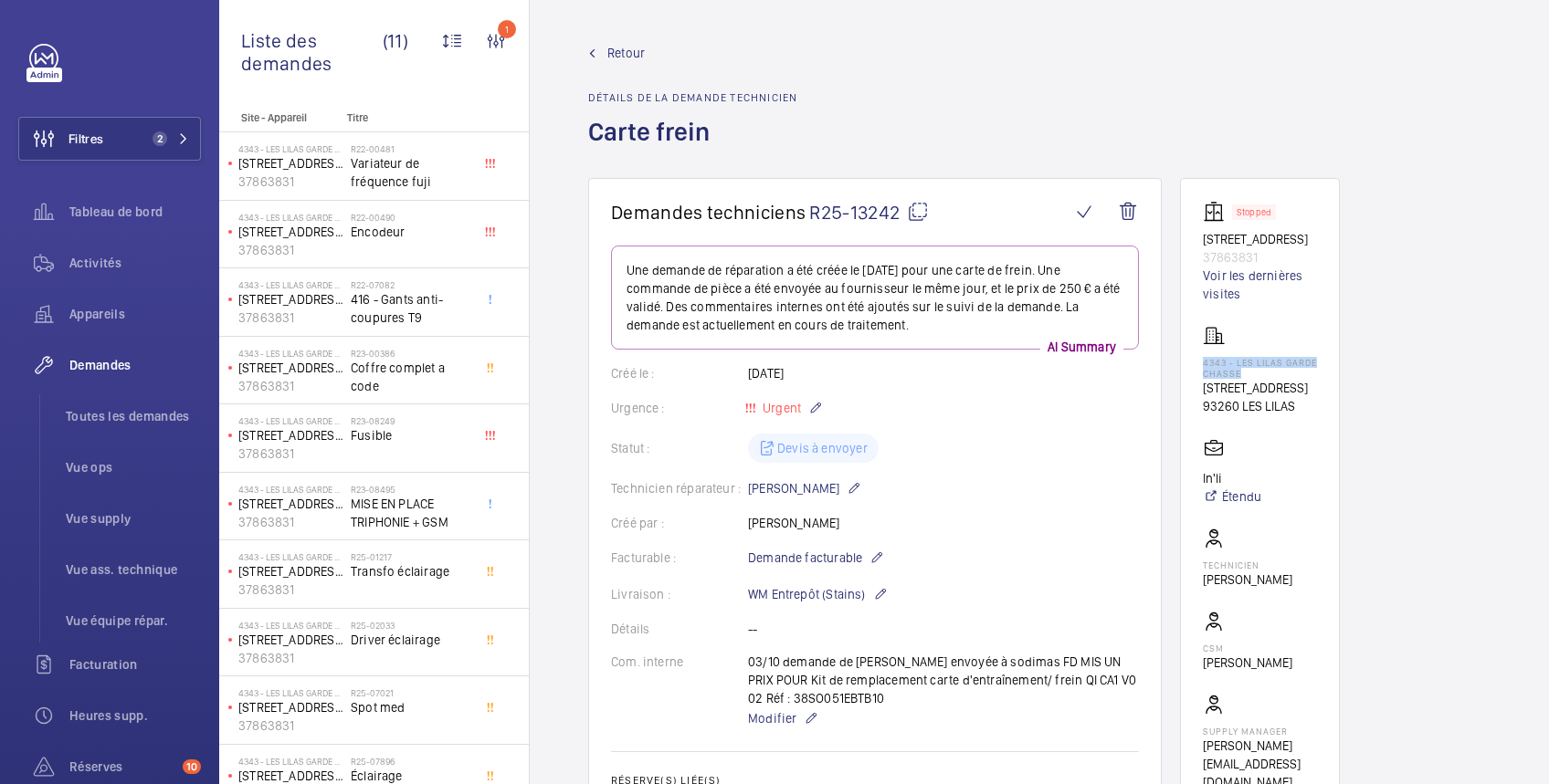
drag, startPoint x: 1198, startPoint y: 378, endPoint x: 1243, endPoint y: 387, distance: 45.9
click at [1243, 387] on wm-front-card "Stopped [STREET_ADDRESS] 37863831 Voir les dernières visites 4343 - LES LILAS G…" at bounding box center [1259, 495] width 160 height 636
copy p "4343 - LES LILAS GARDE CHASSE"
drag, startPoint x: 1256, startPoint y: 270, endPoint x: 1178, endPoint y: 274, distance: 78.1
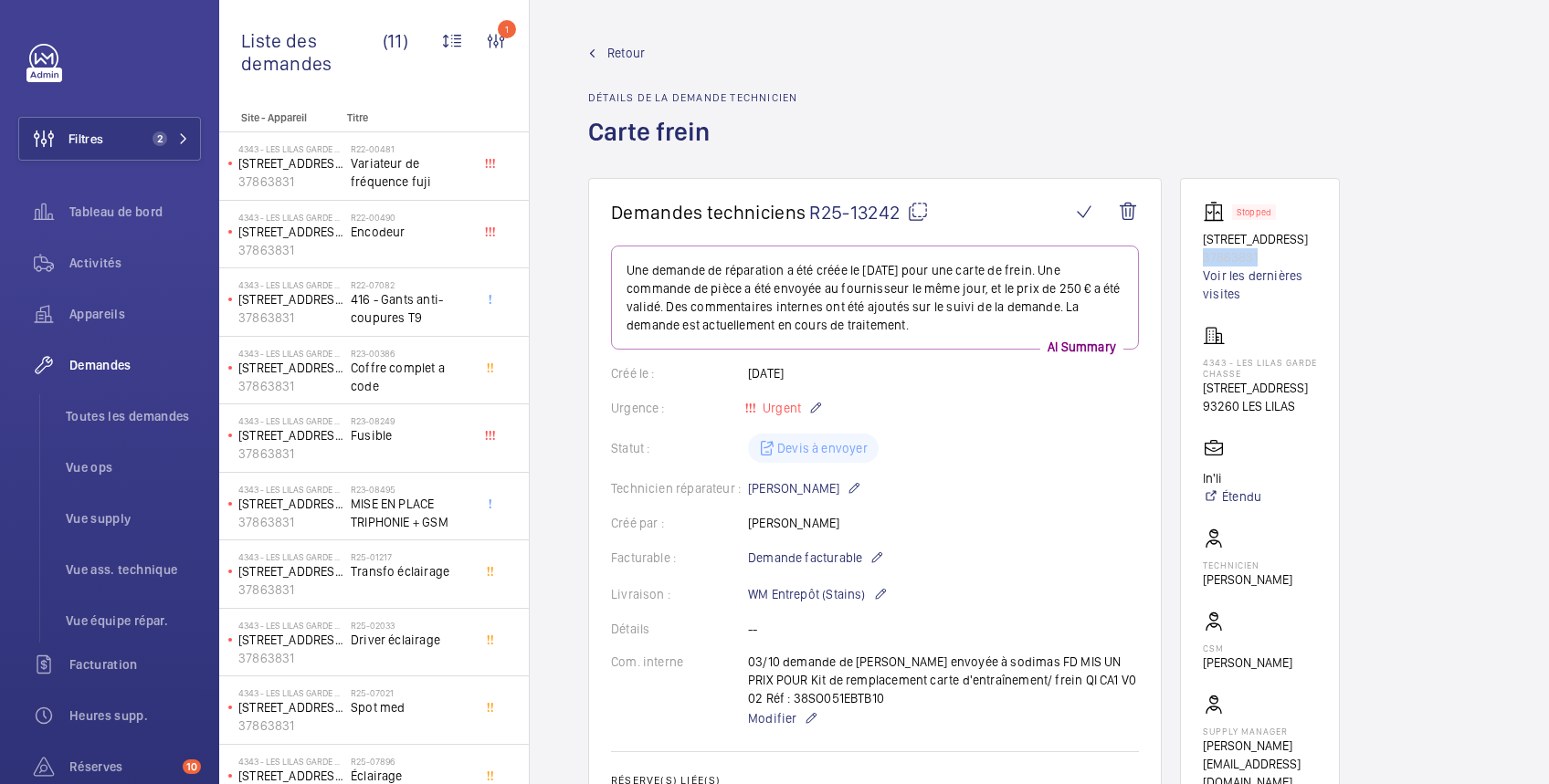
copy p "37863831"
click at [76, 142] on span "Filtres" at bounding box center [85, 139] width 35 height 18
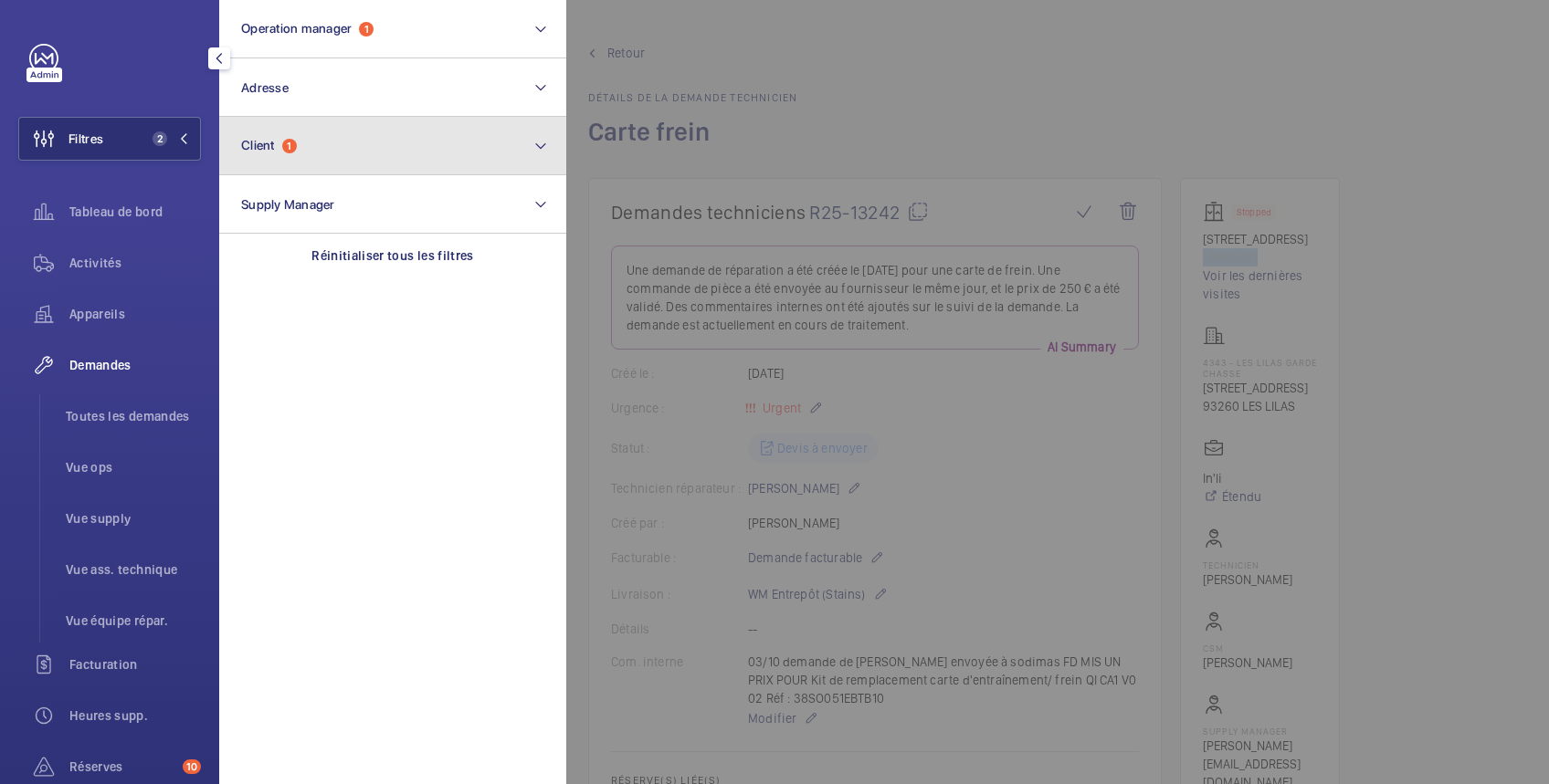
click at [245, 138] on span "Client" at bounding box center [258, 144] width 34 height 14
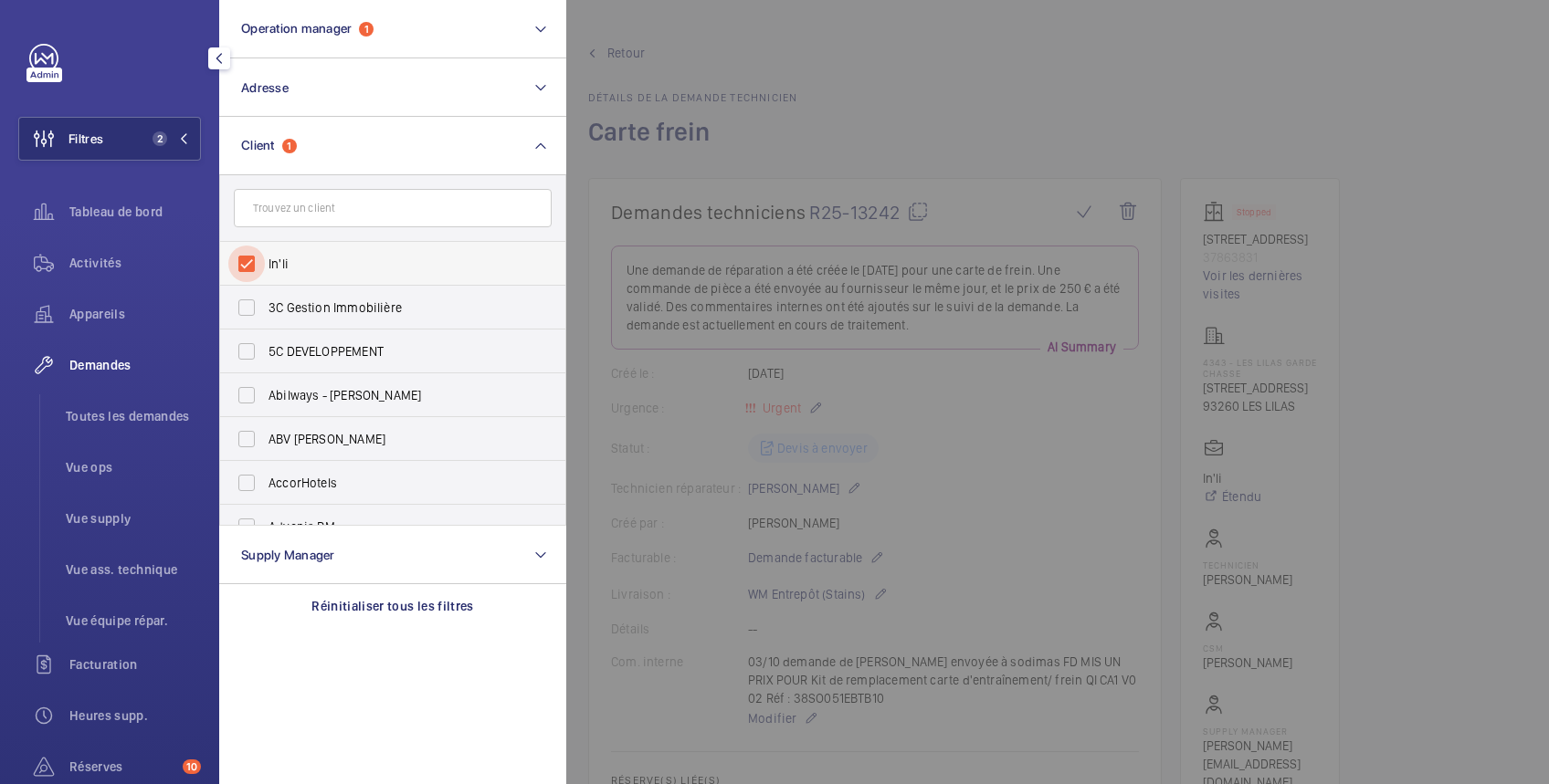
click at [251, 260] on input "In'li" at bounding box center [246, 264] width 36 height 36
checkbox input "false"
click at [788, 48] on div at bounding box center [1340, 392] width 1549 height 784
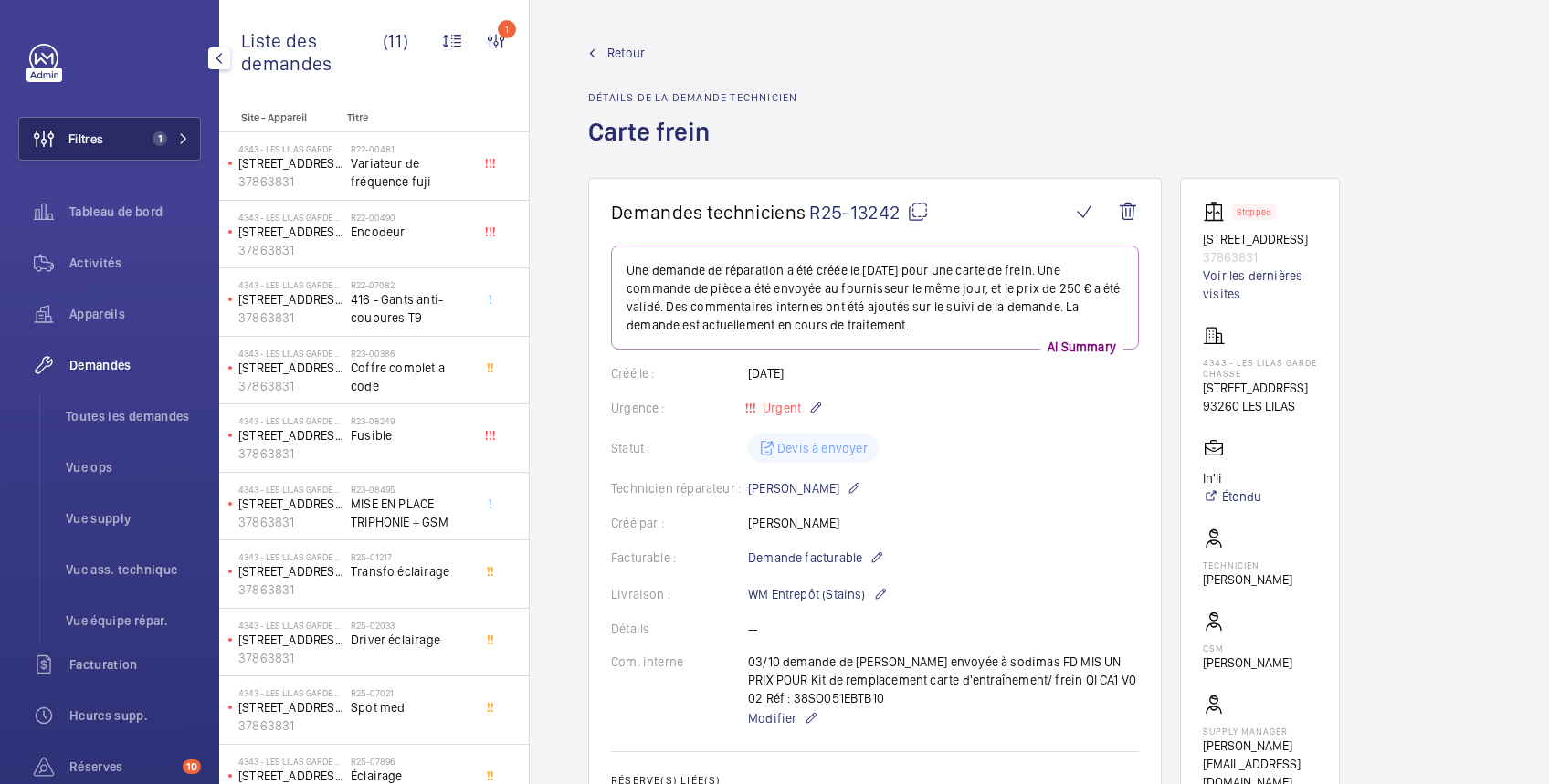
click at [122, 131] on button "Filtres 1" at bounding box center [109, 139] width 182 height 44
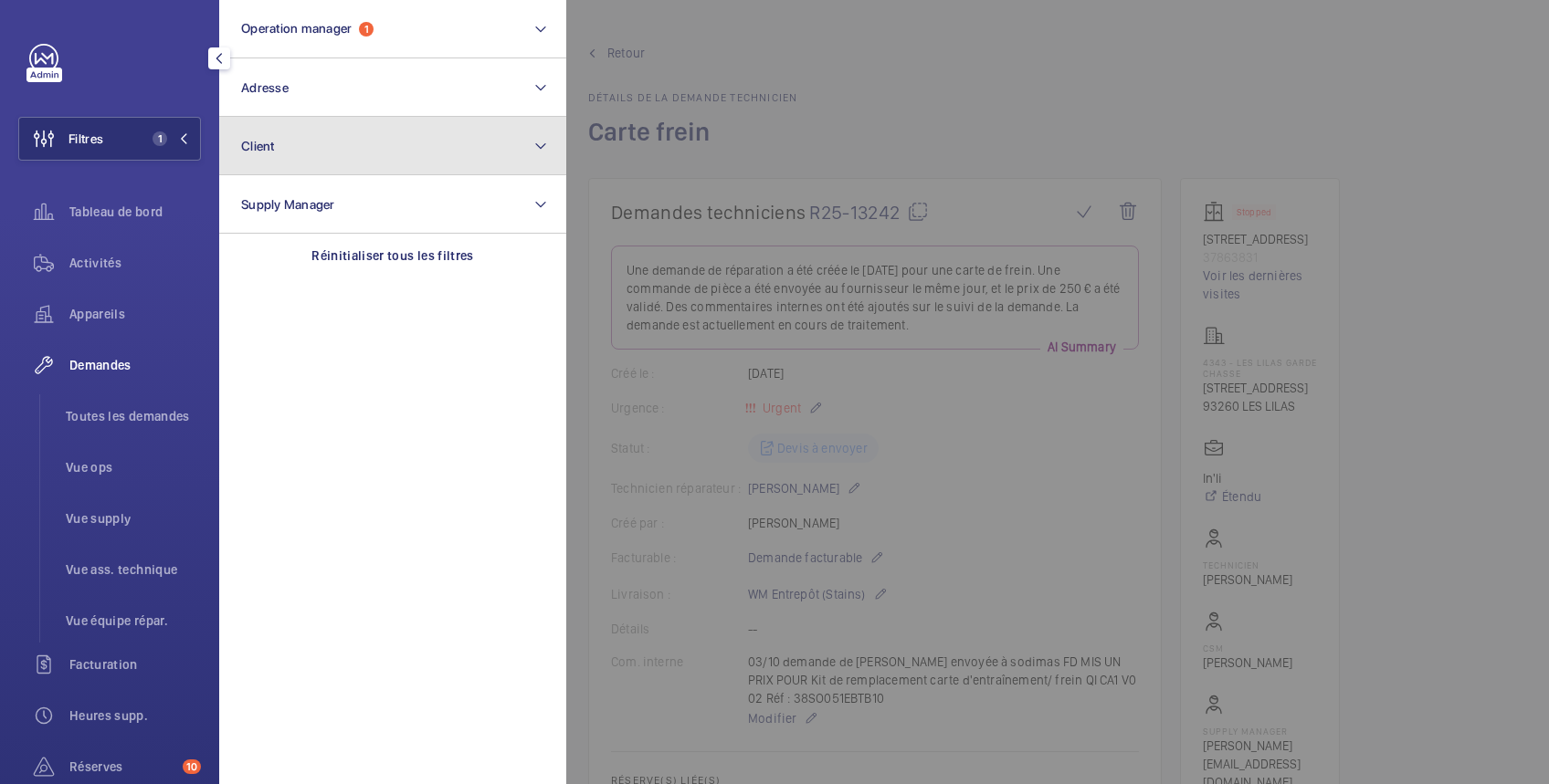
click at [255, 148] on span "Client" at bounding box center [258, 145] width 34 height 14
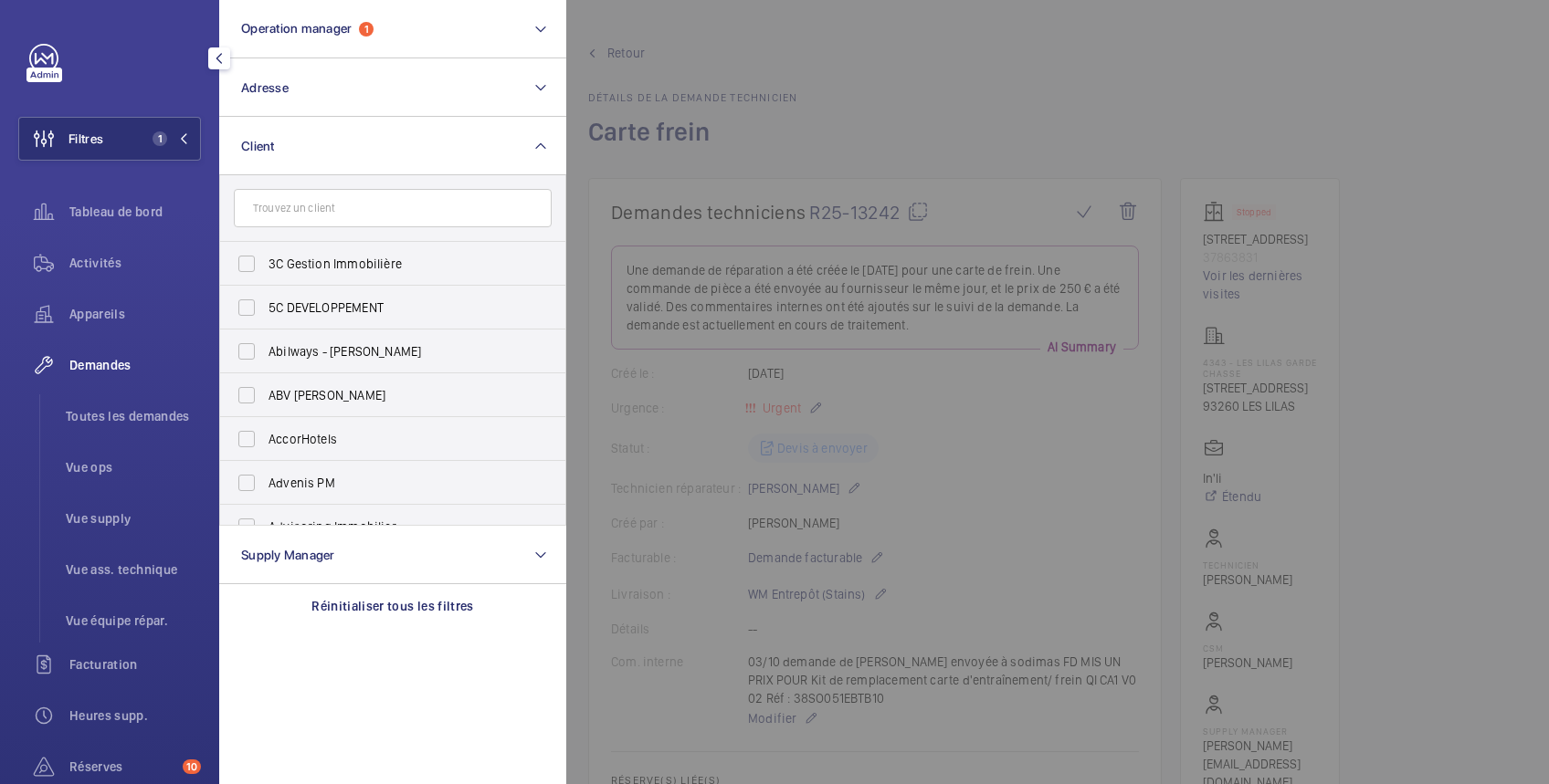
click at [293, 211] on input "text" at bounding box center [392, 208] width 318 height 38
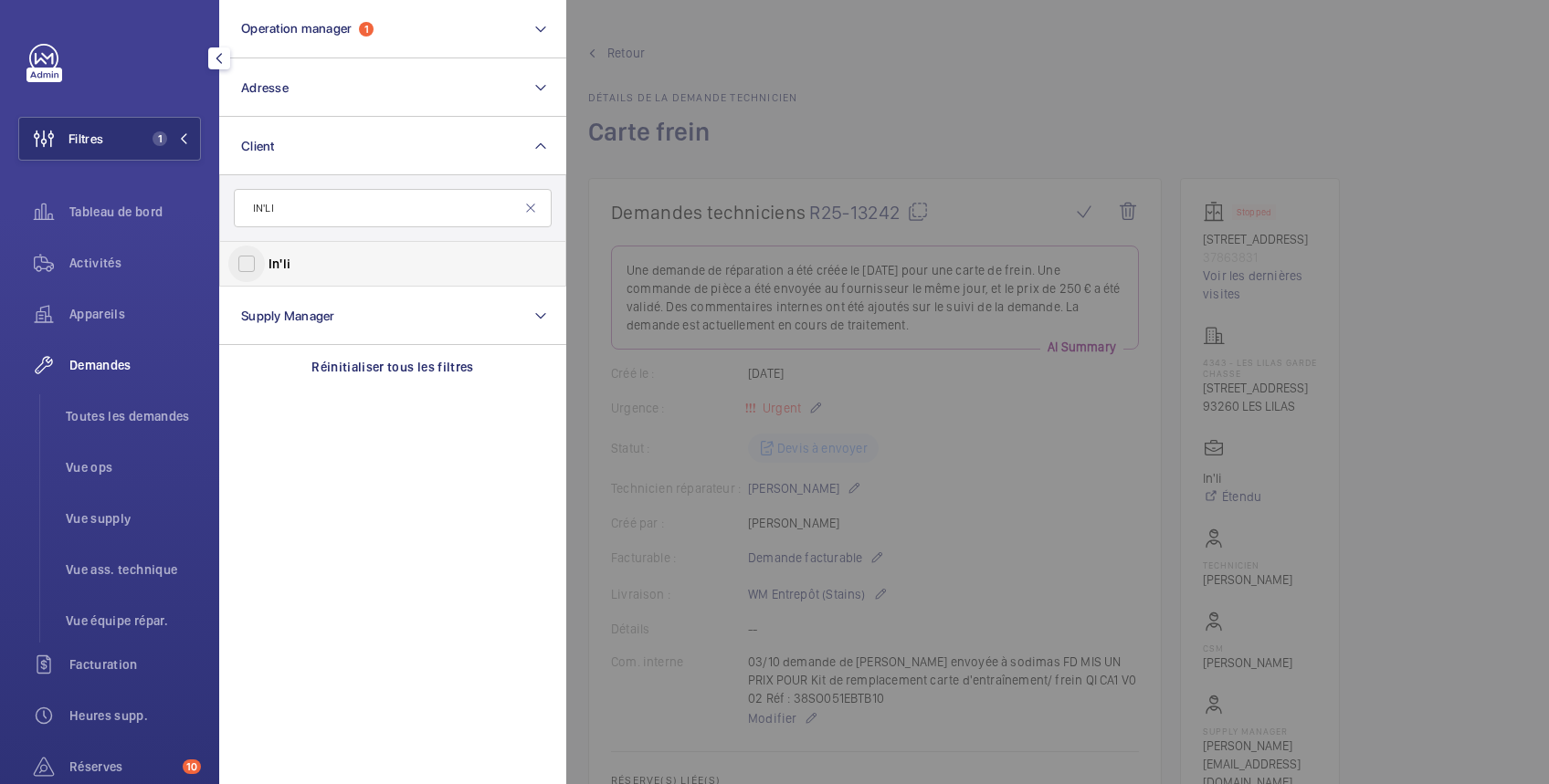
type input "IN'LI"
click at [255, 267] on input "In'li" at bounding box center [246, 264] width 36 height 36
checkbox input "true"
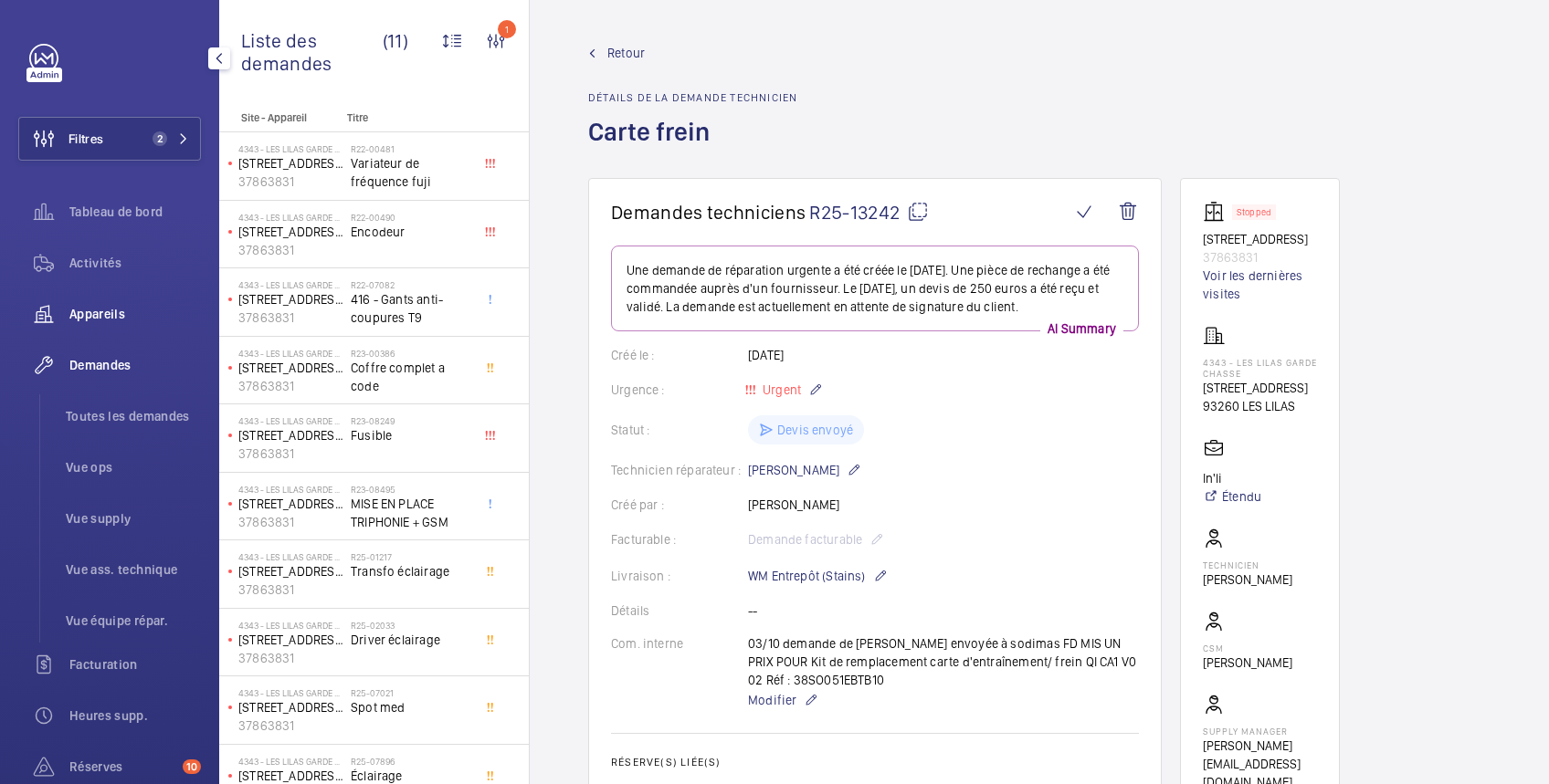
click at [111, 309] on span "Appareils" at bounding box center [135, 313] width 131 height 18
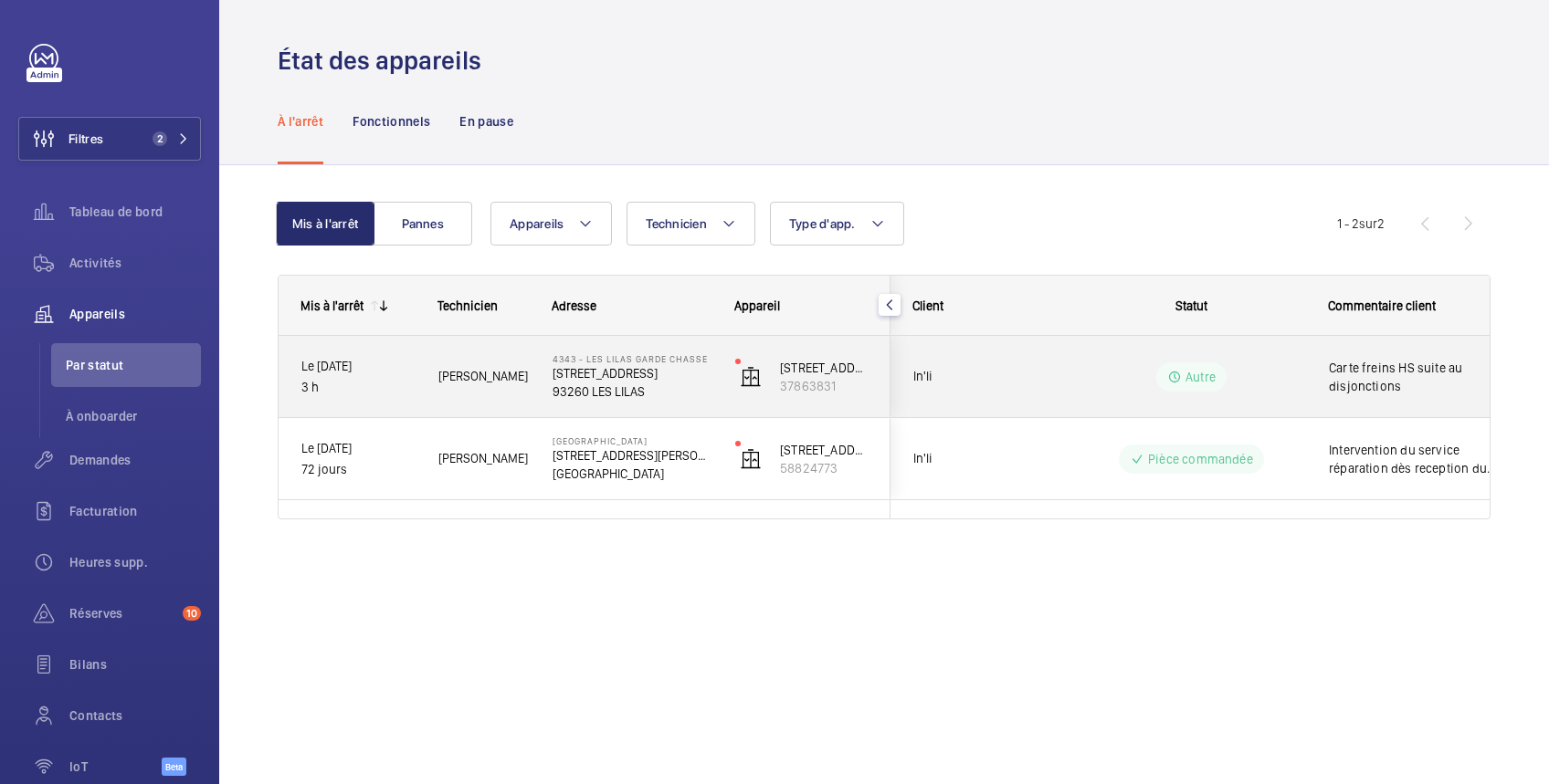
click at [1267, 365] on wm-front-pills-cell "Autre" at bounding box center [1190, 377] width 227 height 29
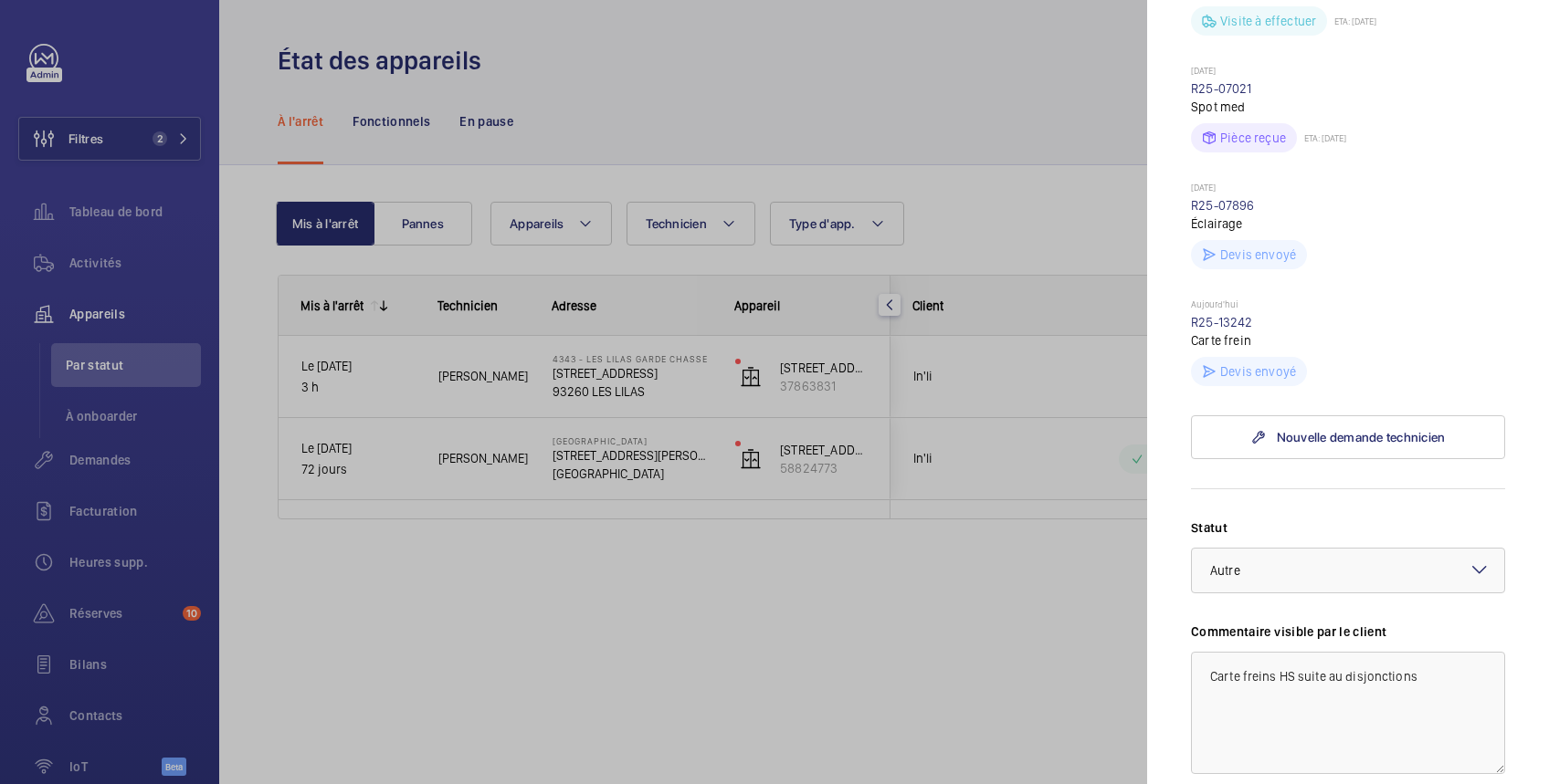
scroll to position [649, 0]
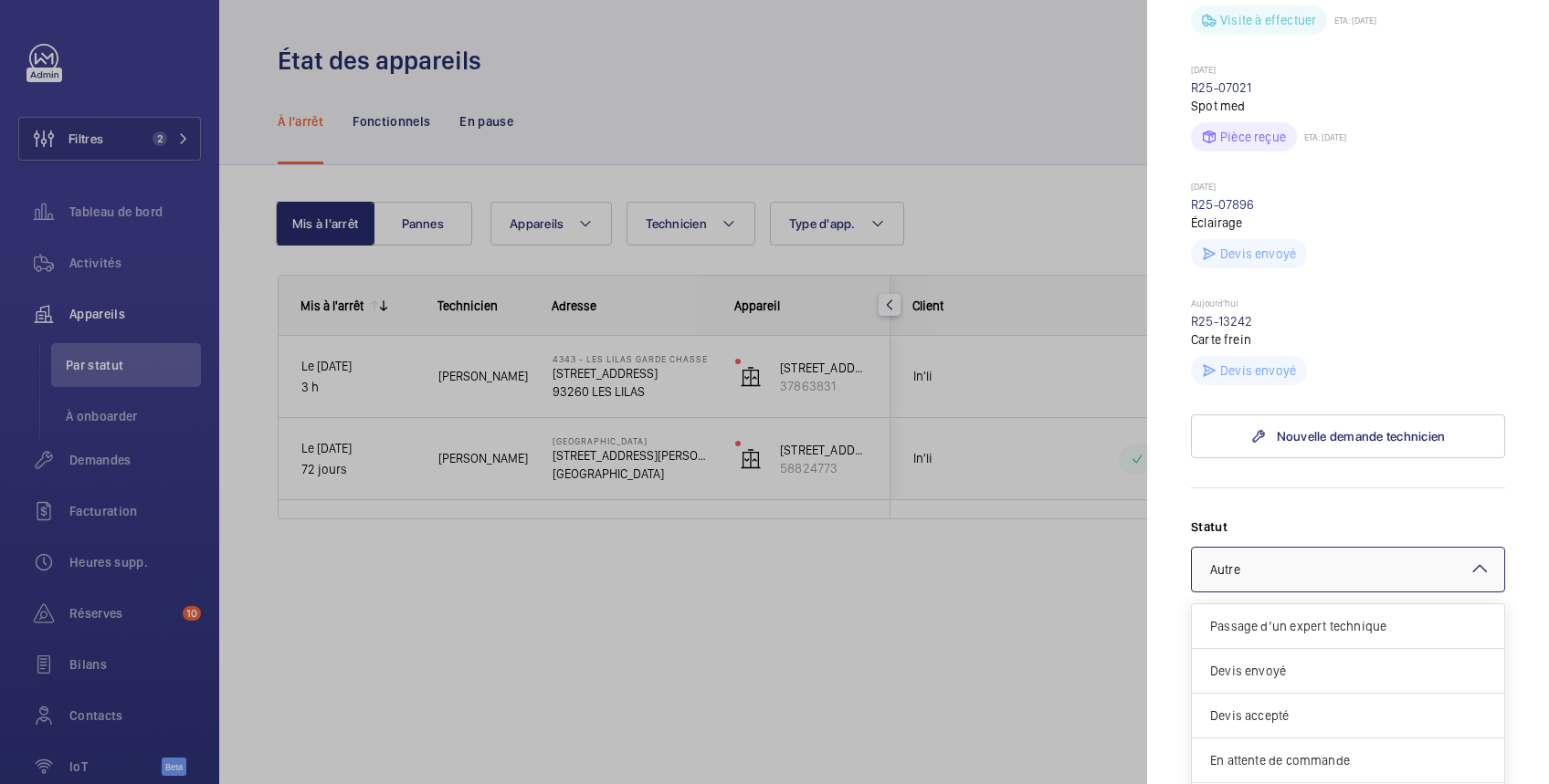
click at [1300, 591] on div at bounding box center [1348, 569] width 312 height 44
click at [1275, 680] on span "Devis envoyé" at bounding box center [1348, 670] width 275 height 18
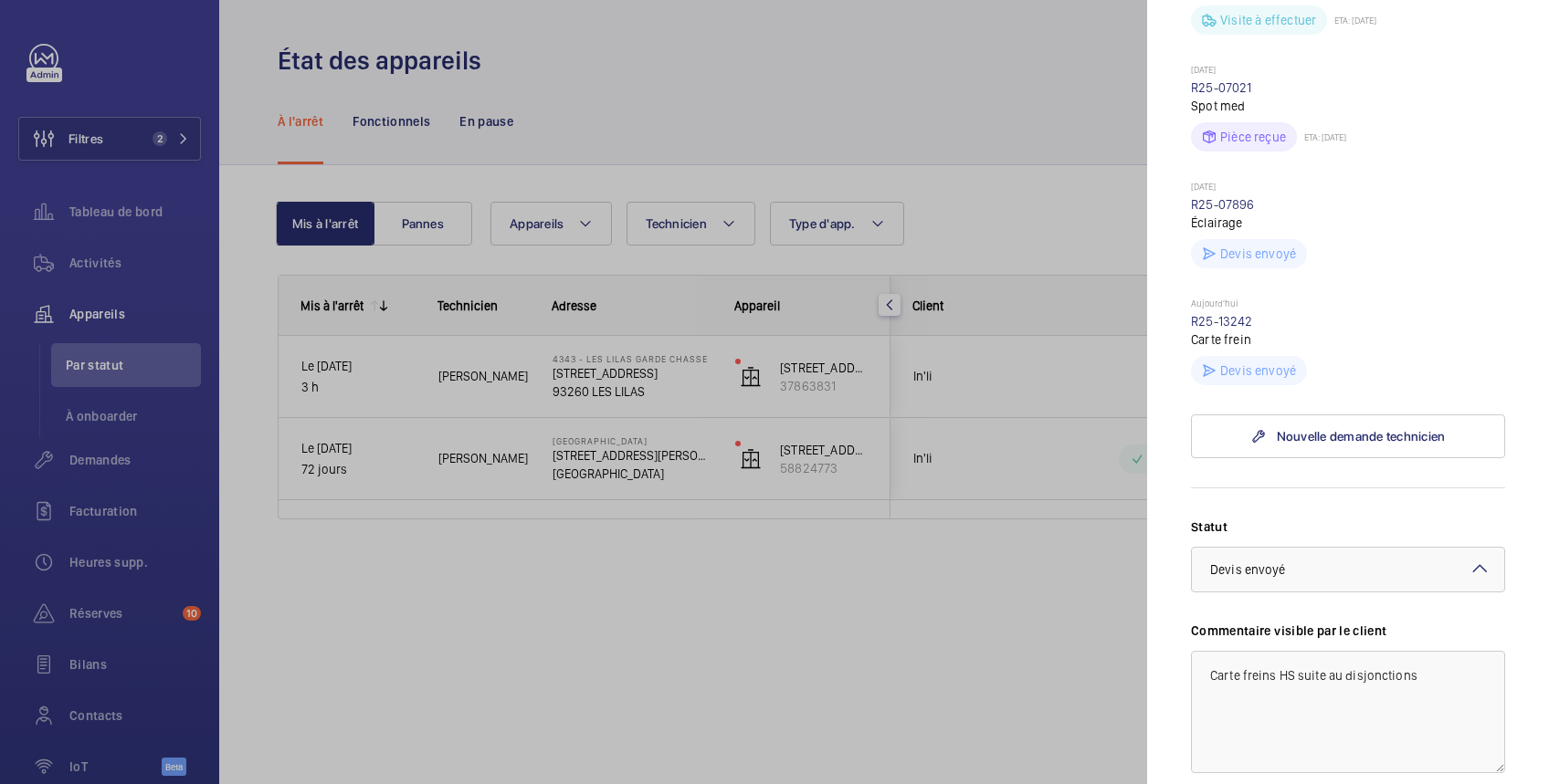
scroll to position [973, 0]
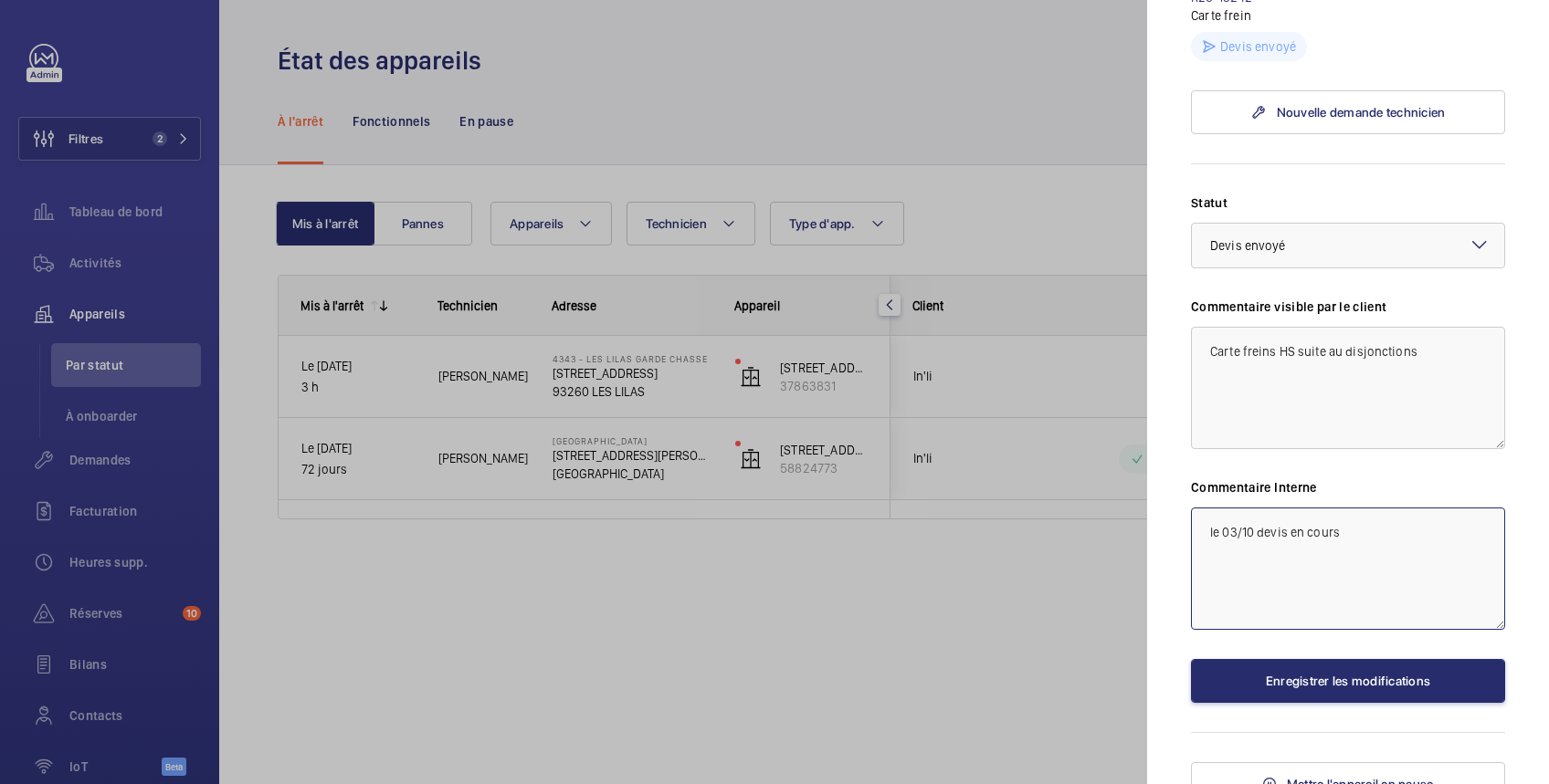
drag, startPoint x: 1290, startPoint y: 563, endPoint x: 1376, endPoint y: 540, distance: 89.0
click at [1375, 546] on textarea "le 03/10 devis en cours" at bounding box center [1348, 569] width 314 height 122
type textarea "le 03/10 devis envoyé"
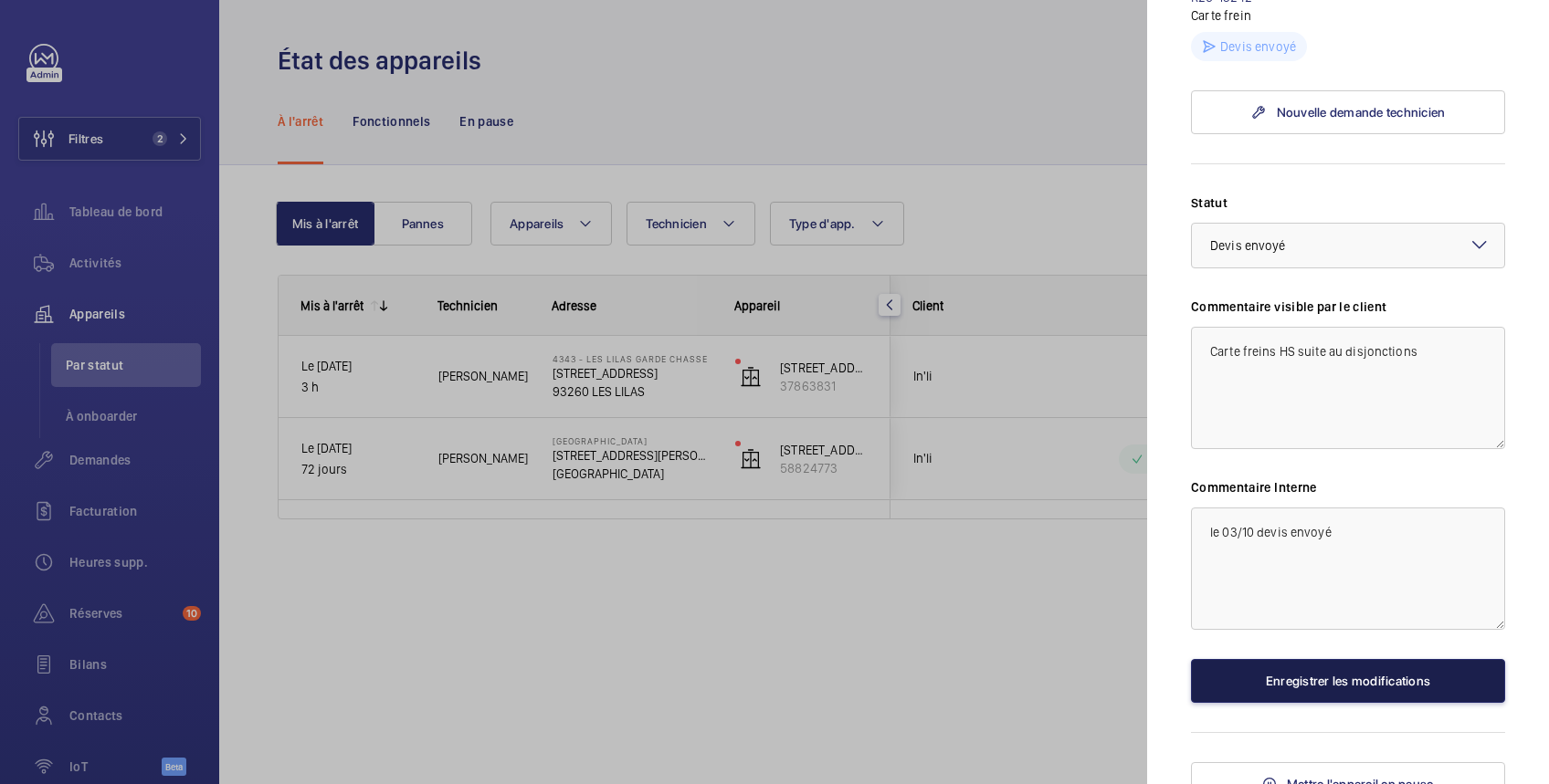
click at [1355, 702] on button "Enregistrer les modifications" at bounding box center [1348, 681] width 314 height 44
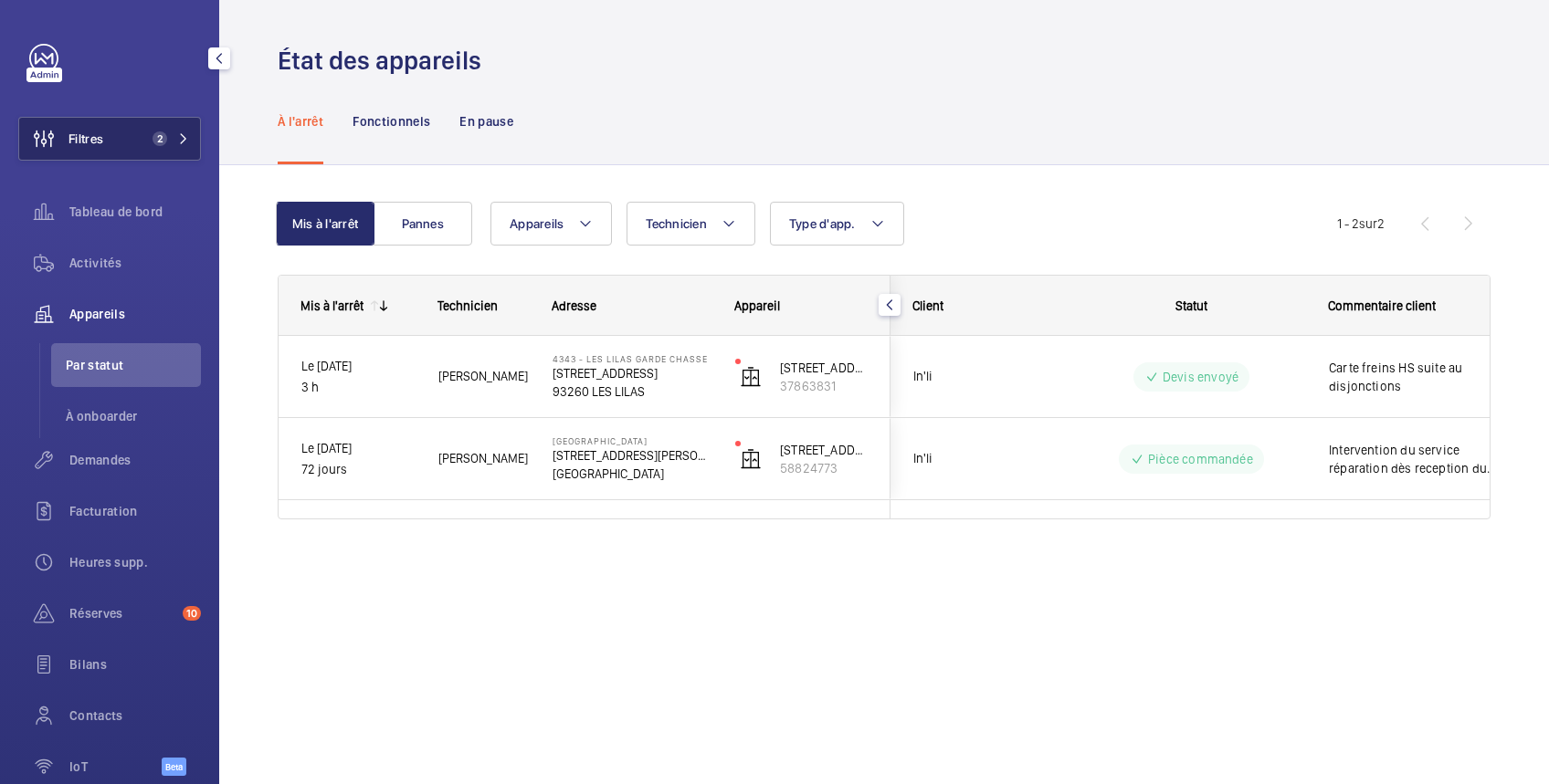
click at [125, 133] on button "Filtres 2" at bounding box center [109, 139] width 182 height 44
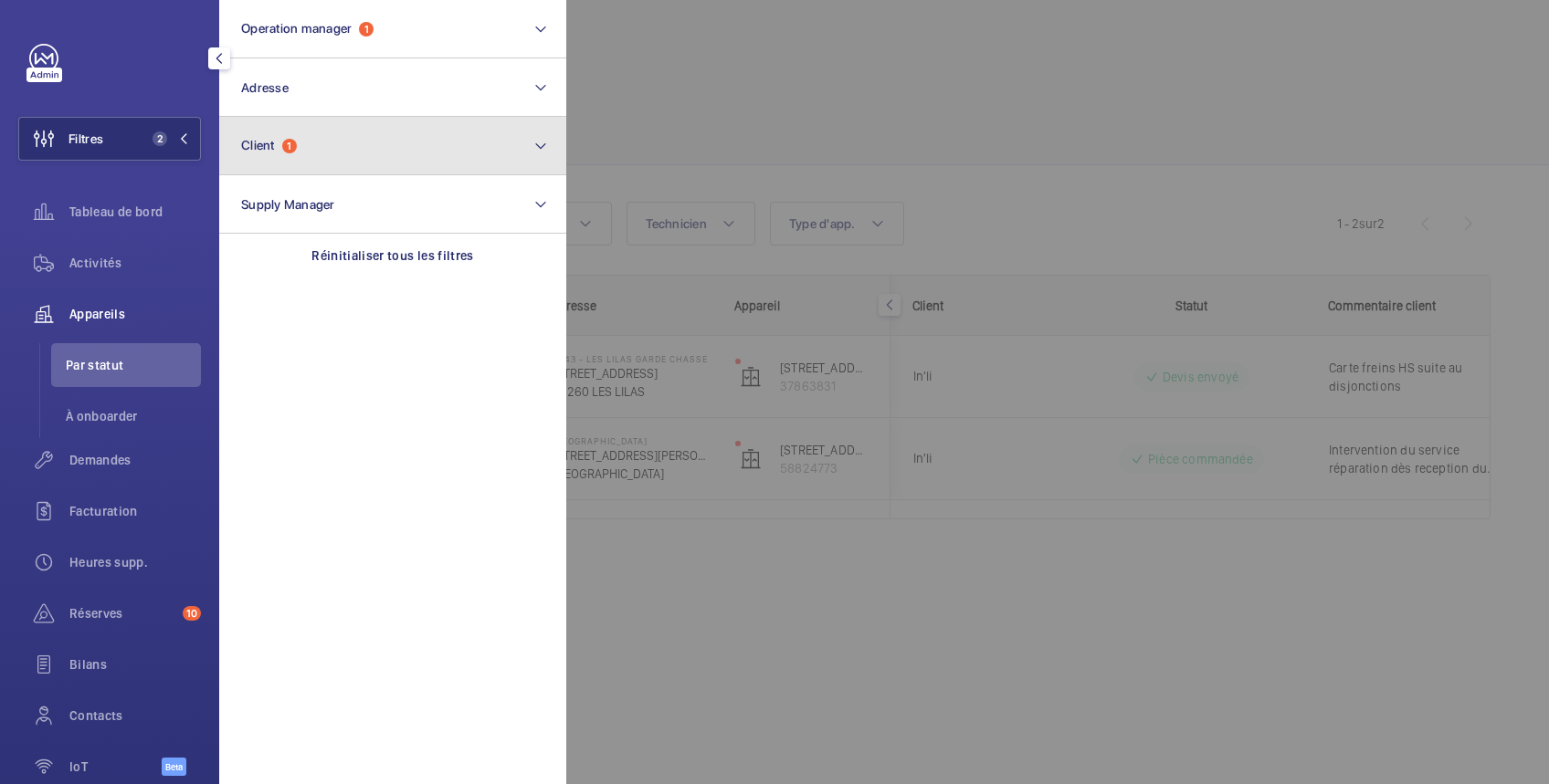
click at [343, 140] on button "Client 1" at bounding box center [392, 146] width 347 height 59
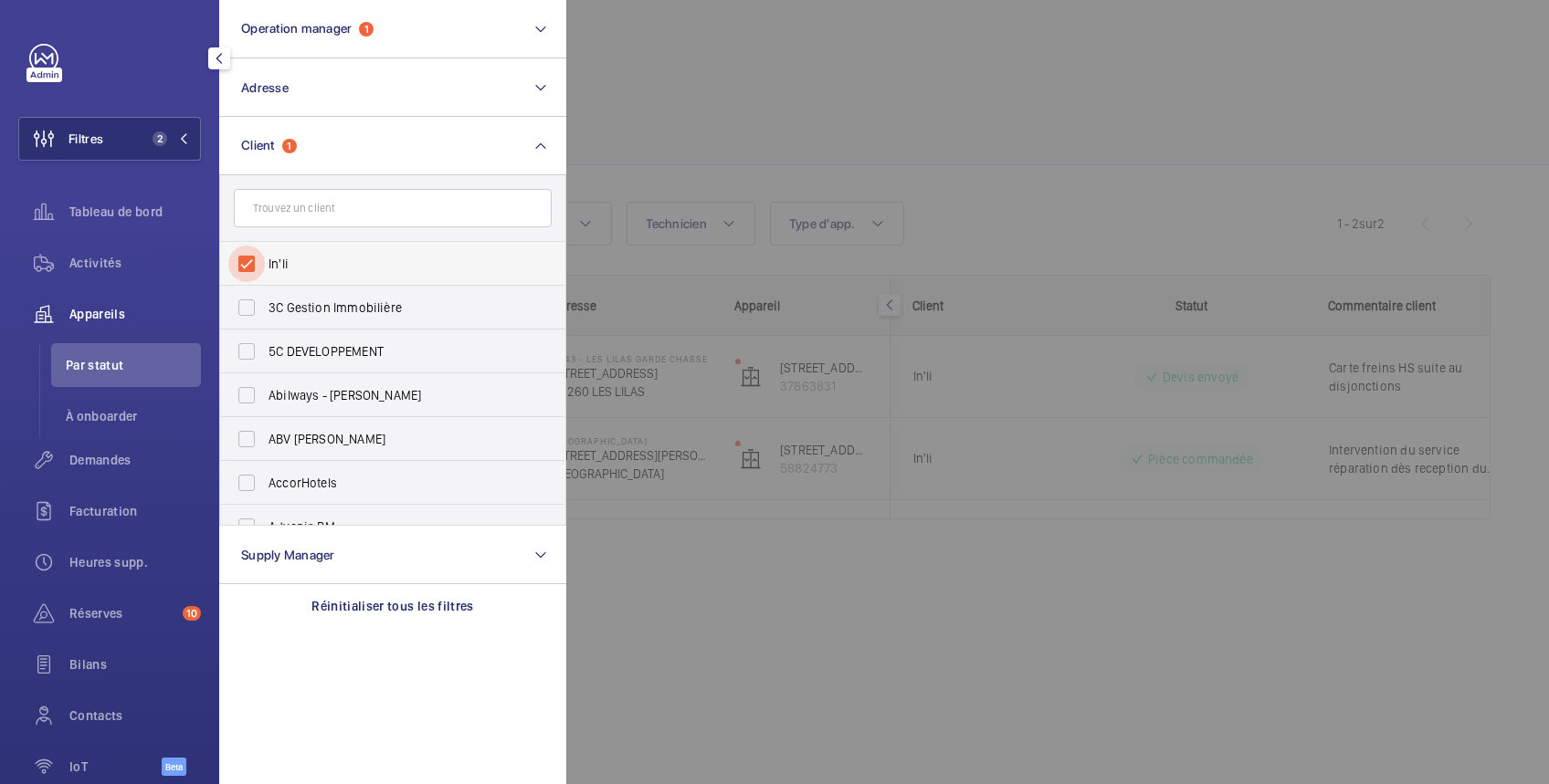
click at [260, 262] on input "In'li" at bounding box center [246, 264] width 36 height 36
checkbox input "false"
click at [299, 205] on input "text" at bounding box center [392, 208] width 318 height 38
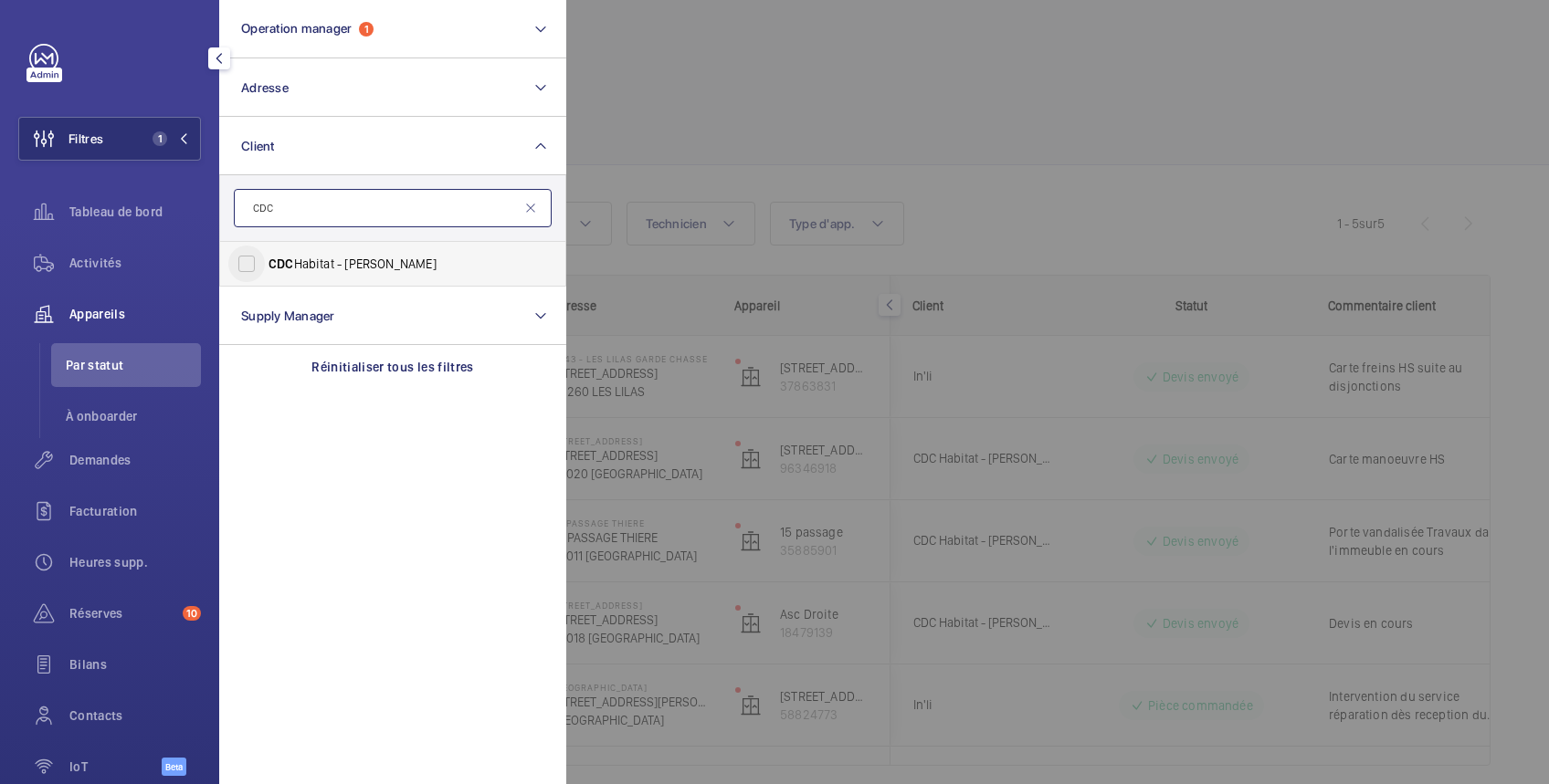
type input "CDC"
click at [251, 263] on input "CDC Habitat - Emmanuel Thomas" at bounding box center [246, 264] width 36 height 36
checkbox input "true"
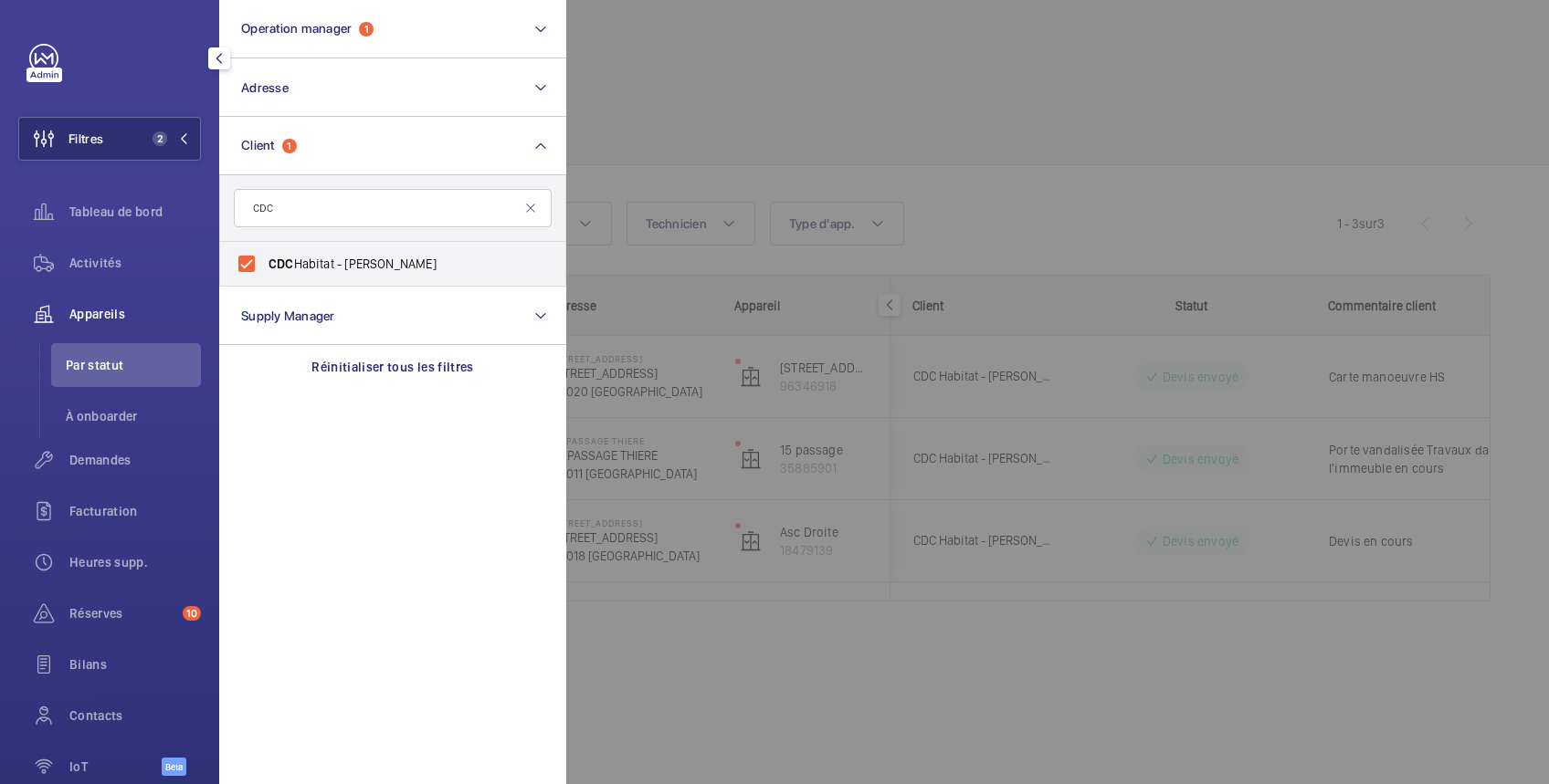
click at [764, 68] on div at bounding box center [1340, 392] width 1549 height 784
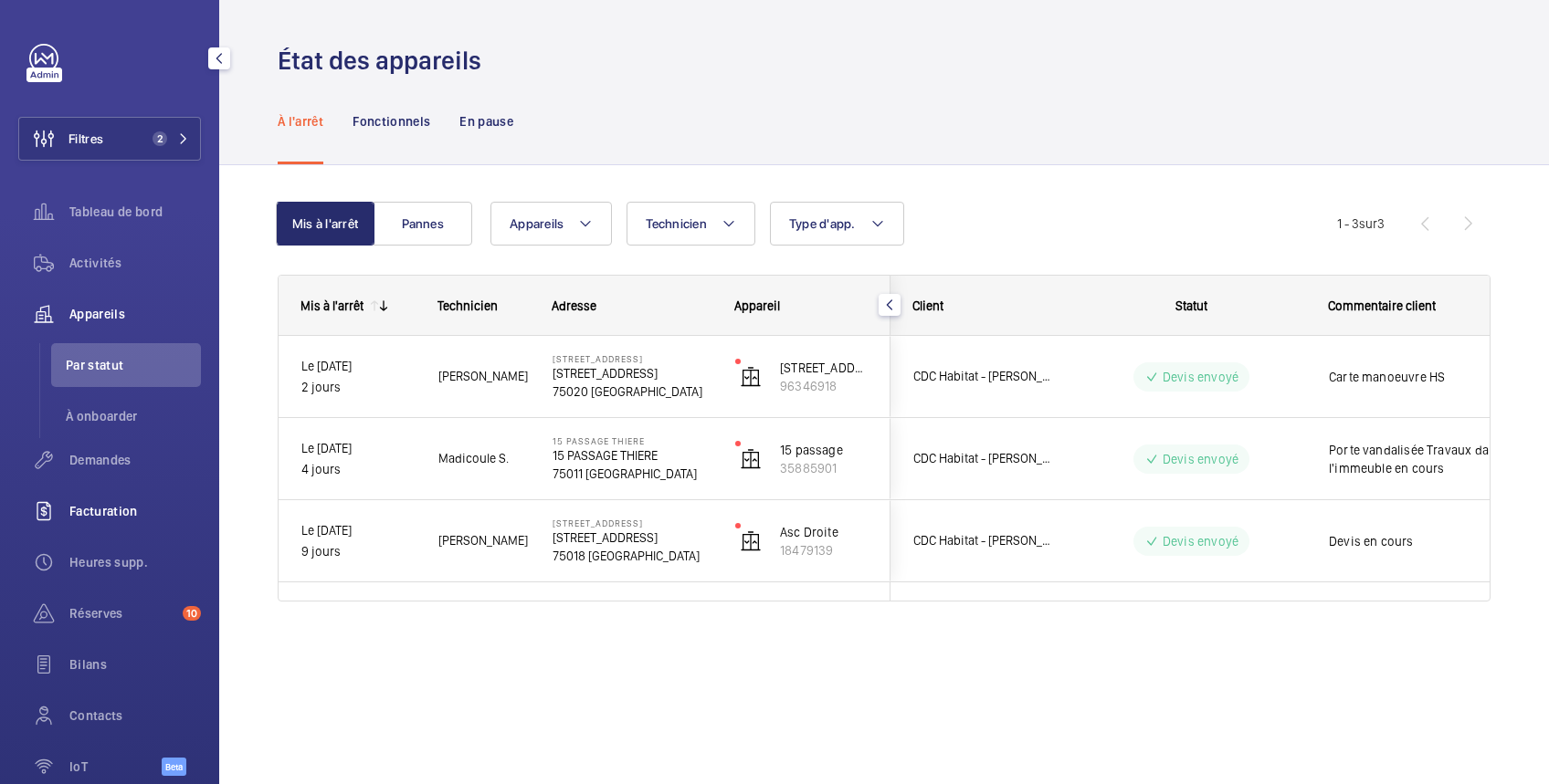
drag, startPoint x: 114, startPoint y: 502, endPoint x: 129, endPoint y: 502, distance: 15.0
click at [120, 502] on span "Facturation" at bounding box center [135, 511] width 131 height 18
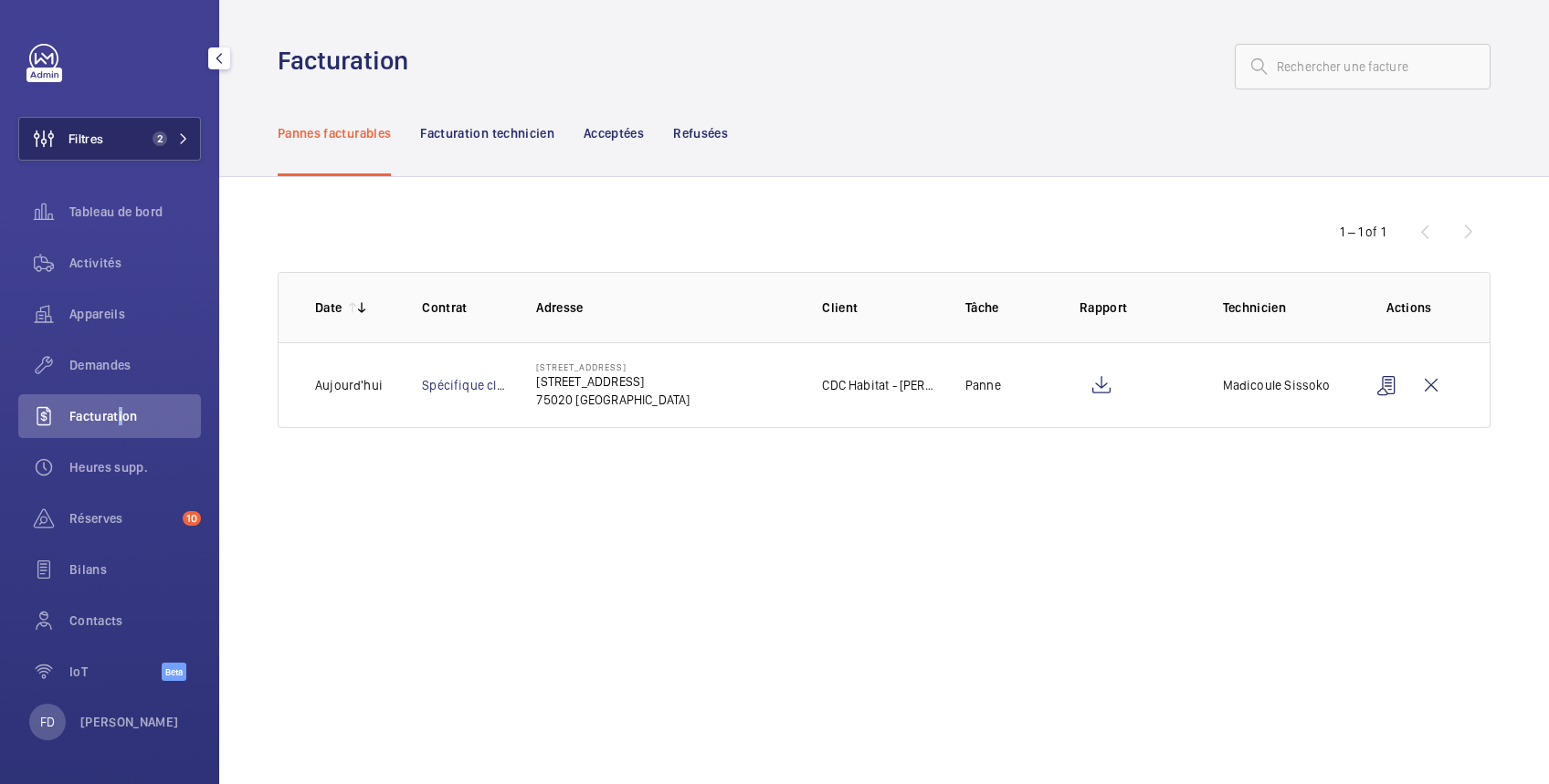
drag, startPoint x: 129, startPoint y: 502, endPoint x: 117, endPoint y: 139, distance: 363.2
click at [117, 139] on button "Filtres 2" at bounding box center [109, 139] width 182 height 44
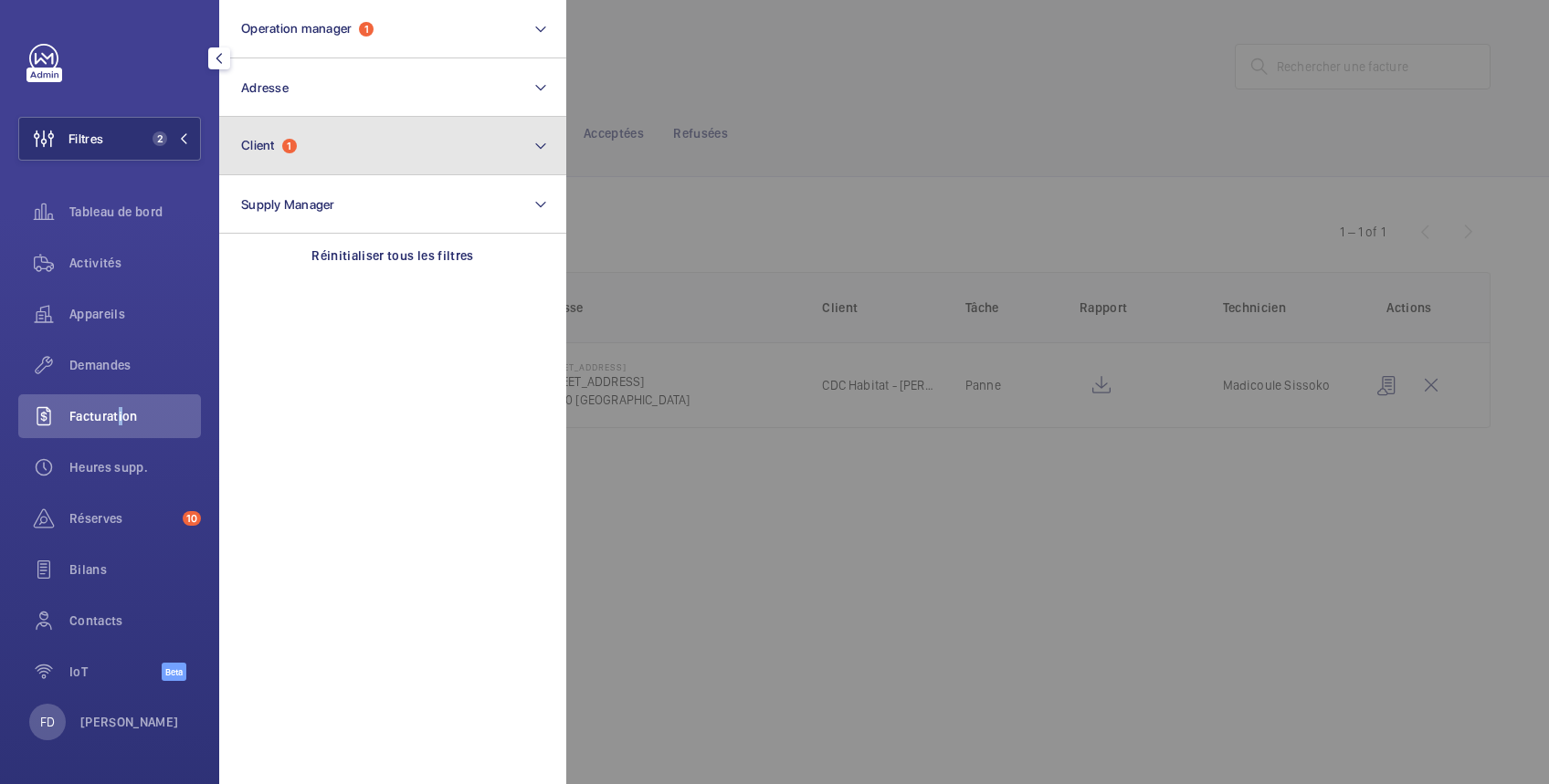
click at [326, 154] on button "Client 1" at bounding box center [392, 146] width 347 height 59
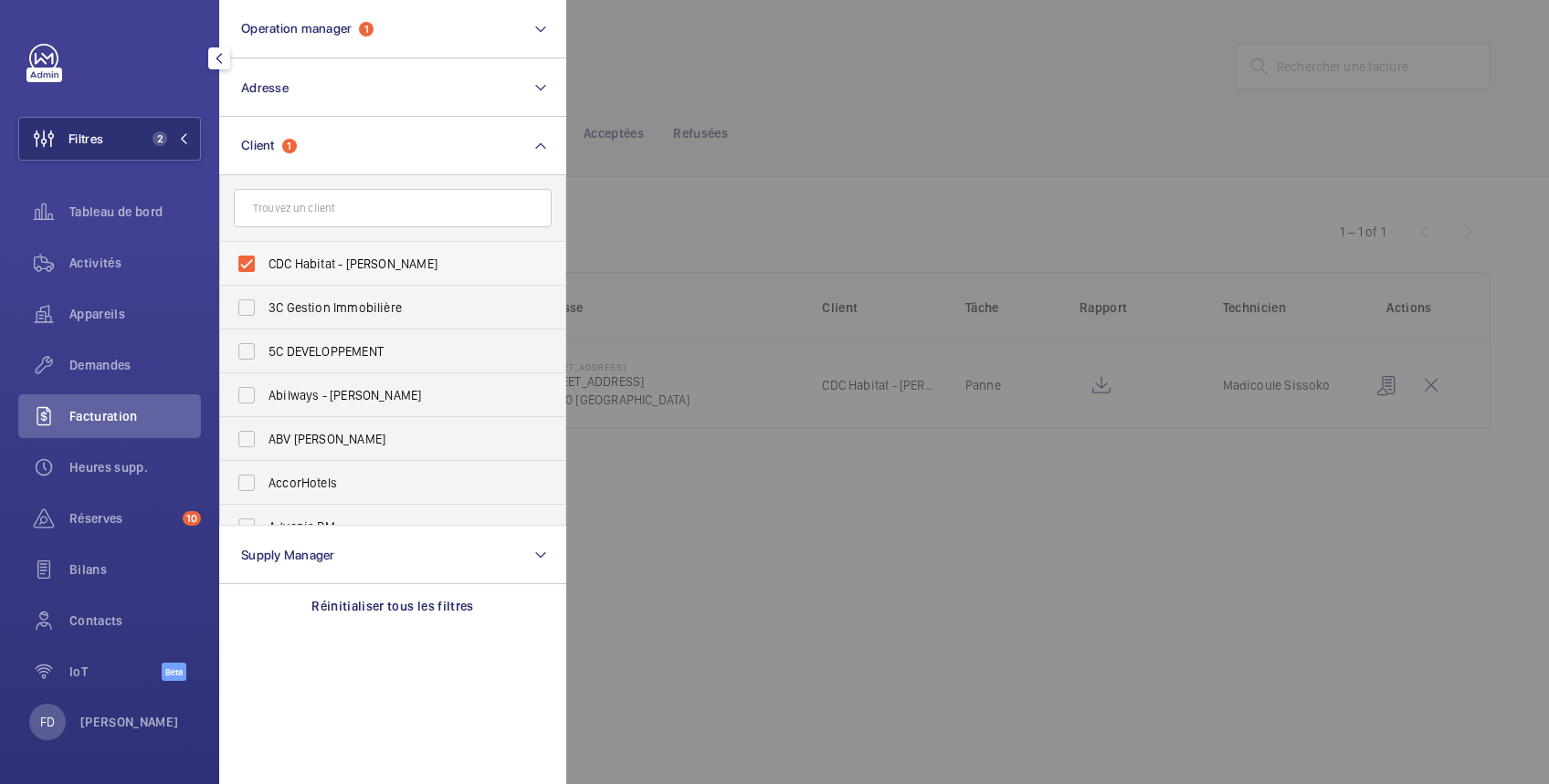
click at [296, 265] on span "CDC Habitat - [PERSON_NAME]" at bounding box center [394, 263] width 251 height 18
click at [265, 265] on input "CDC Habitat - [PERSON_NAME]" at bounding box center [246, 264] width 36 height 36
checkbox input "false"
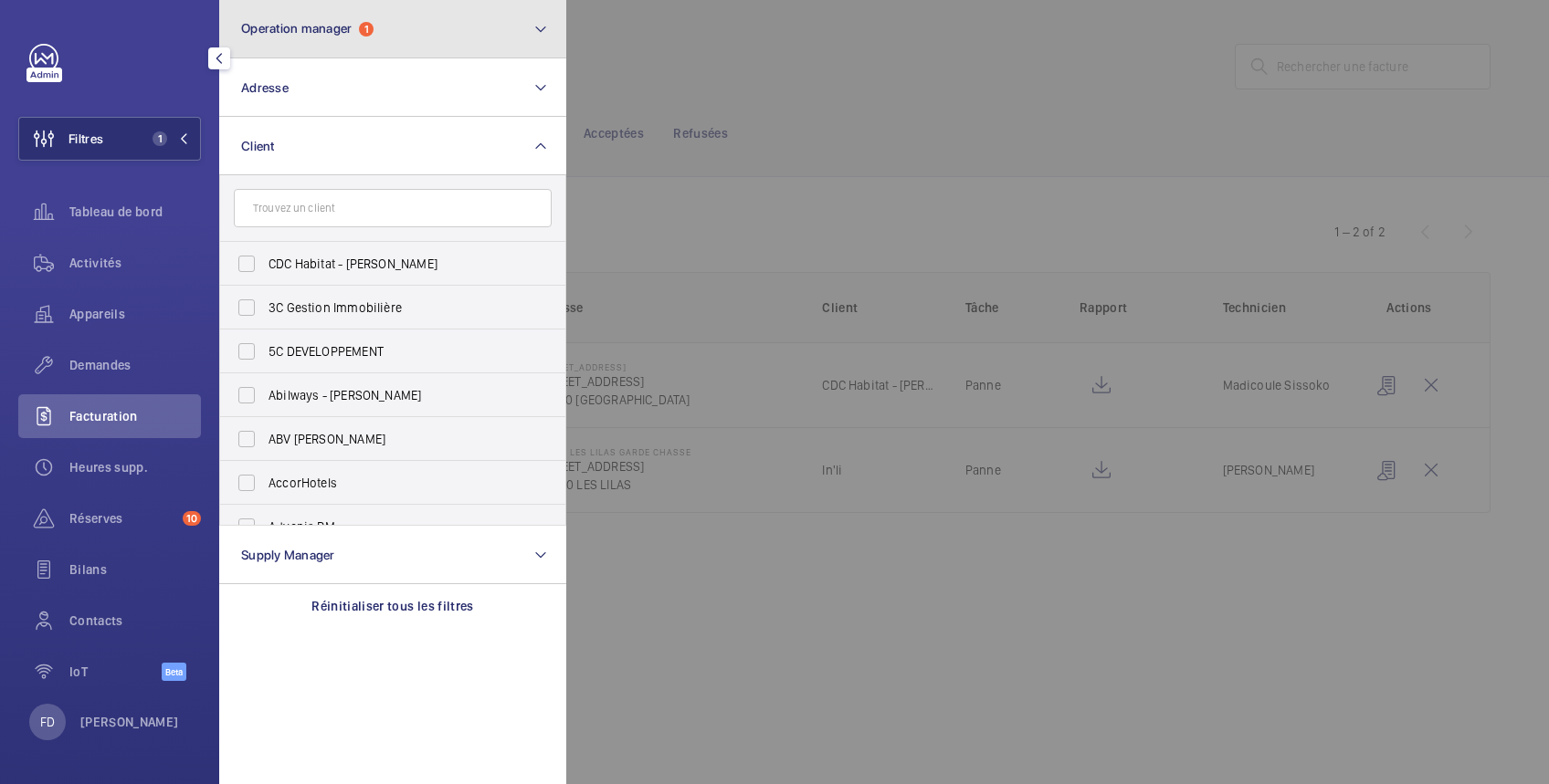
click at [444, 26] on button "Operation manager 1" at bounding box center [392, 29] width 347 height 59
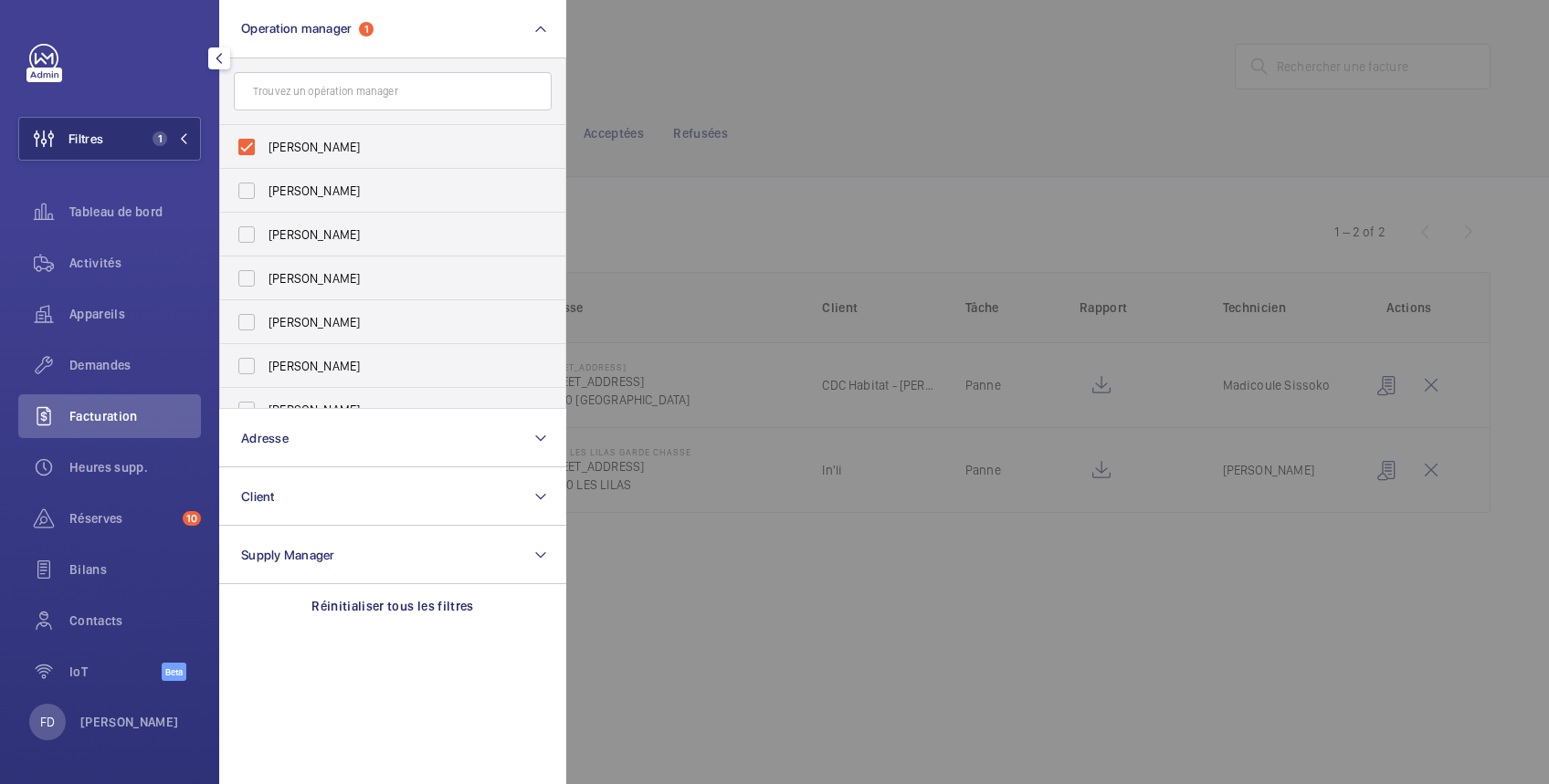
click at [745, 48] on div at bounding box center [1340, 392] width 1549 height 784
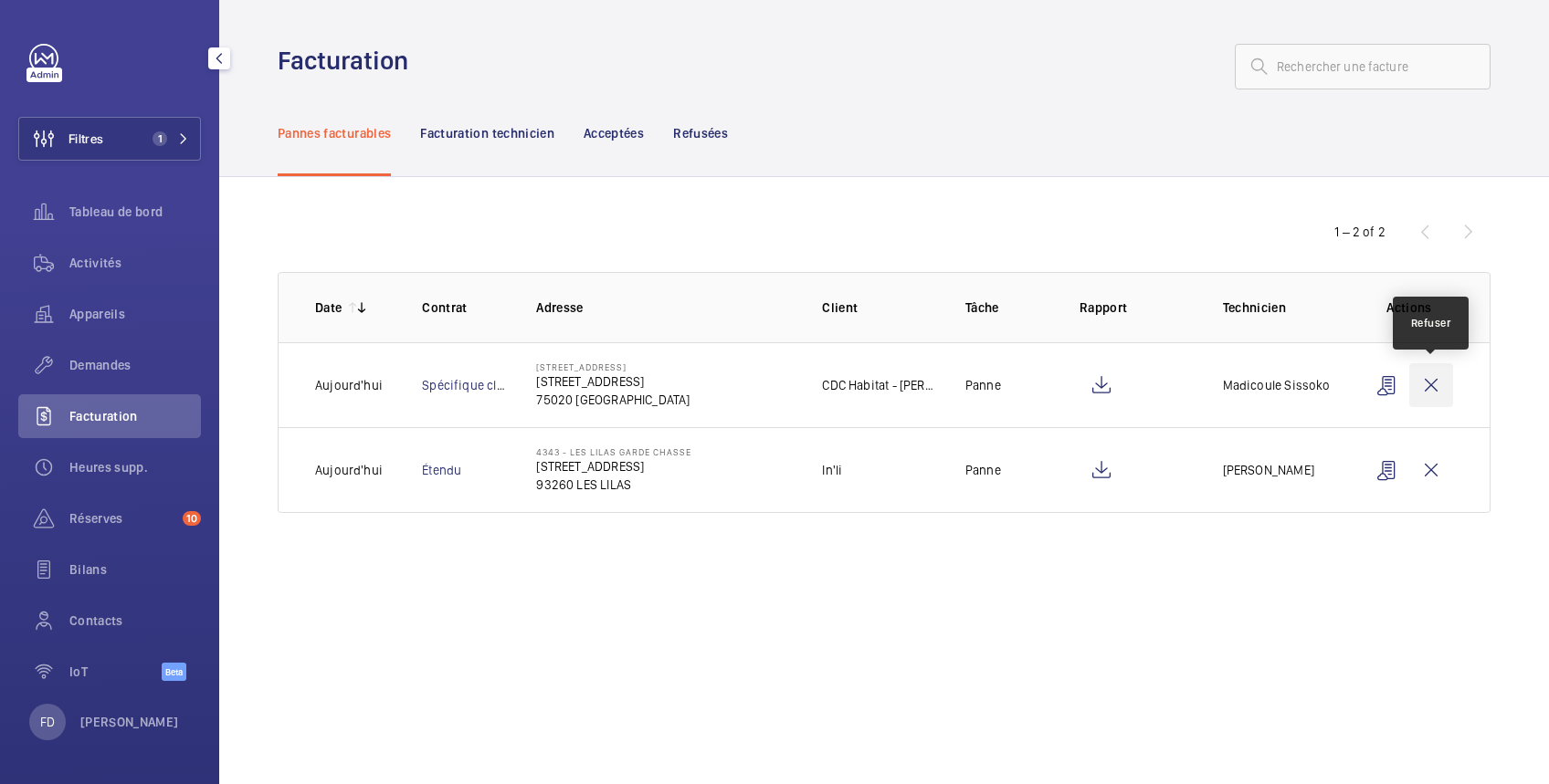
click at [1432, 385] on wm-front-icon-button at bounding box center [1430, 385] width 44 height 44
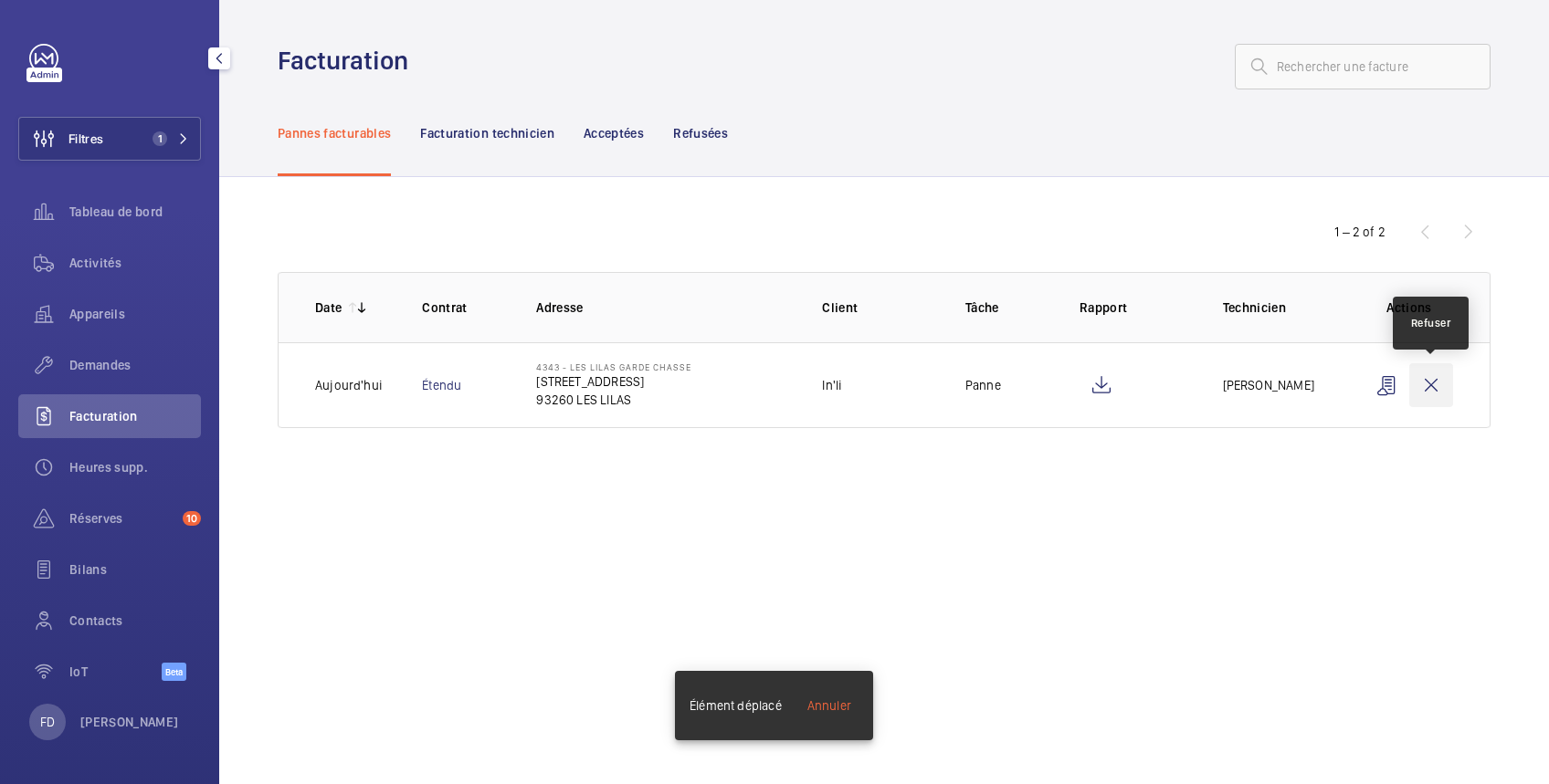
click at [1432, 383] on wm-front-icon-button at bounding box center [1430, 385] width 44 height 44
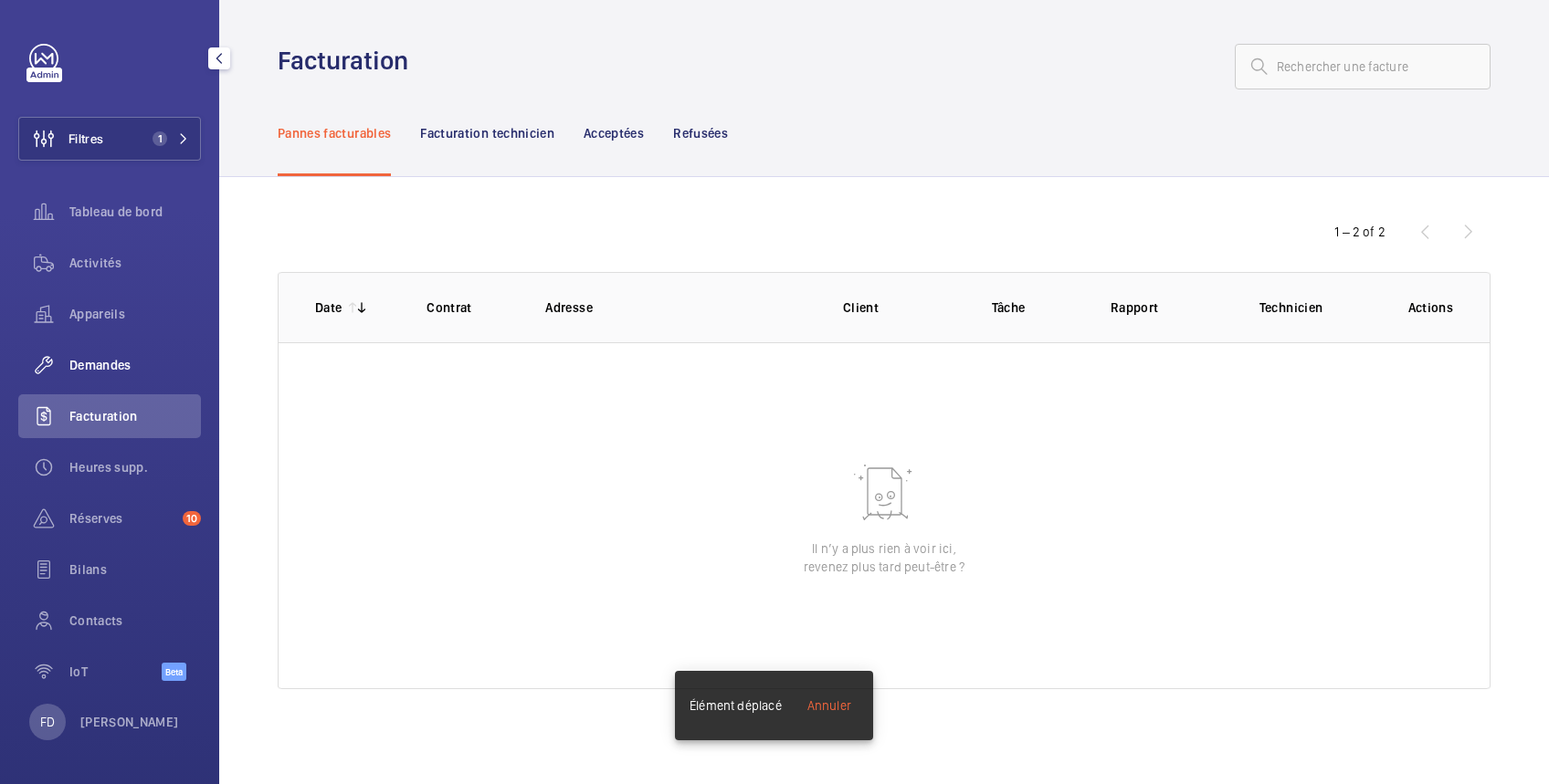
click at [107, 366] on span "Demandes" at bounding box center [135, 364] width 131 height 18
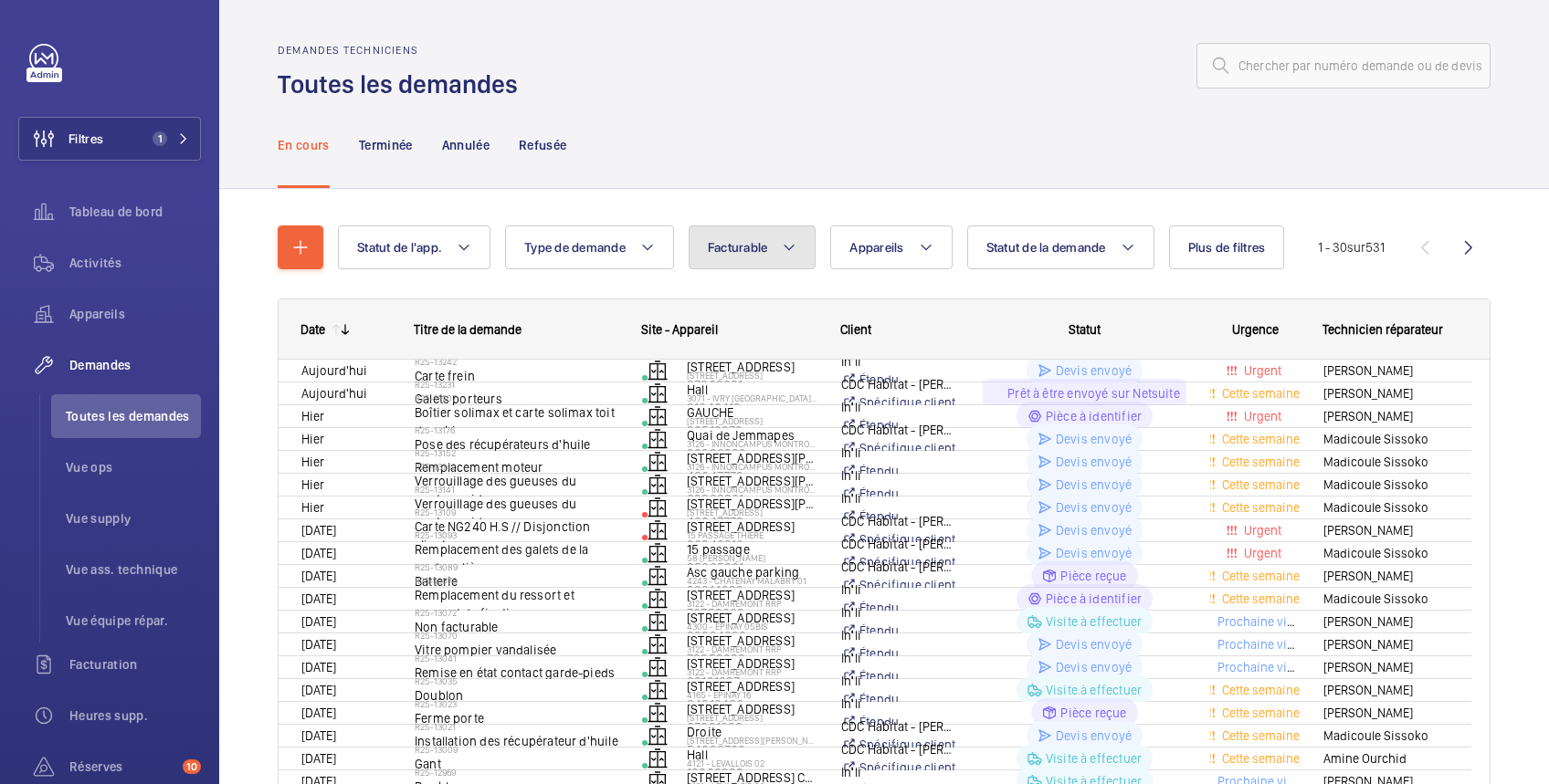
click at [762, 243] on button "Facturable" at bounding box center [752, 247] width 128 height 44
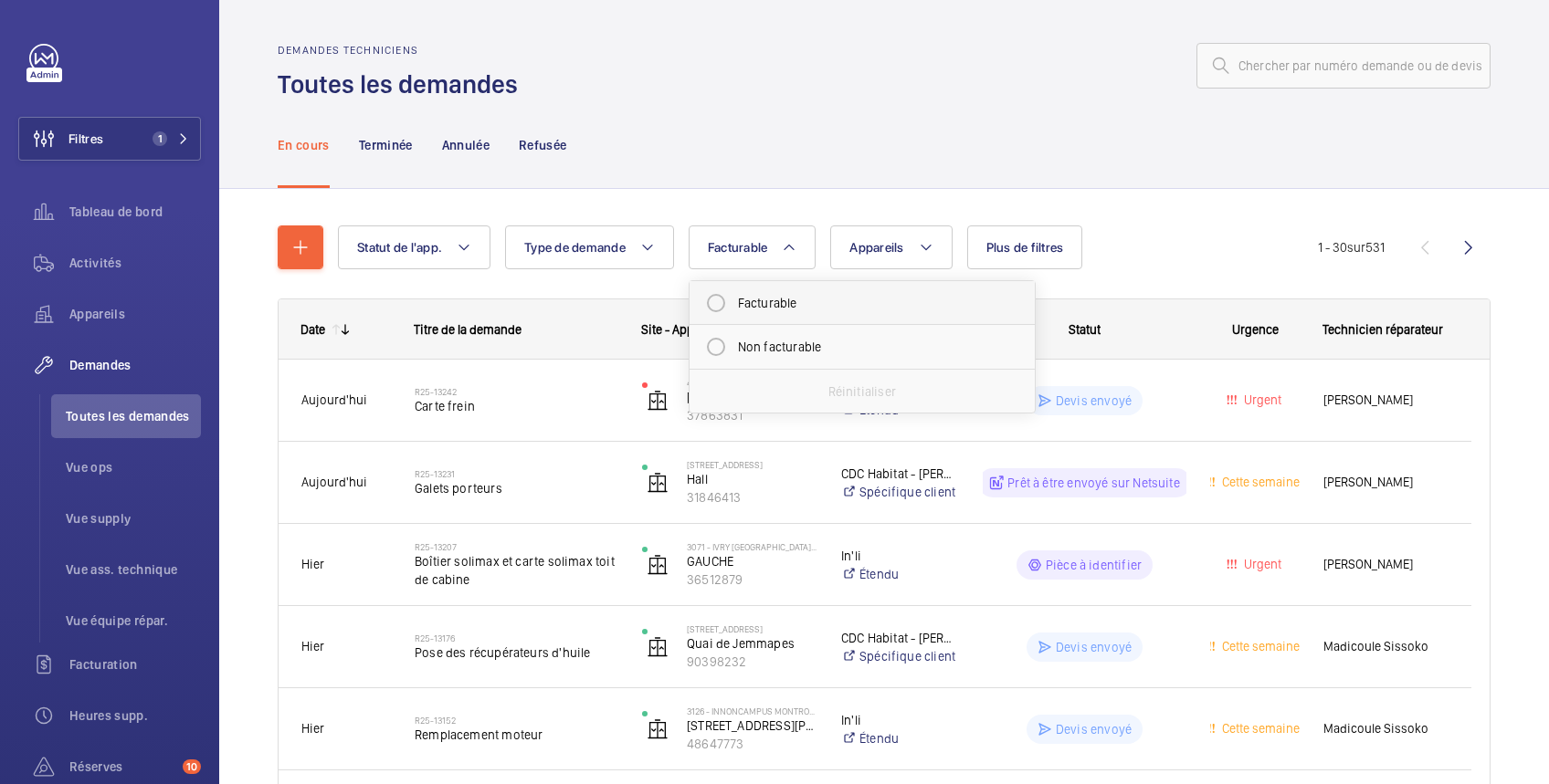
click at [752, 299] on mat-radio-button "Facturable" at bounding box center [862, 303] width 329 height 36
radio input "true"
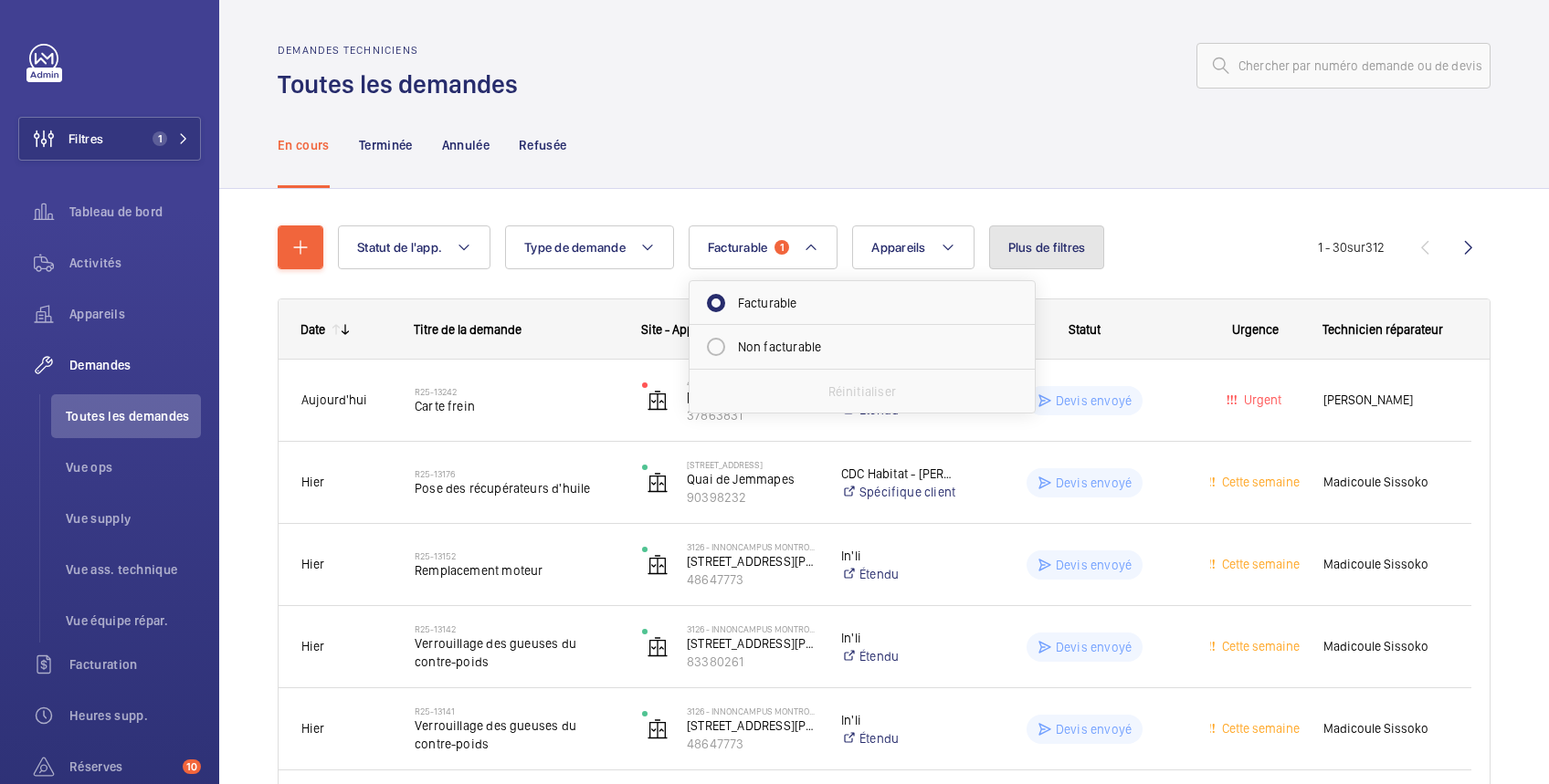
click at [1040, 248] on span "Plus de filtres" at bounding box center [1047, 247] width 78 height 14
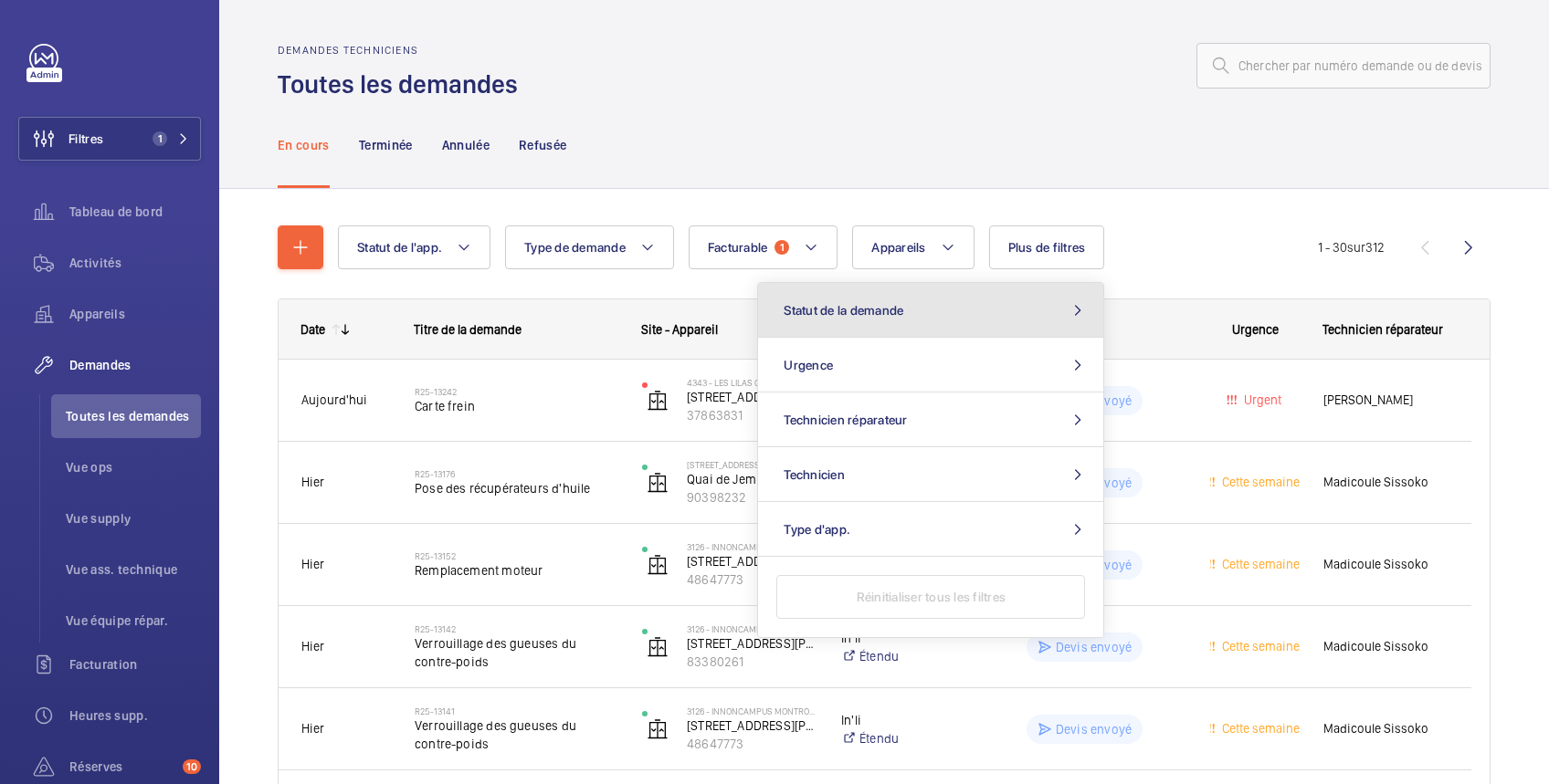
click at [935, 308] on button "Statut de la demande" at bounding box center [930, 310] width 345 height 55
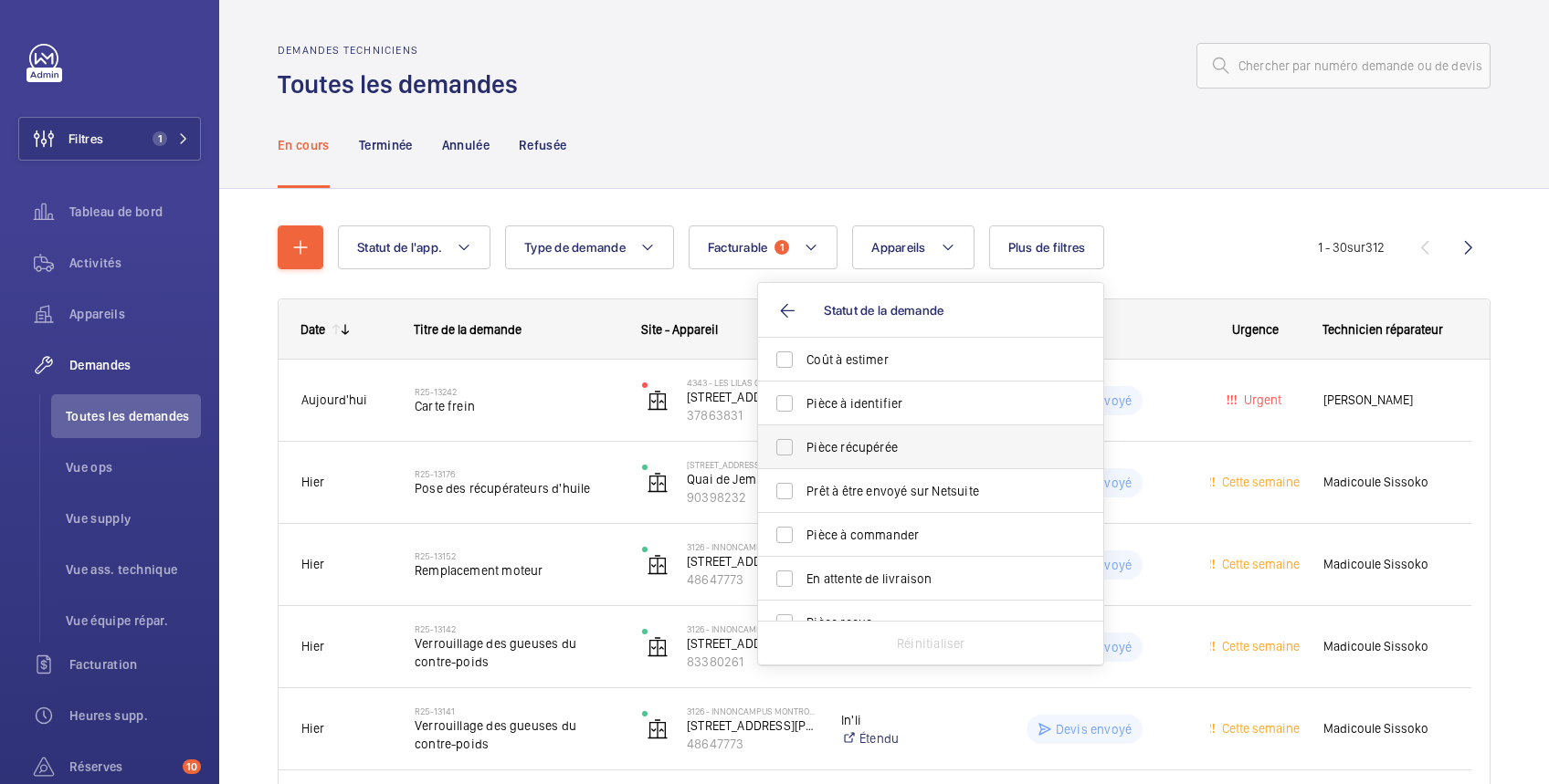
scroll to position [242, 0]
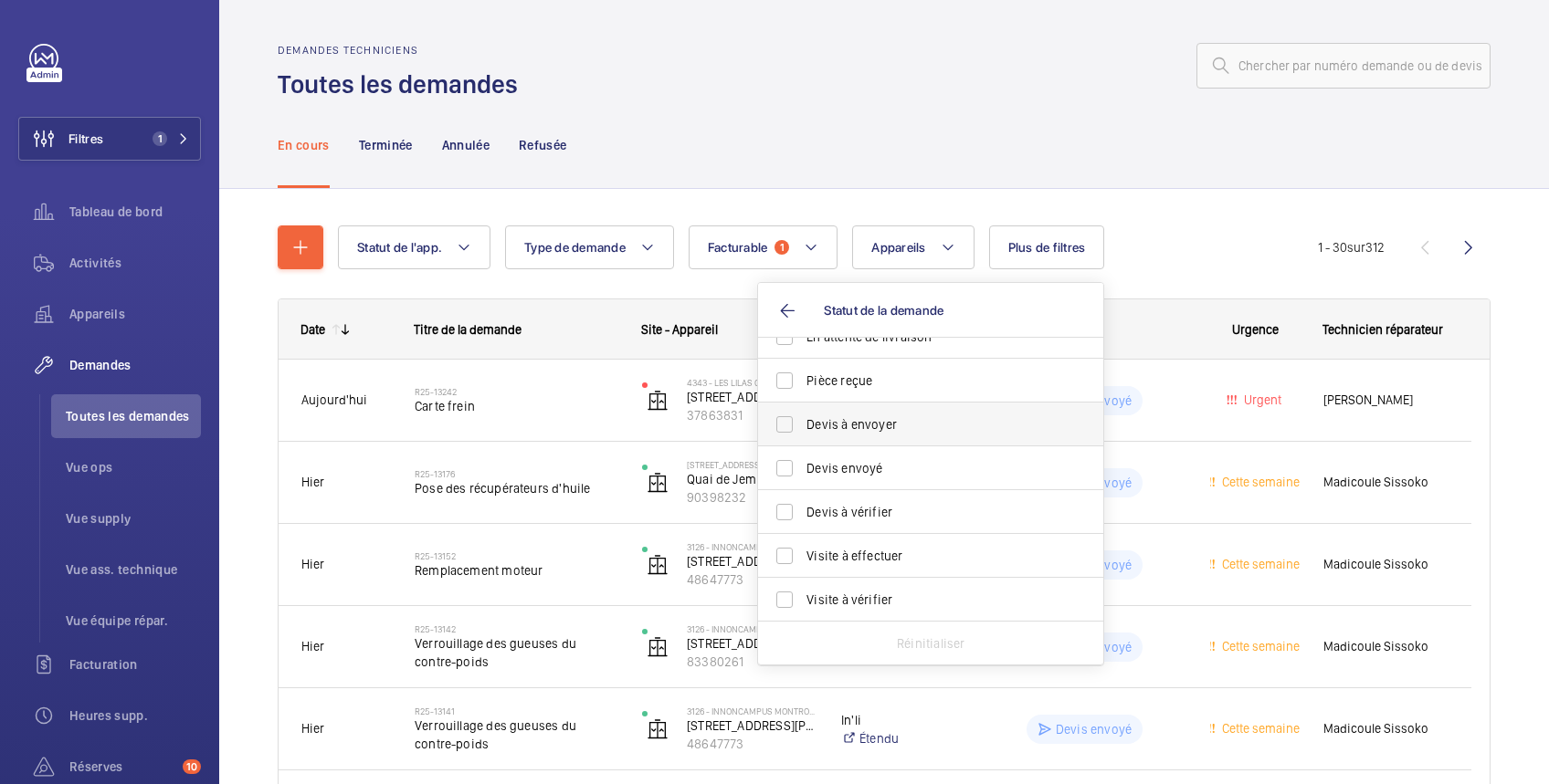
click at [874, 423] on span "Devis à envoyer" at bounding box center [932, 423] width 251 height 18
click at [803, 423] on input "Devis à envoyer" at bounding box center [784, 424] width 36 height 36
checkbox input "true"
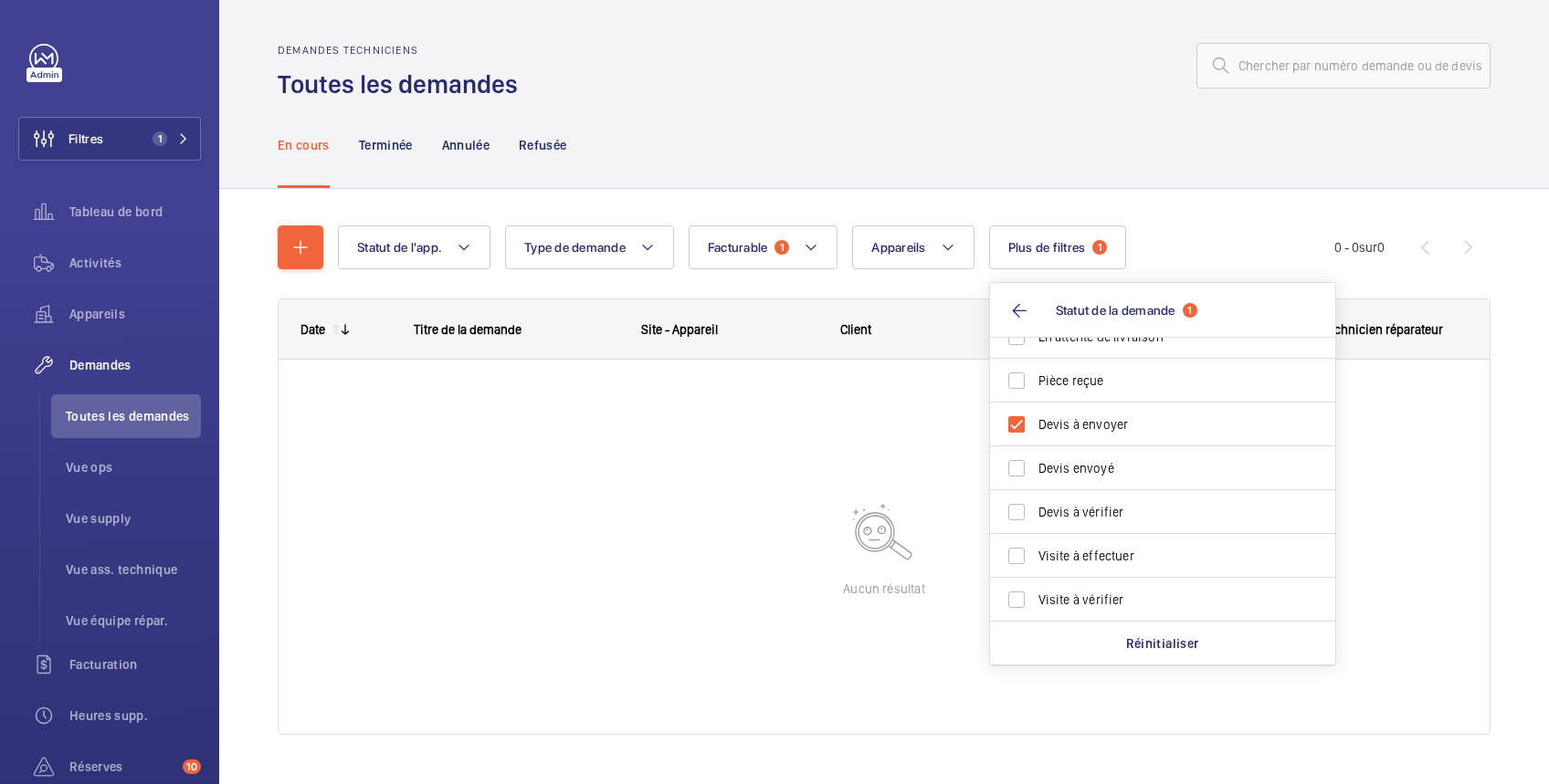
click at [957, 103] on div "En cours Terminée Annulée Refusée" at bounding box center [883, 144] width 1213 height 86
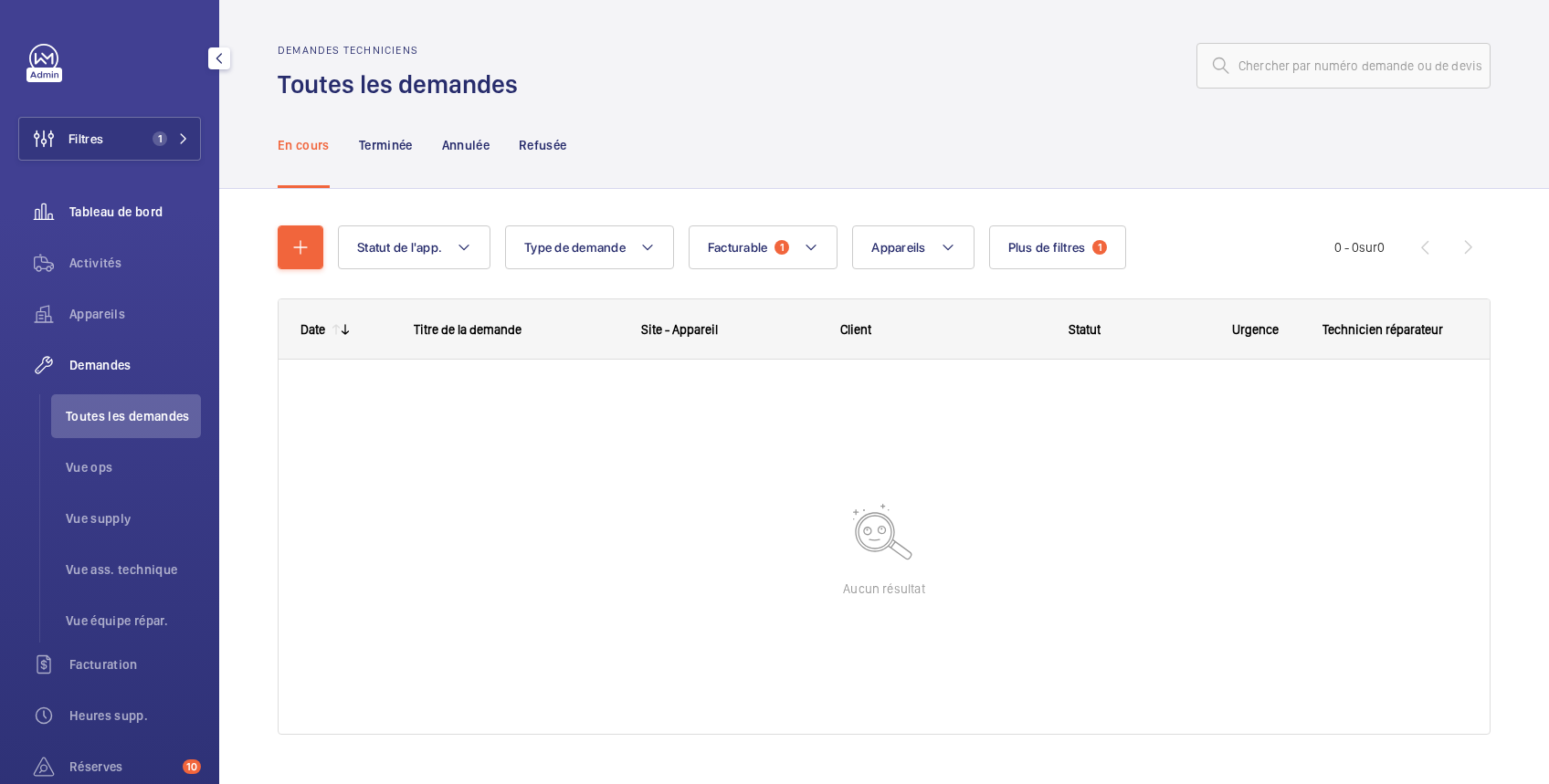
click at [134, 205] on span "Tableau de bord" at bounding box center [135, 211] width 131 height 18
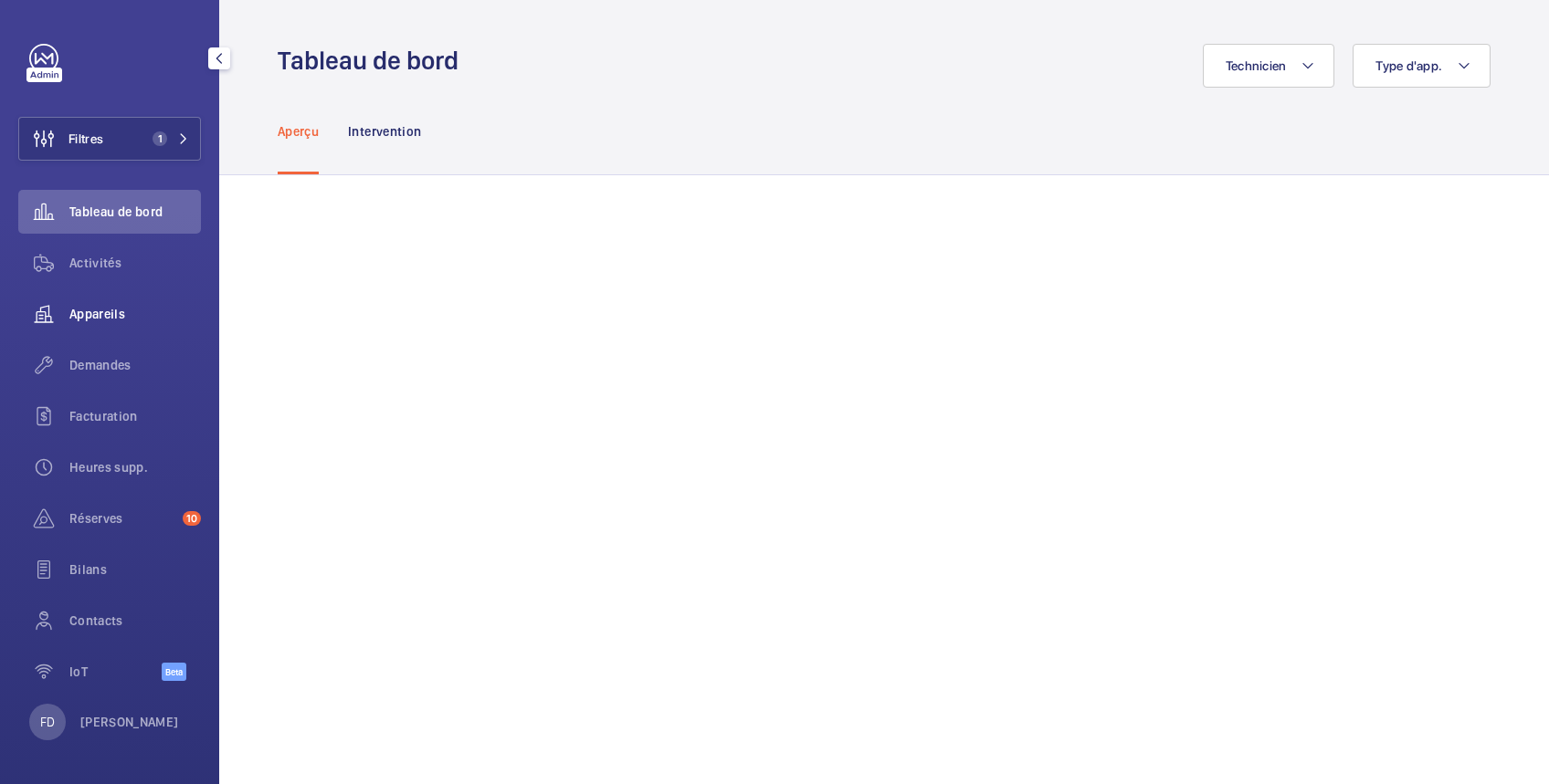
click at [106, 315] on span "Appareils" at bounding box center [135, 313] width 131 height 18
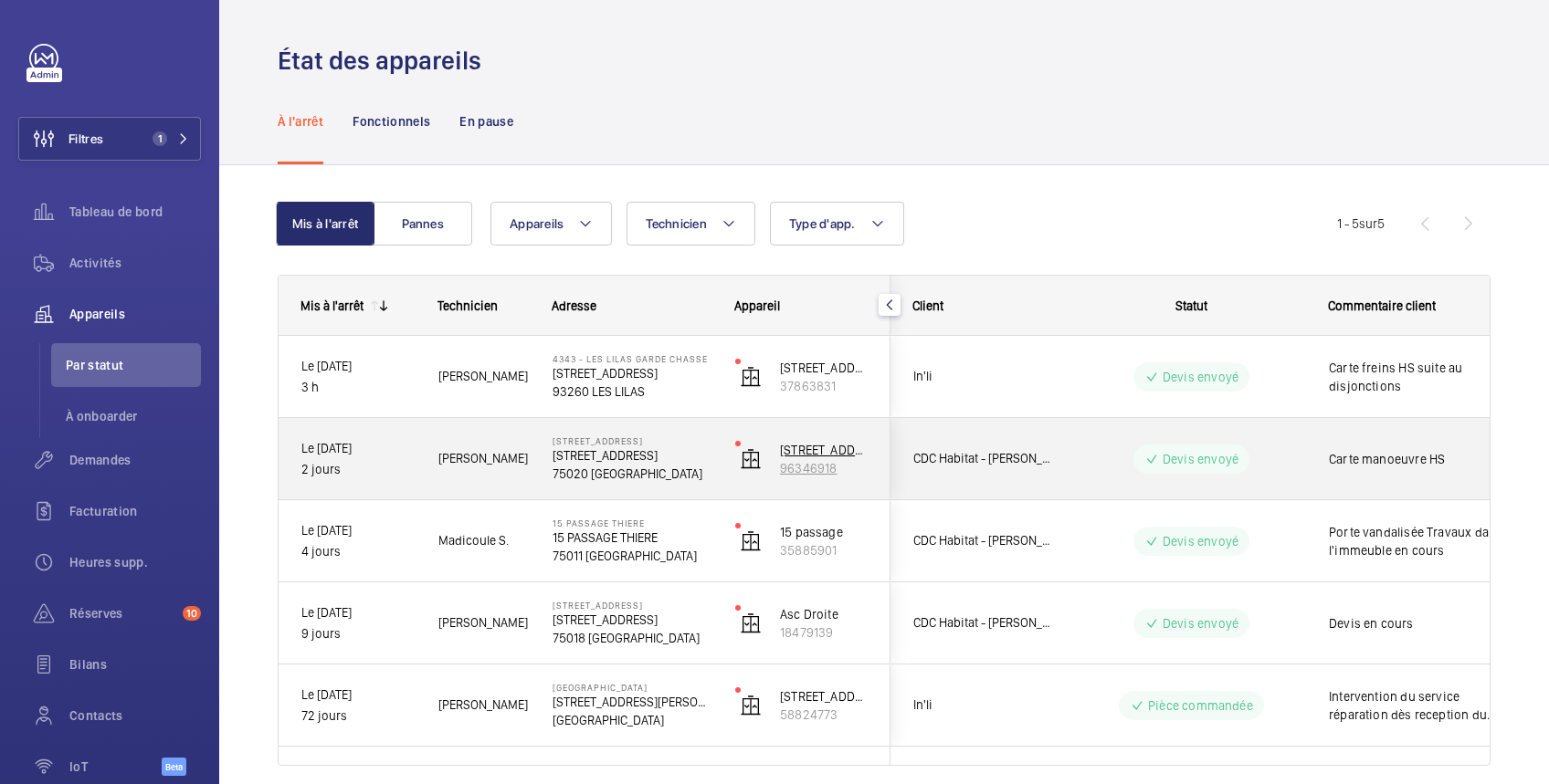
scroll to position [69, 0]
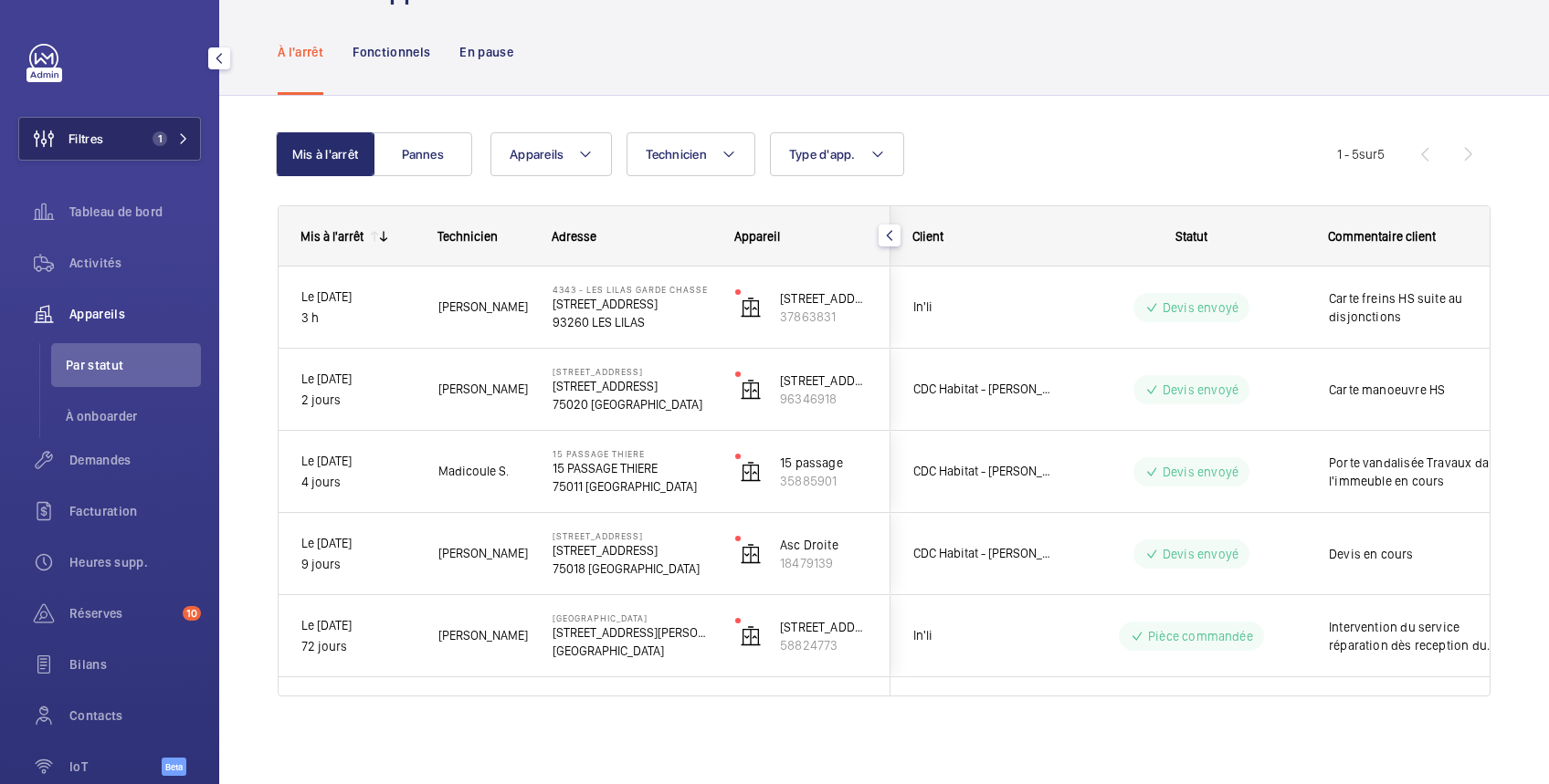
click at [116, 140] on button "Filtres 1" at bounding box center [109, 139] width 182 height 44
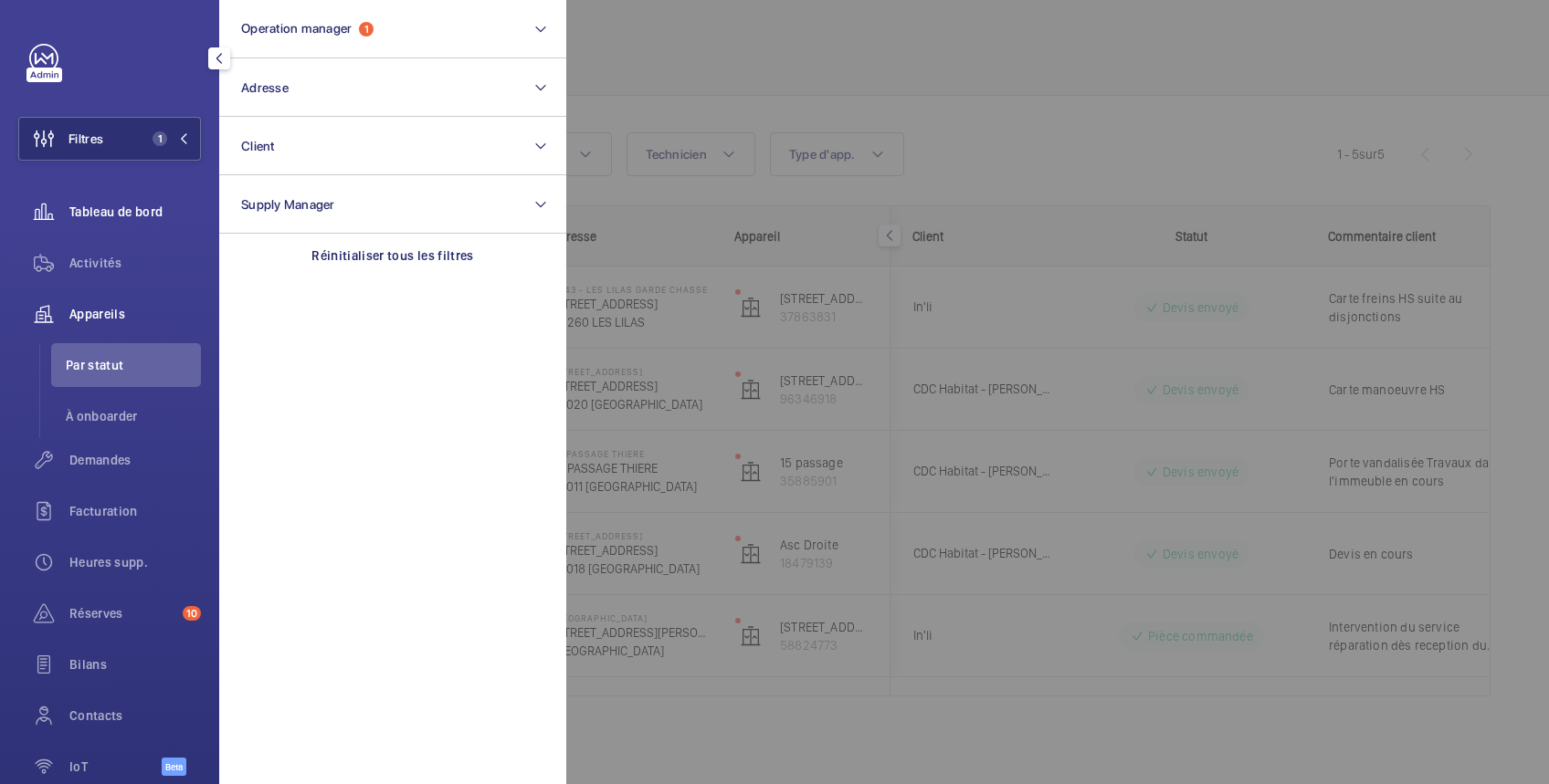
click at [140, 210] on span "Tableau de bord" at bounding box center [135, 211] width 131 height 18
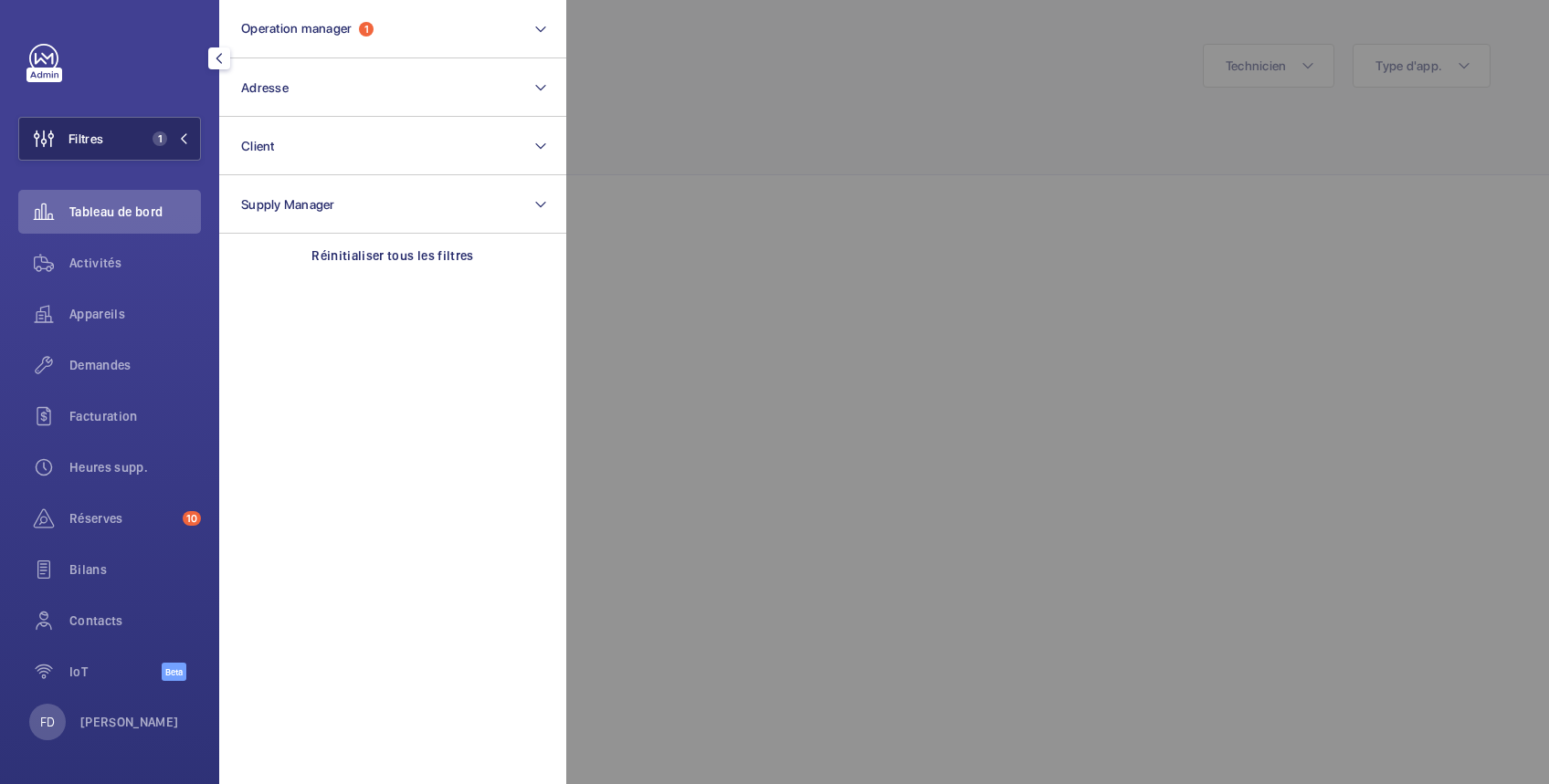
click at [88, 137] on span "Filtres" at bounding box center [85, 139] width 35 height 18
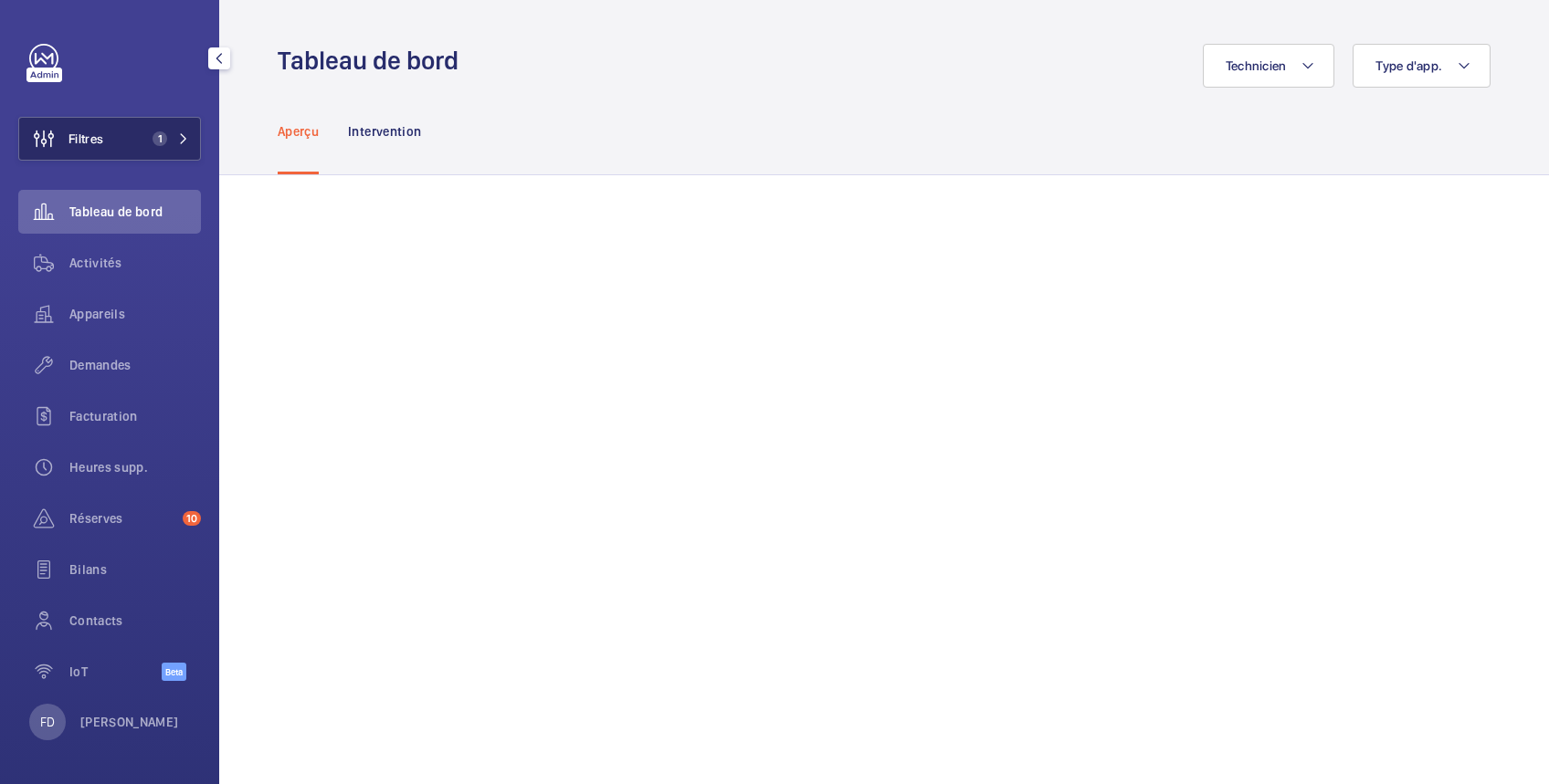
click at [115, 136] on button "Filtres 1" at bounding box center [109, 139] width 182 height 44
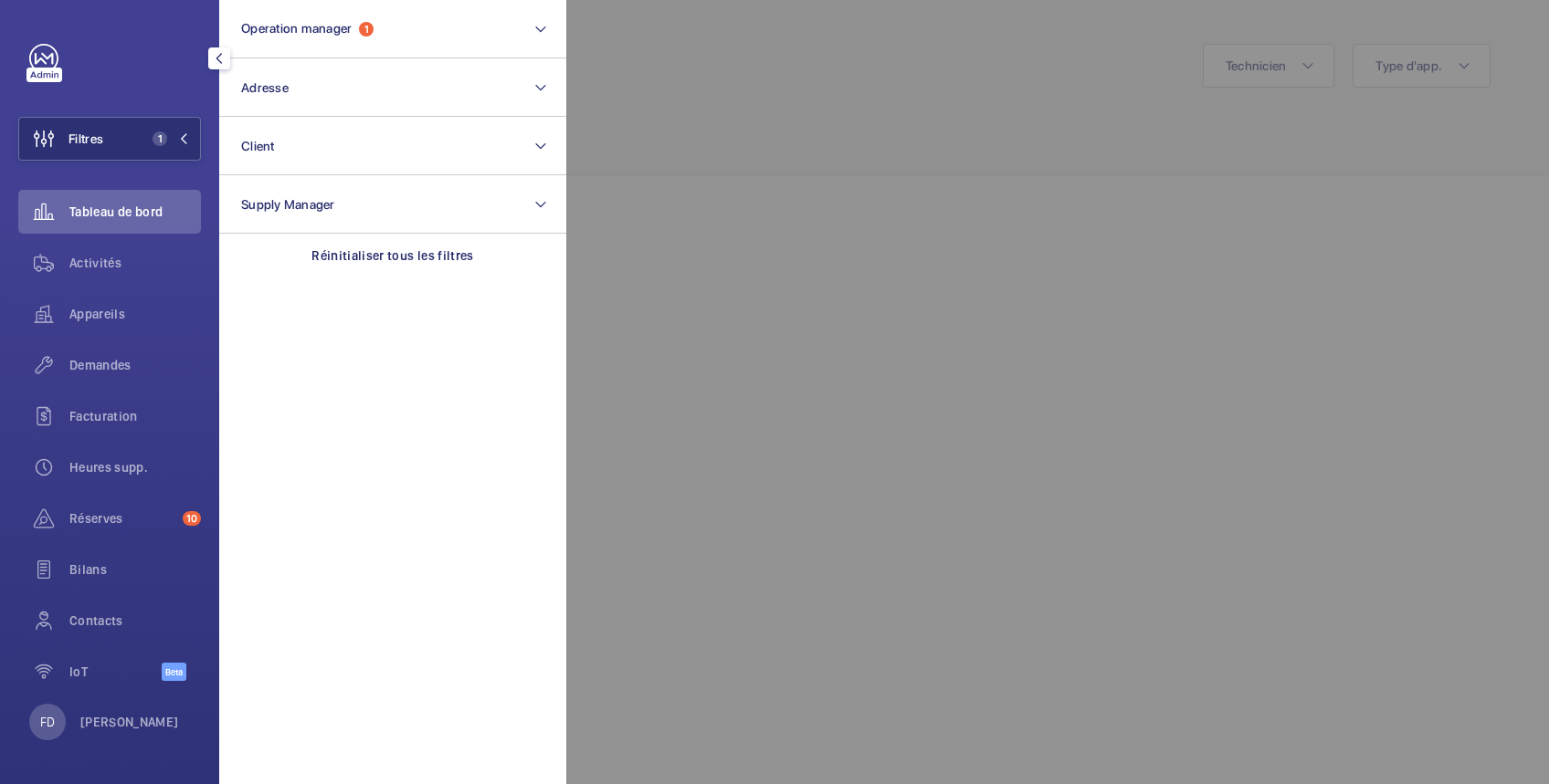
click at [690, 85] on div at bounding box center [1340, 392] width 1549 height 784
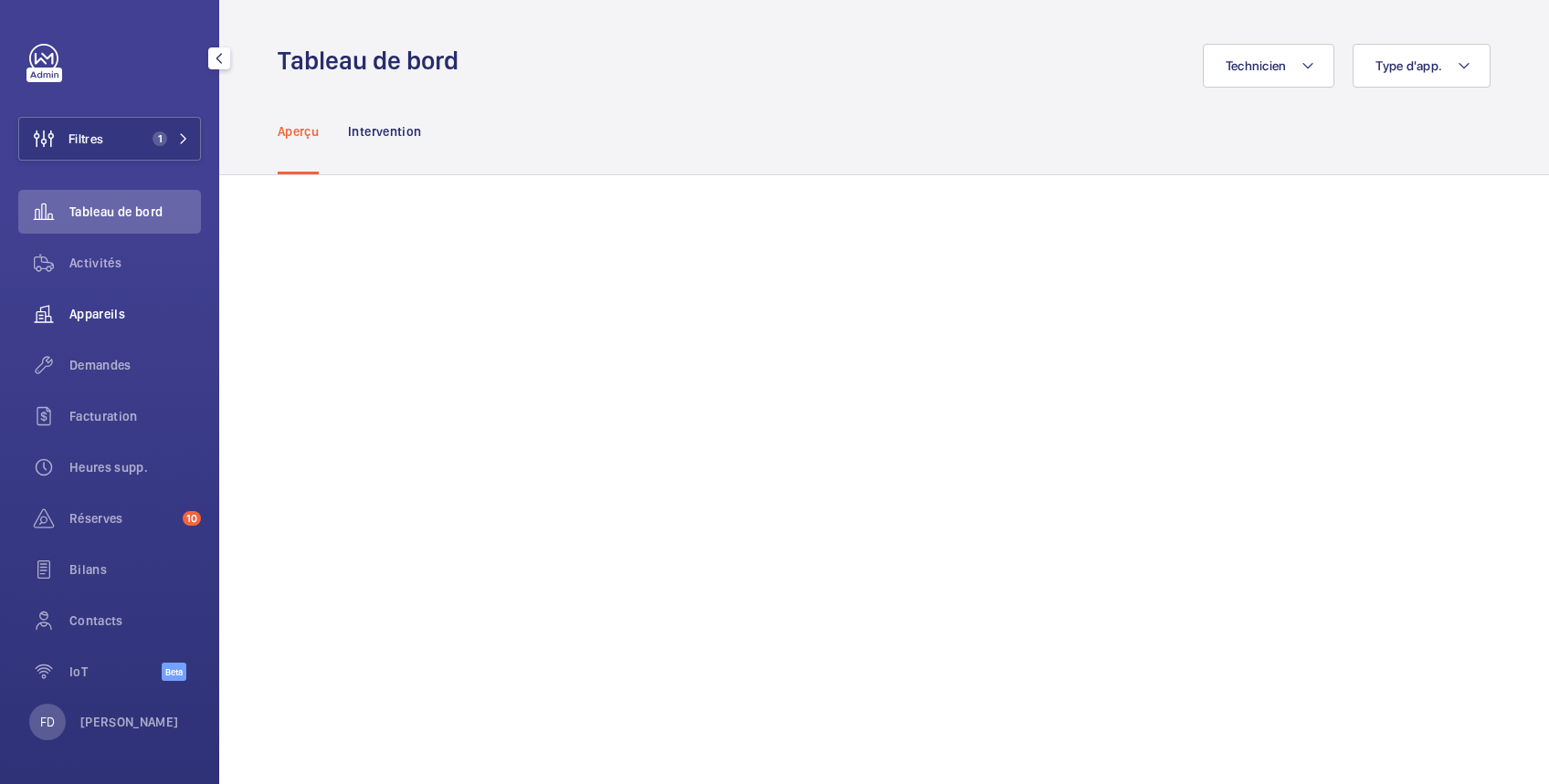
click at [102, 314] on span "Appareils" at bounding box center [135, 313] width 131 height 18
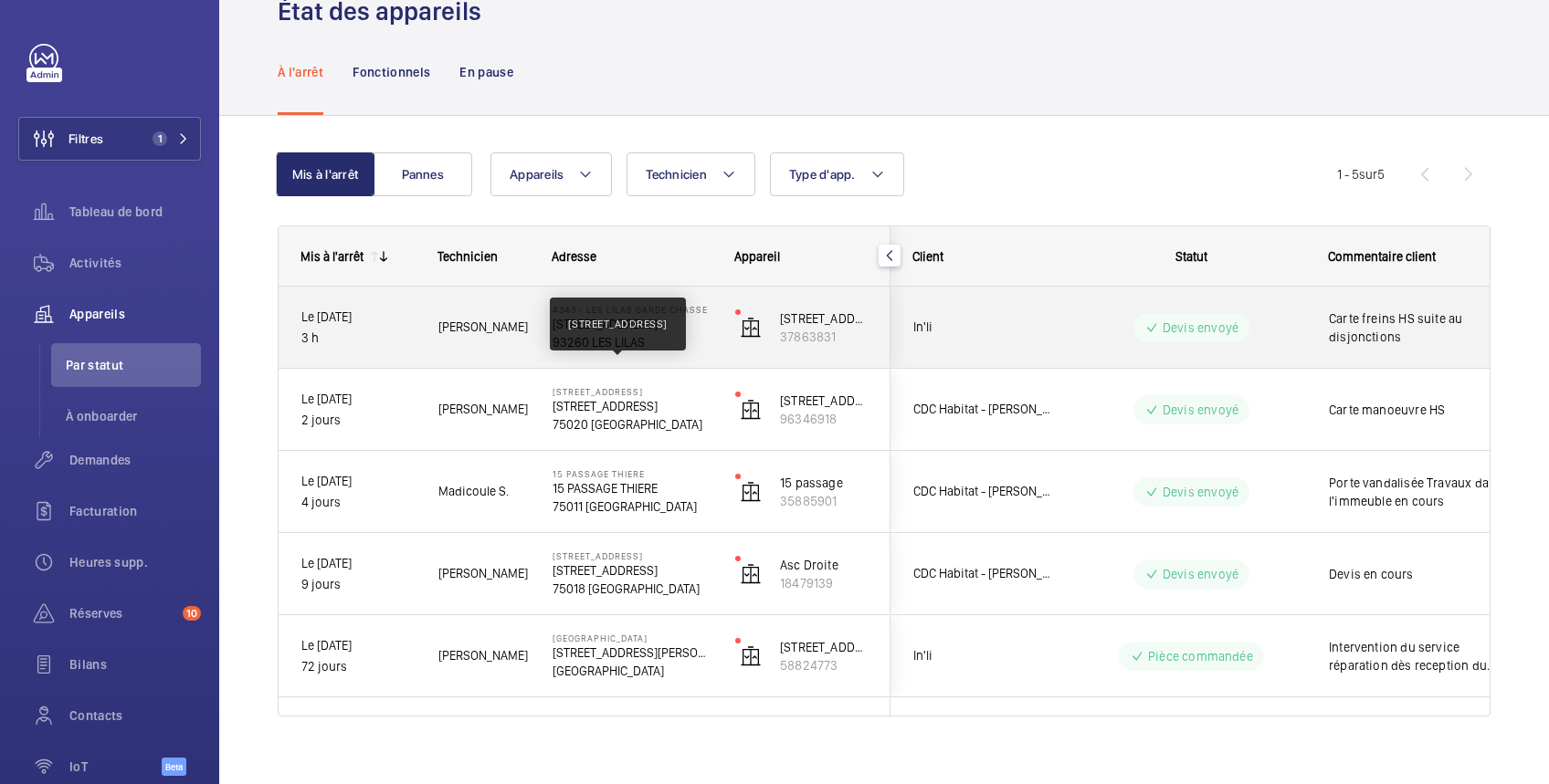
scroll to position [69, 0]
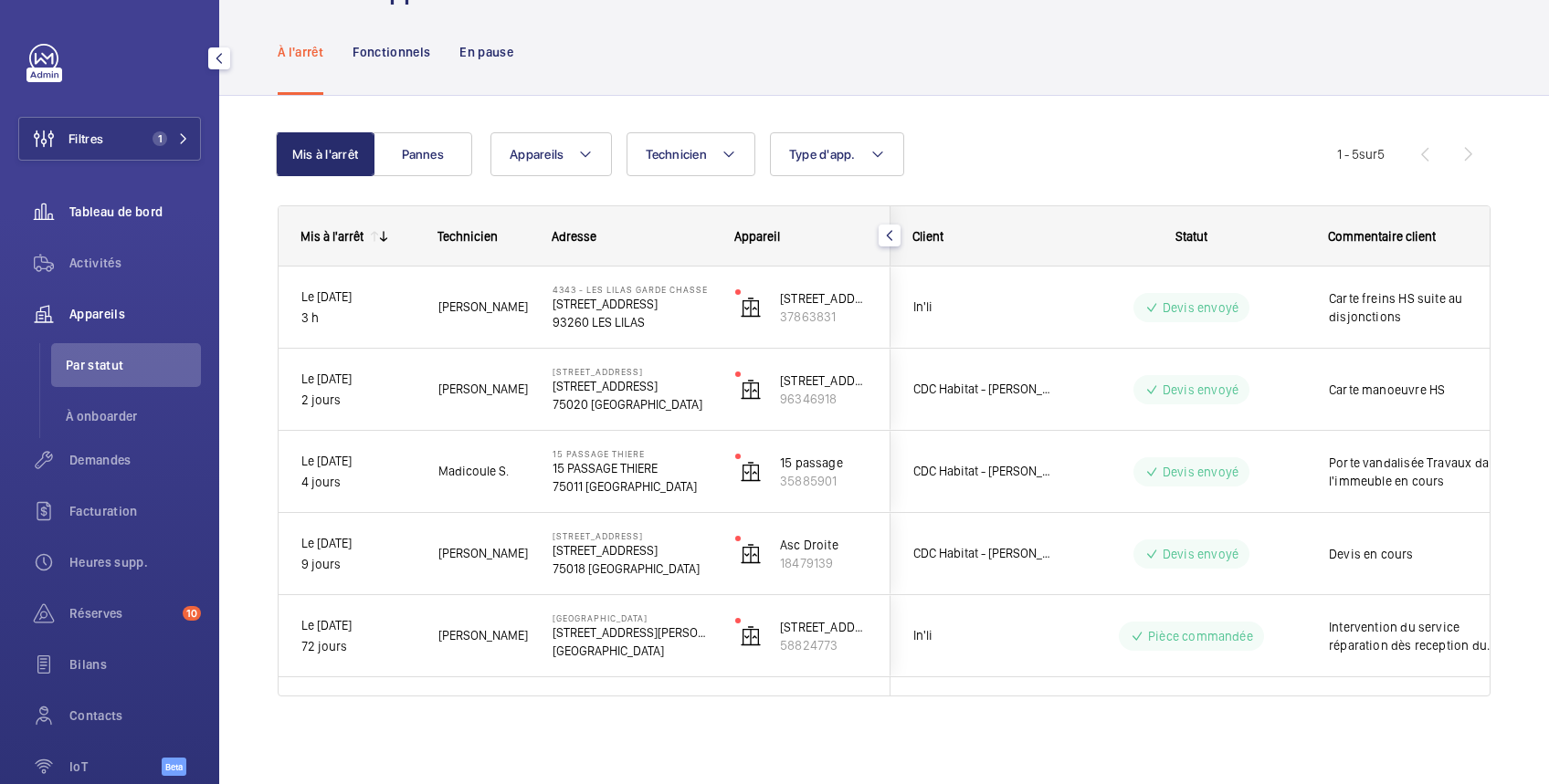
click at [116, 216] on span "Tableau de bord" at bounding box center [135, 211] width 131 height 18
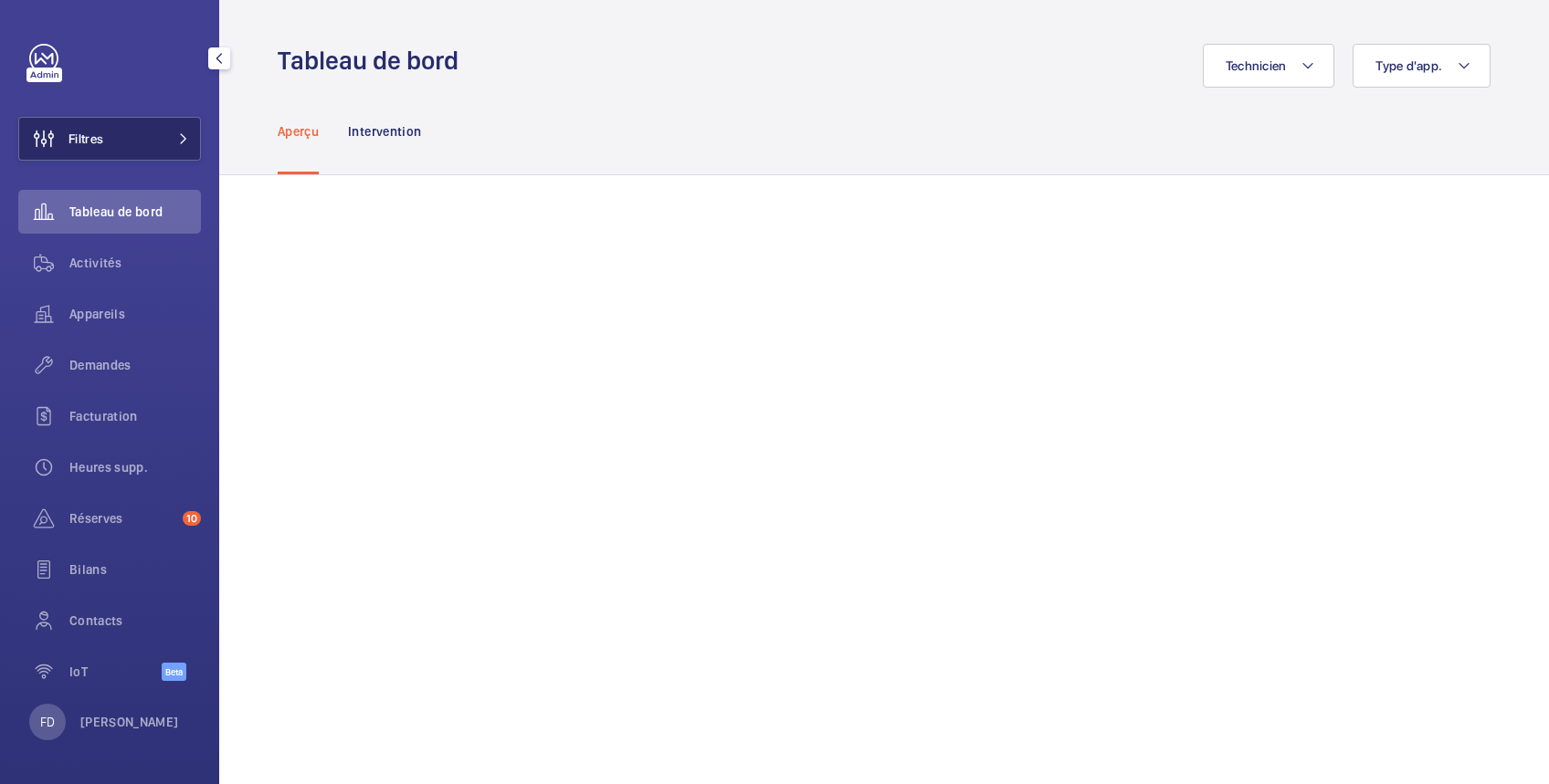
click at [135, 145] on button "Filtres" at bounding box center [109, 139] width 182 height 44
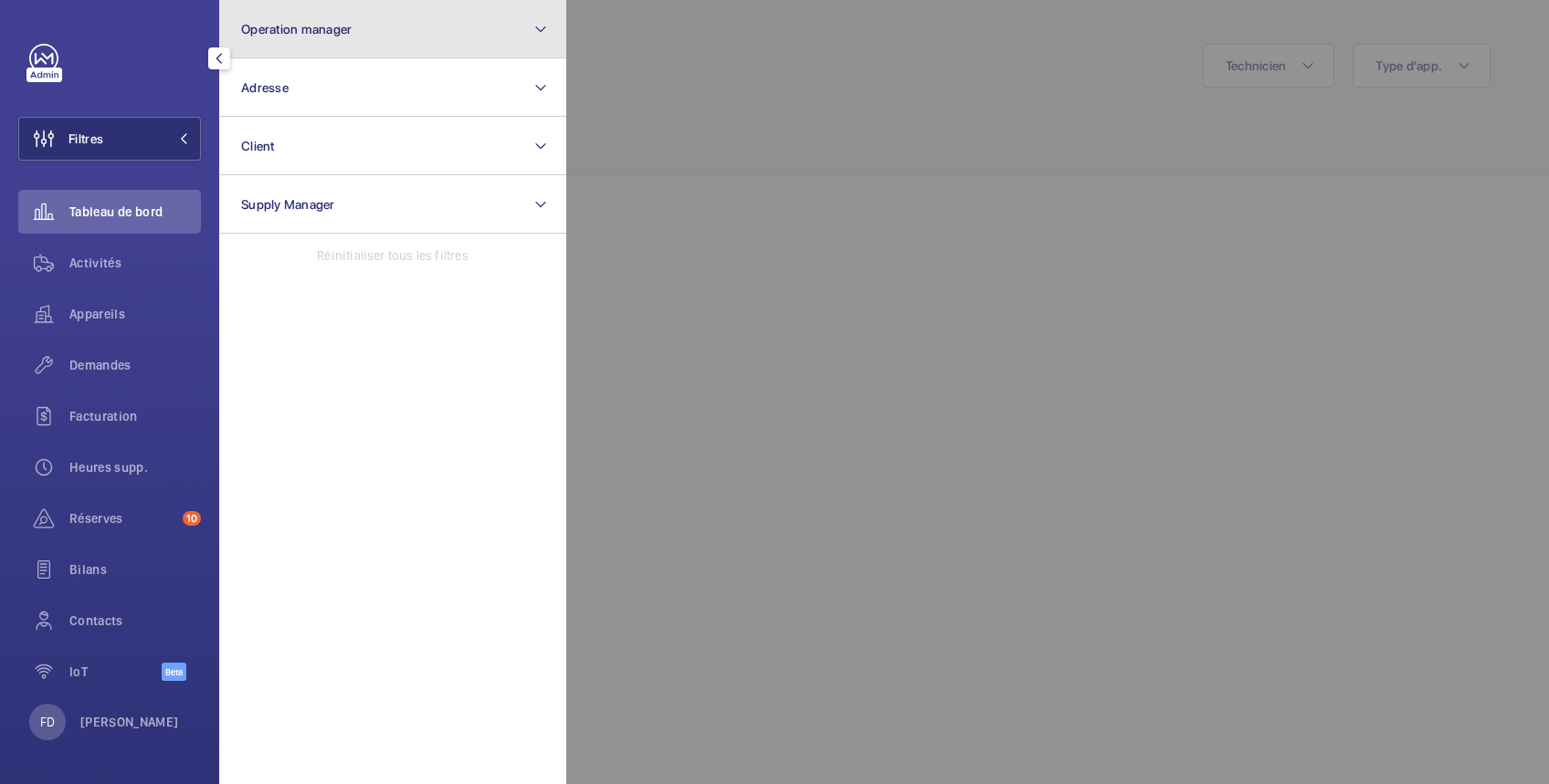
click at [340, 28] on span "Operation manager" at bounding box center [296, 28] width 110 height 14
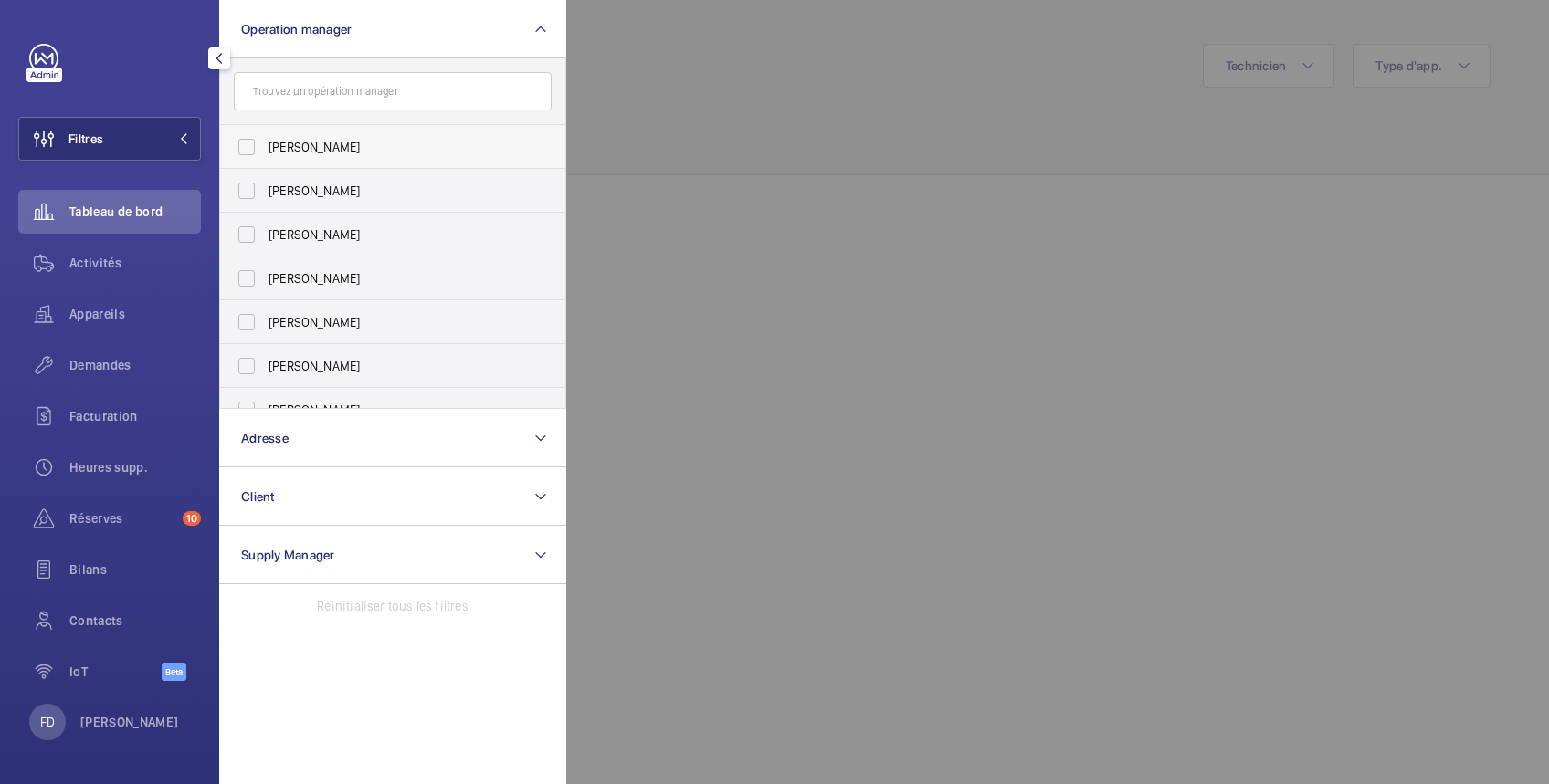
drag, startPoint x: 303, startPoint y: 151, endPoint x: 333, endPoint y: 142, distance: 31.3
click at [306, 151] on span "[PERSON_NAME]" at bounding box center [394, 146] width 251 height 18
click at [265, 151] on input "[PERSON_NAME]" at bounding box center [246, 147] width 36 height 36
checkbox input "true"
click at [708, 103] on div at bounding box center [1340, 392] width 1549 height 784
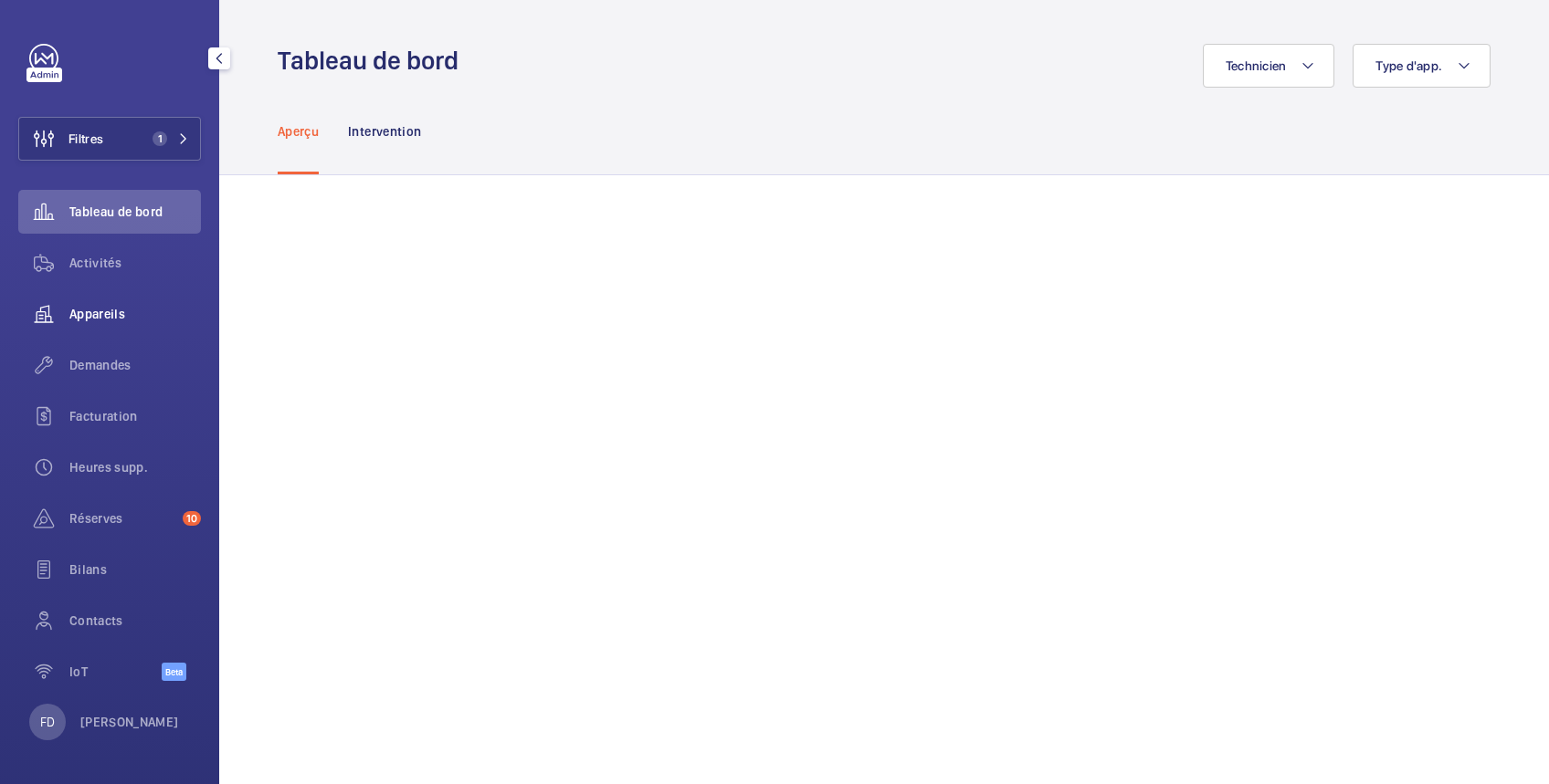
click at [109, 314] on span "Appareils" at bounding box center [135, 313] width 131 height 18
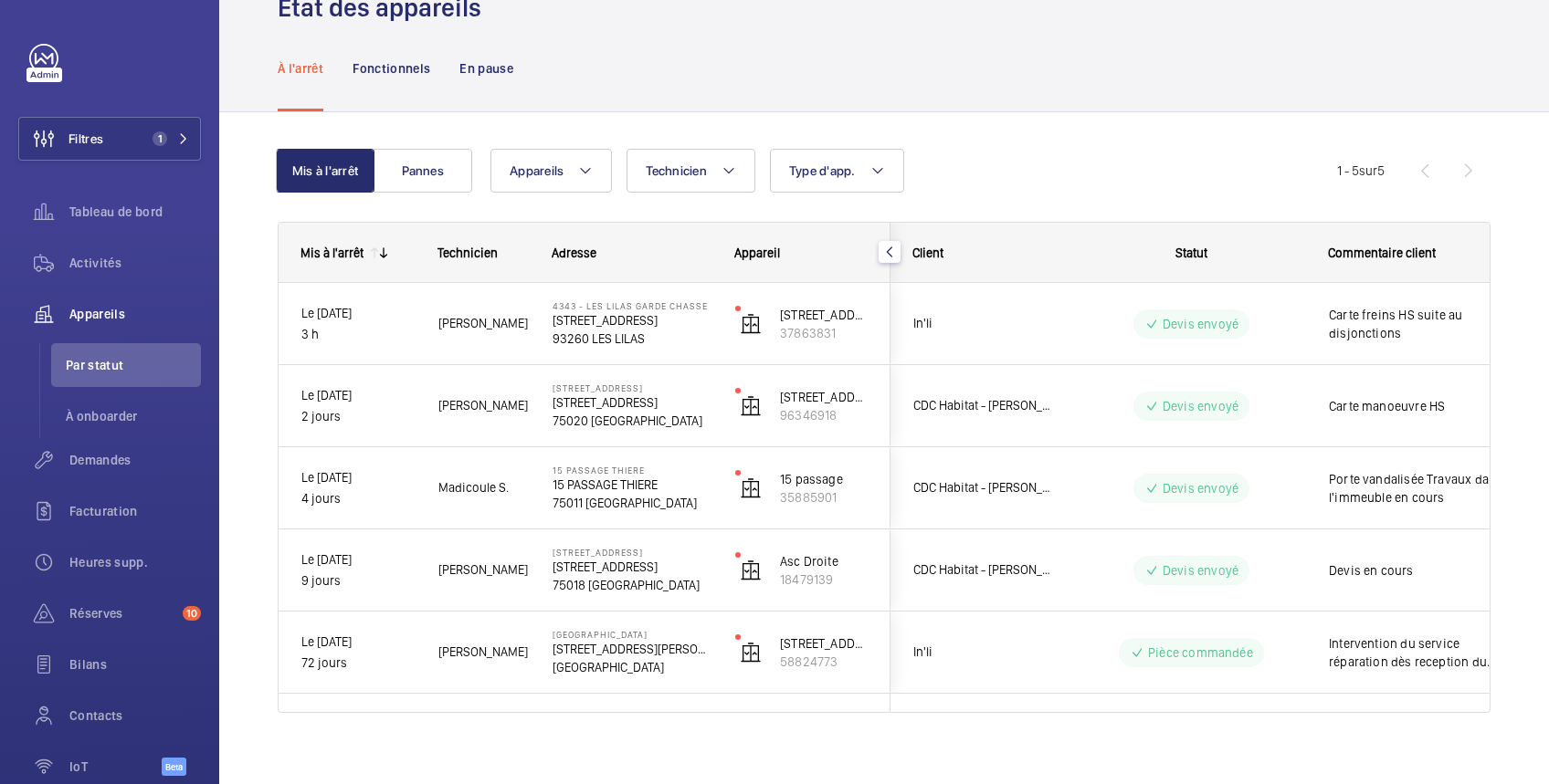
scroll to position [69, 0]
